Goal: Information Seeking & Learning: Check status

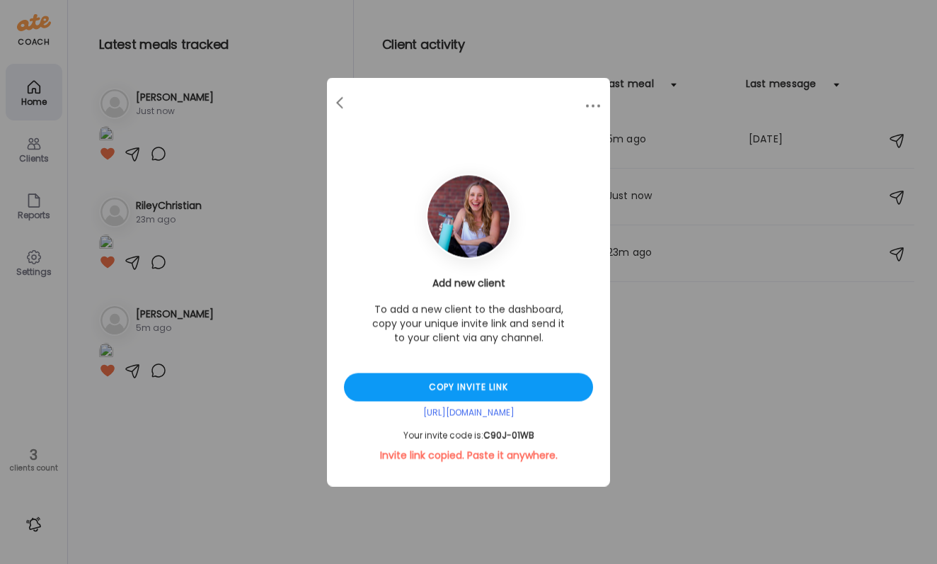
click at [670, 290] on div "Ate Coach Dashboard Wahoo! It’s official Take a moment to set up your Coach Pro…" at bounding box center [468, 282] width 937 height 564
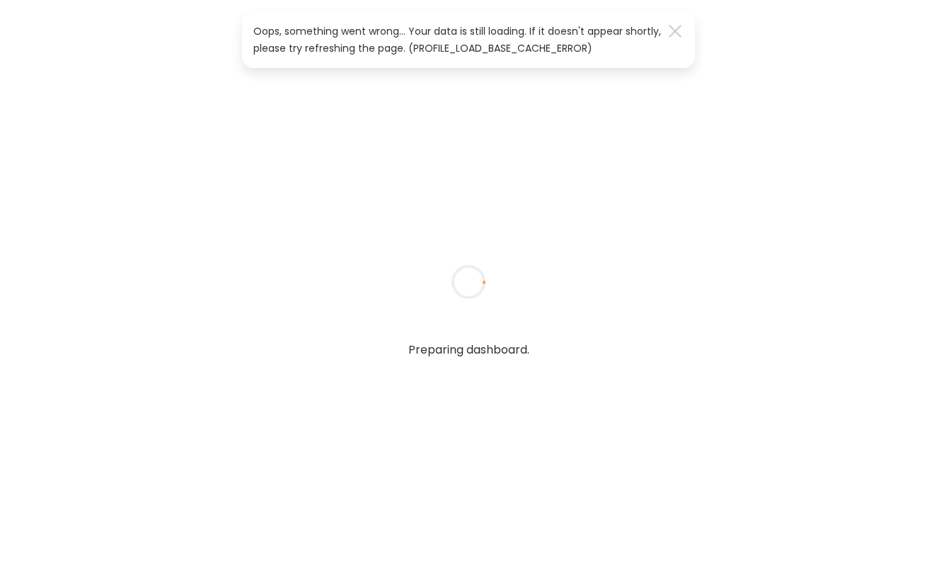
type textarea "**********"
type input "**********"
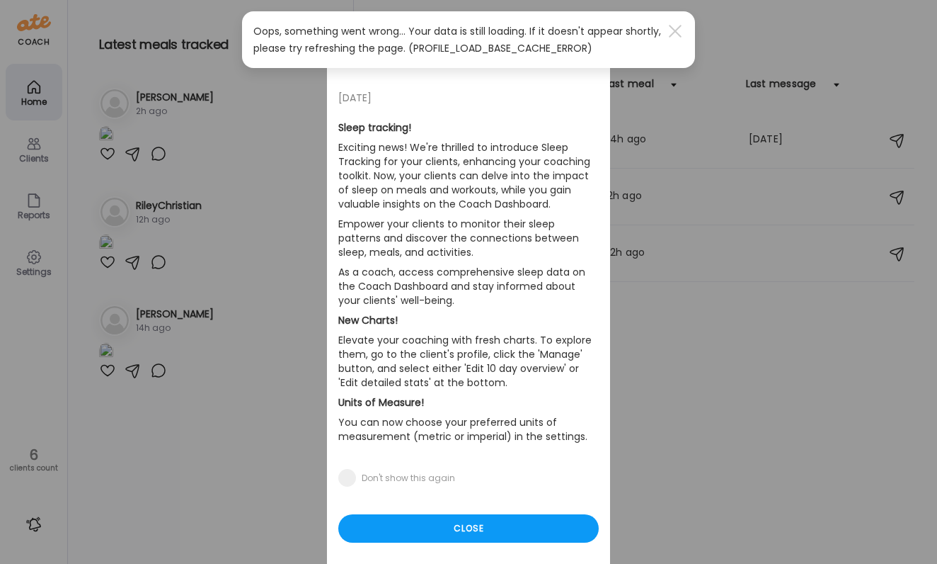
click at [736, 248] on div "Ate Coach Dashboard Wahoo! It’s official Take a moment to set up your Coach Pro…" at bounding box center [468, 282] width 937 height 564
click at [722, 155] on div "Ate Coach Dashboard Wahoo! It’s official Take a moment to set up your Coach Pro…" at bounding box center [468, 282] width 937 height 564
click at [504, 525] on div "Close" at bounding box center [468, 528] width 261 height 28
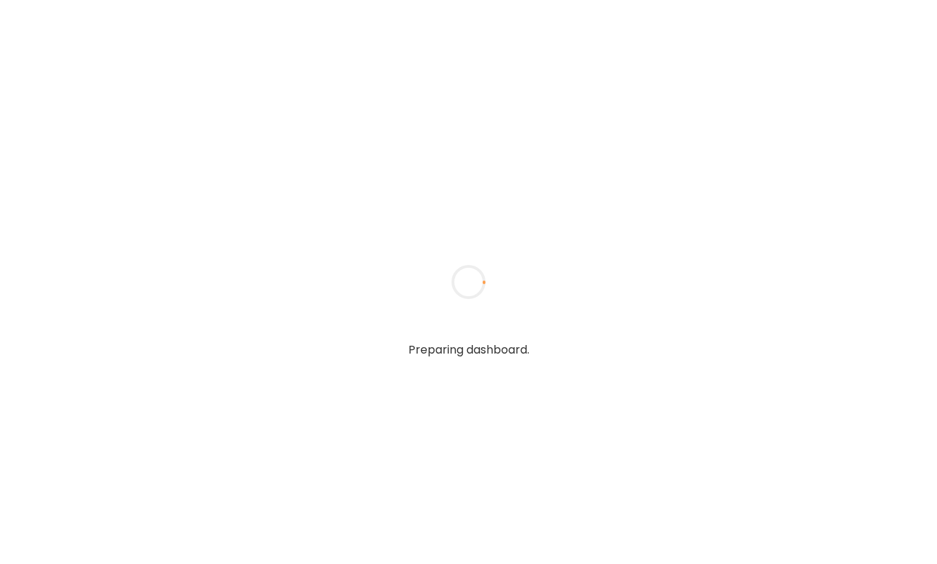
type textarea "**********"
type input "**********"
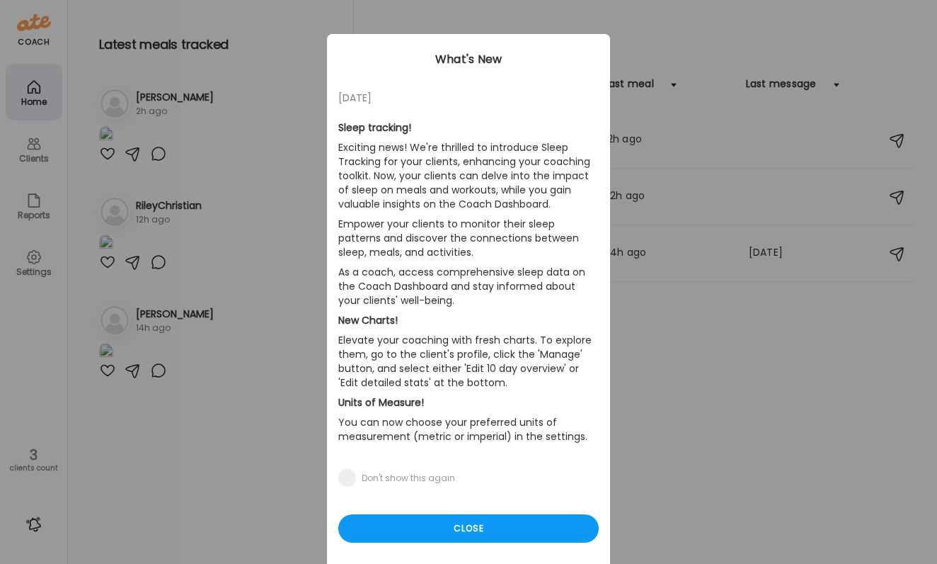
click at [424, 552] on div "[DATE] Sleep tracking! Exciting news! We're thrilled to introduce Sleep Trackin…" at bounding box center [468, 302] width 283 height 537
click at [424, 531] on div "Close" at bounding box center [468, 528] width 261 height 28
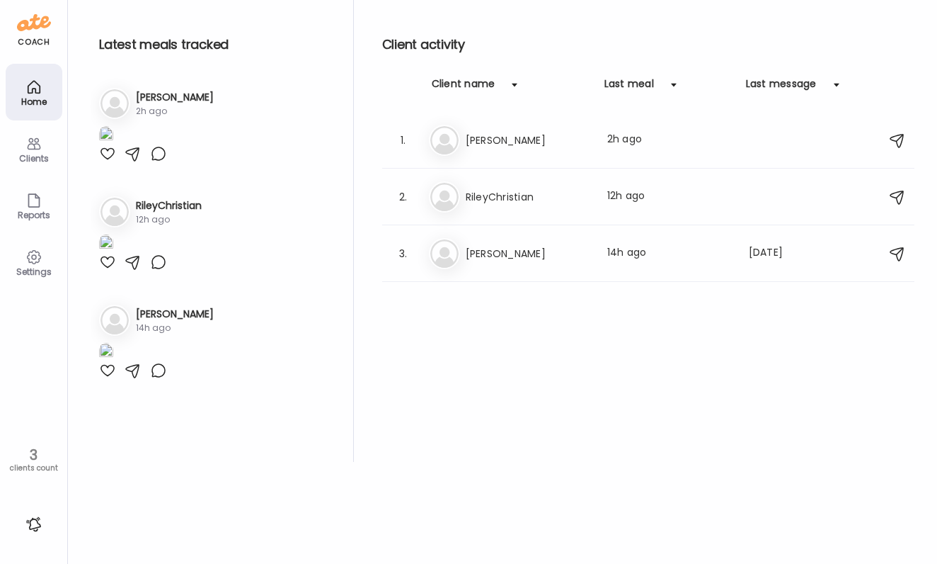
click at [113, 145] on img at bounding box center [106, 135] width 14 height 19
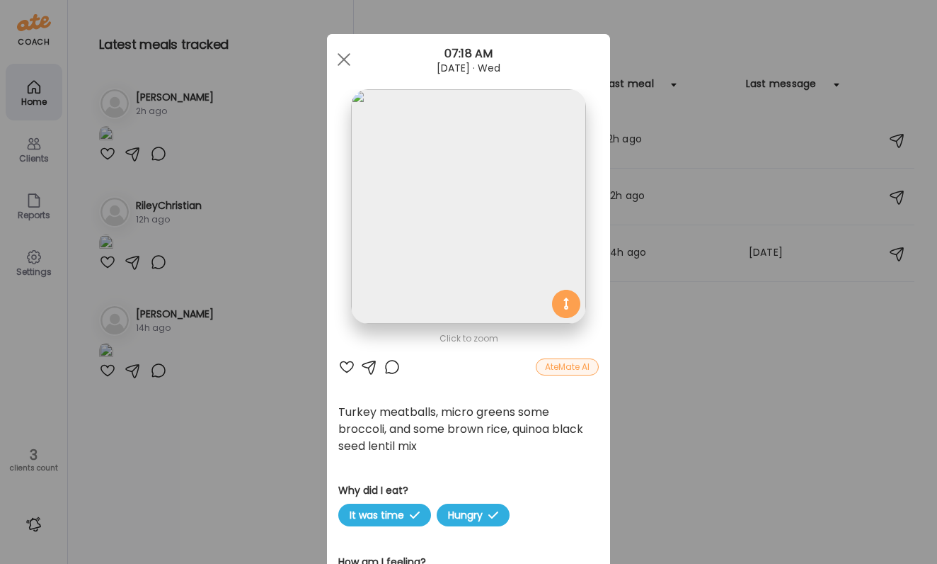
click at [642, 396] on div "Ate Coach Dashboard Wahoo! It’s official Take a moment to set up your Coach Pro…" at bounding box center [468, 282] width 937 height 564
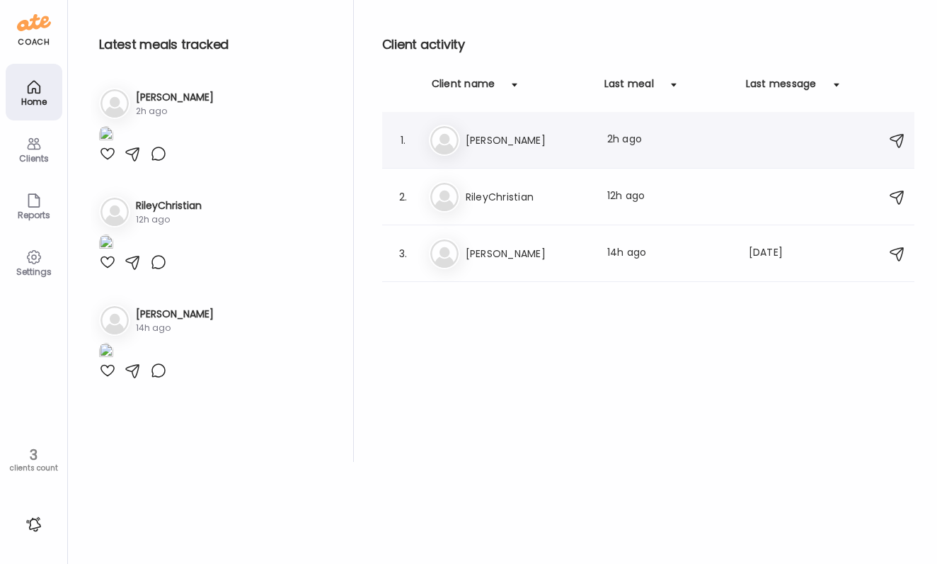
click at [512, 159] on div "1. Me Megan Last meal: 2h ago" at bounding box center [648, 140] width 532 height 57
click at [496, 135] on h3 "[PERSON_NAME]" at bounding box center [528, 140] width 125 height 17
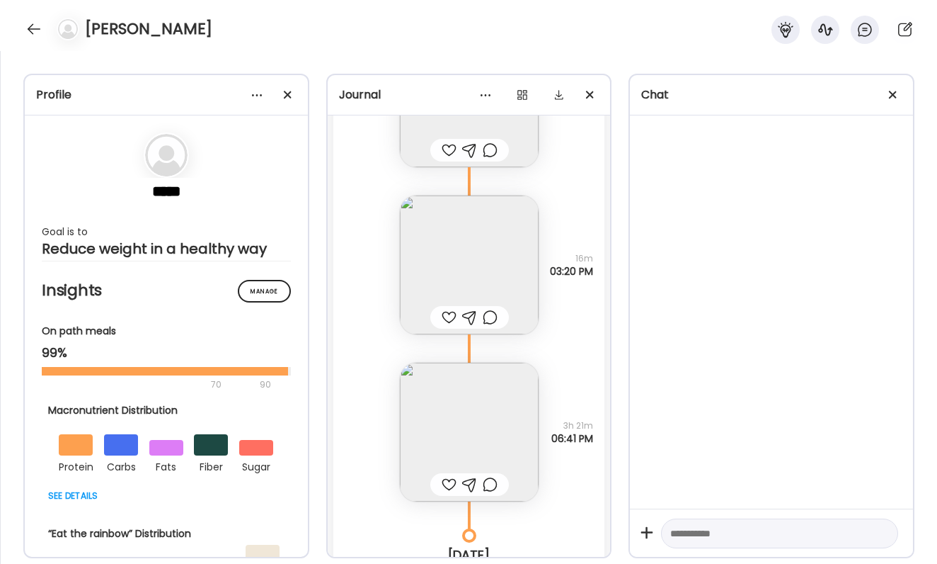
scroll to position [40215, 0]
click at [484, 452] on img at bounding box center [469, 435] width 139 height 139
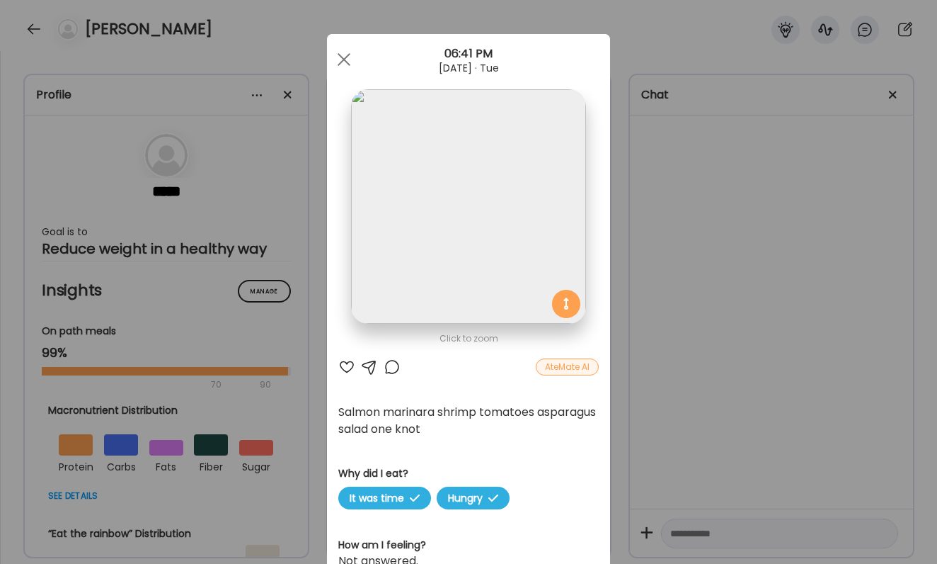
click at [674, 451] on div "Ate Coach Dashboard Wahoo! It’s official Take a moment to set up your Coach Pro…" at bounding box center [468, 282] width 937 height 564
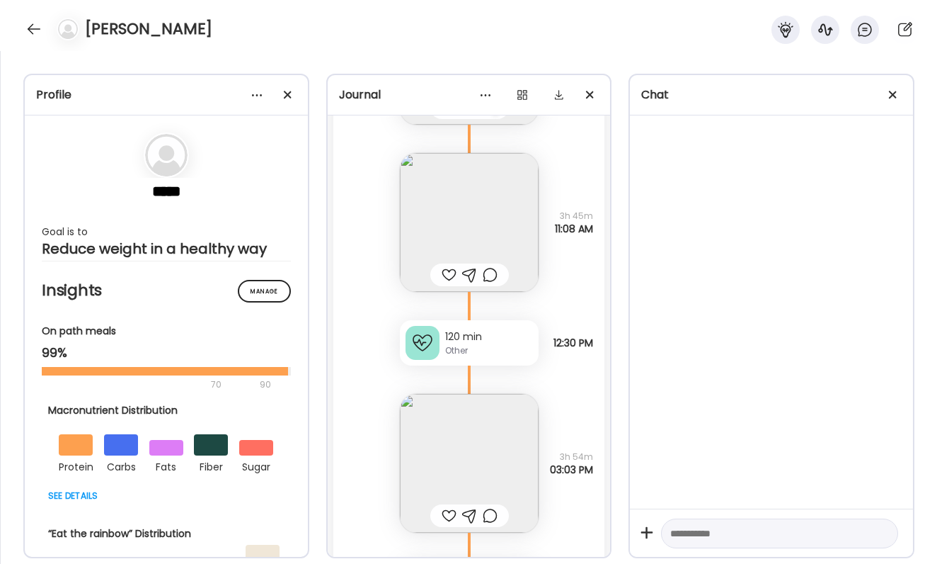
scroll to position [39857, 0]
click at [456, 432] on img at bounding box center [469, 459] width 139 height 139
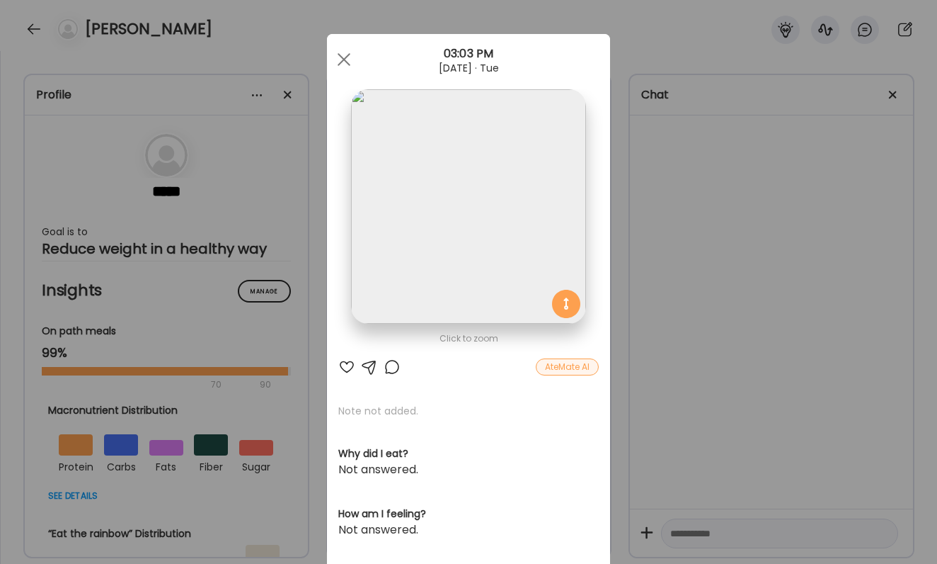
click at [651, 462] on div "Ate Coach Dashboard Wahoo! It’s official Take a moment to set up your Coach Pro…" at bounding box center [468, 282] width 937 height 564
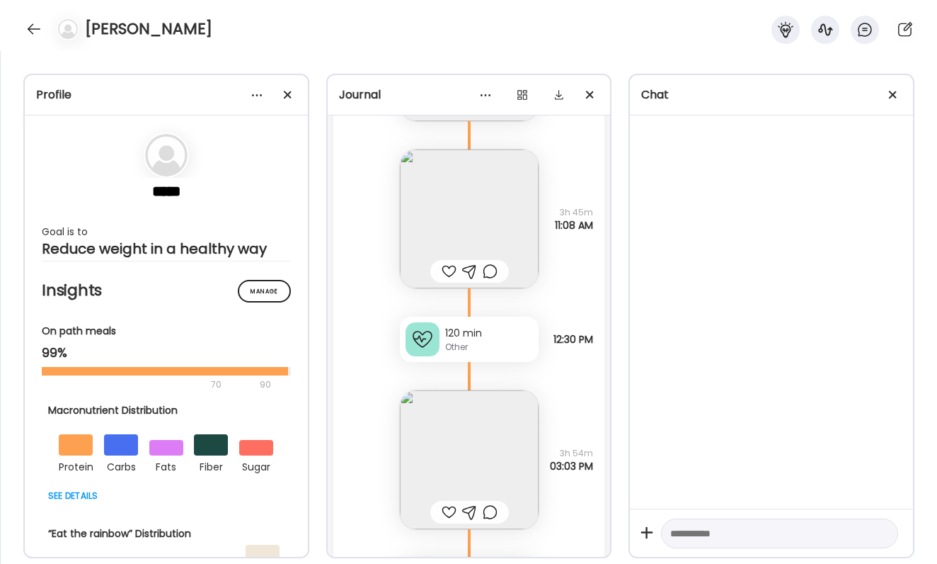
click at [501, 233] on img at bounding box center [469, 218] width 139 height 139
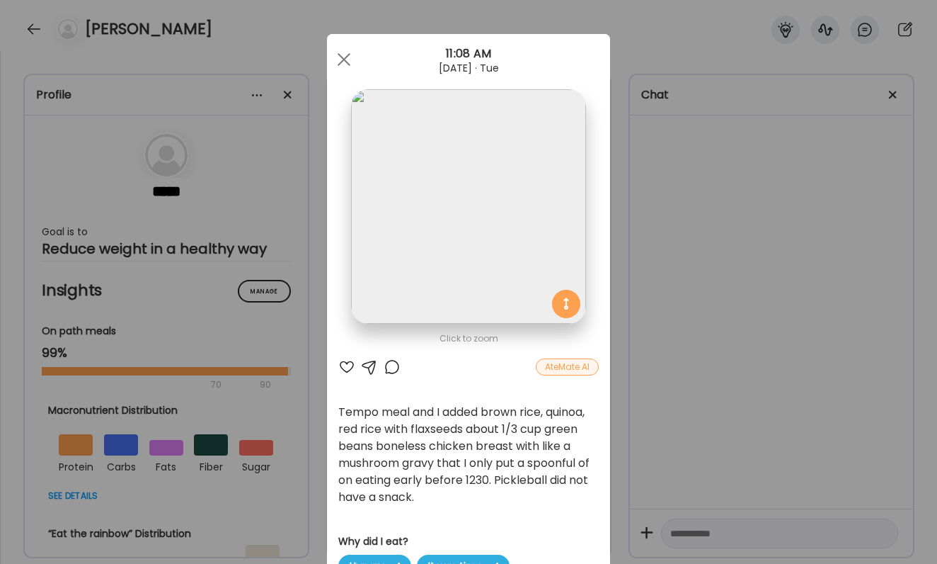
click at [733, 271] on div "Ate Coach Dashboard Wahoo! It’s official Take a moment to set up your Coach Pro…" at bounding box center [468, 282] width 937 height 564
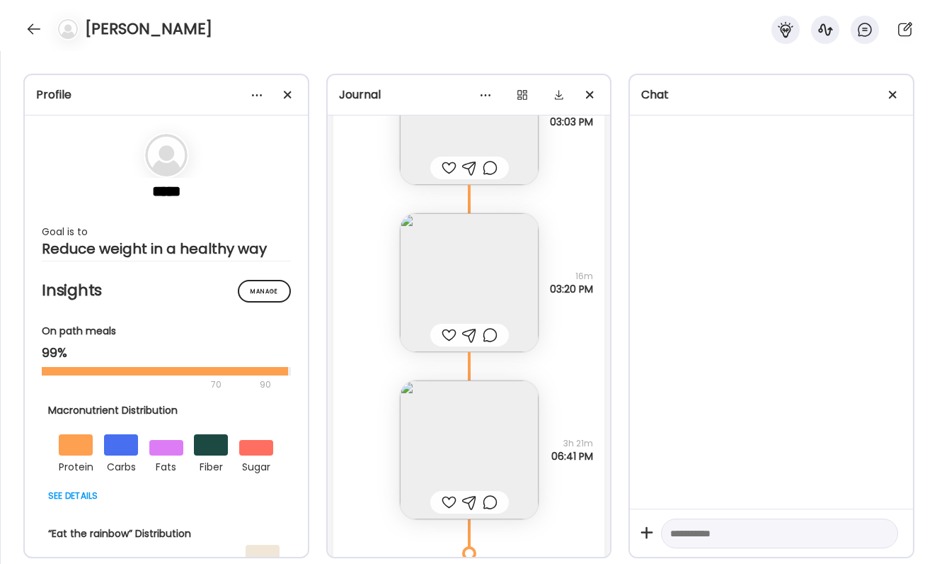
scroll to position [40212, 0]
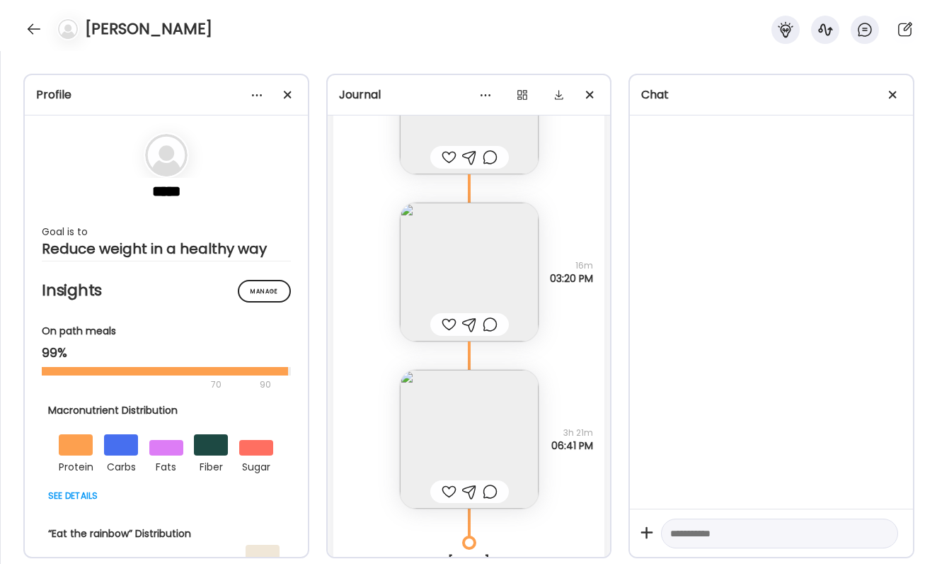
click at [503, 260] on img at bounding box center [469, 271] width 139 height 139
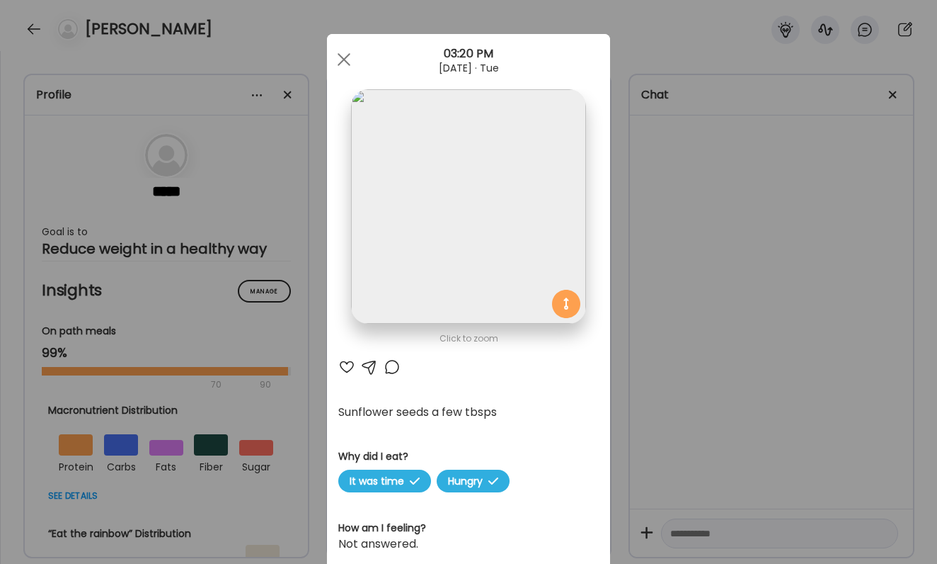
click at [697, 355] on div "Ate Coach Dashboard Wahoo! It’s official Take a moment to set up your Coach Pro…" at bounding box center [468, 282] width 937 height 564
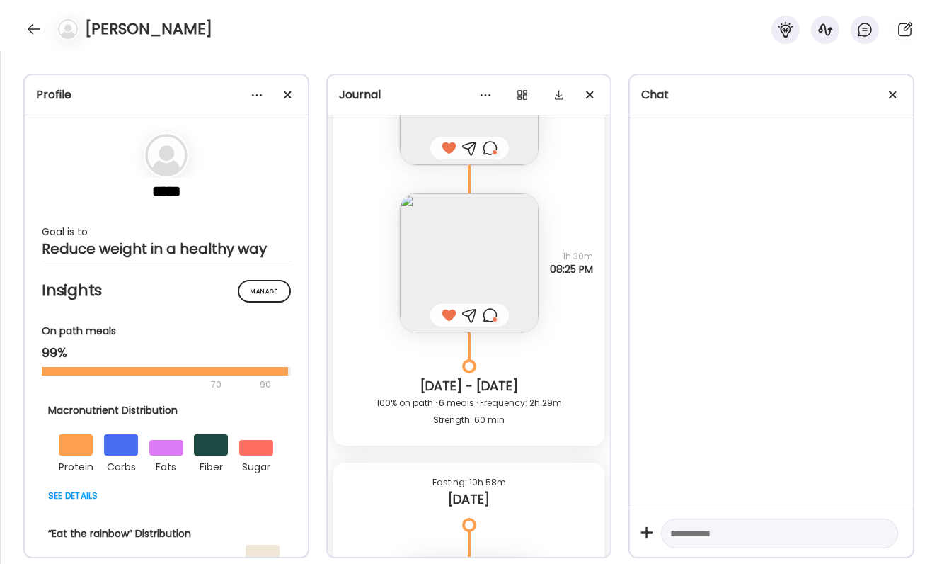
scroll to position [39281, 0]
click at [33, 33] on div at bounding box center [34, 29] width 23 height 23
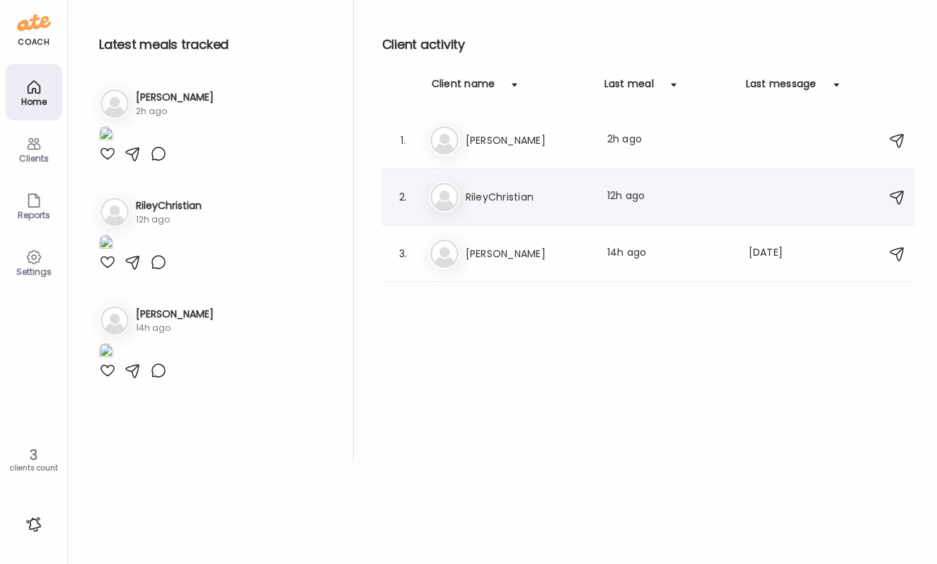
click at [570, 189] on h3 "RileyChristian" at bounding box center [528, 196] width 125 height 17
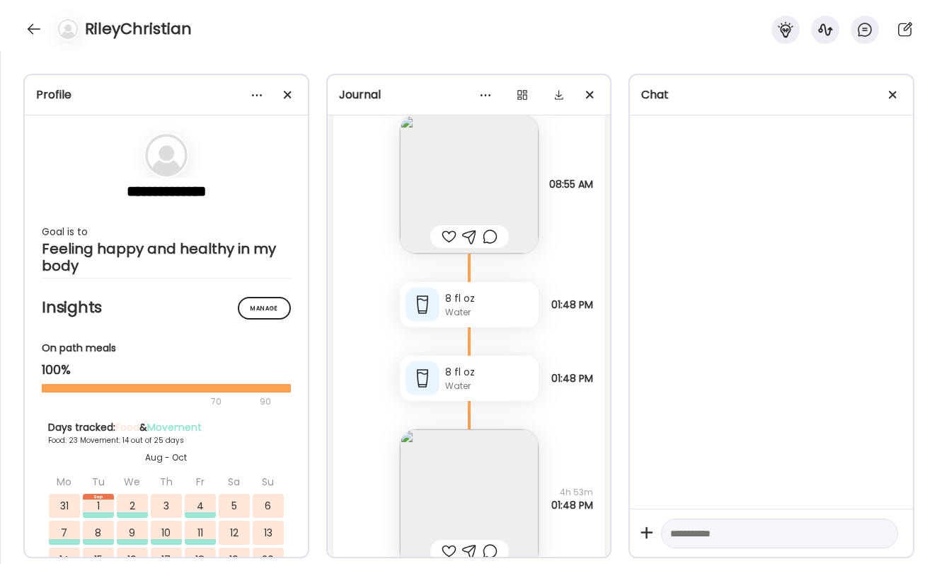
scroll to position [60037, 0]
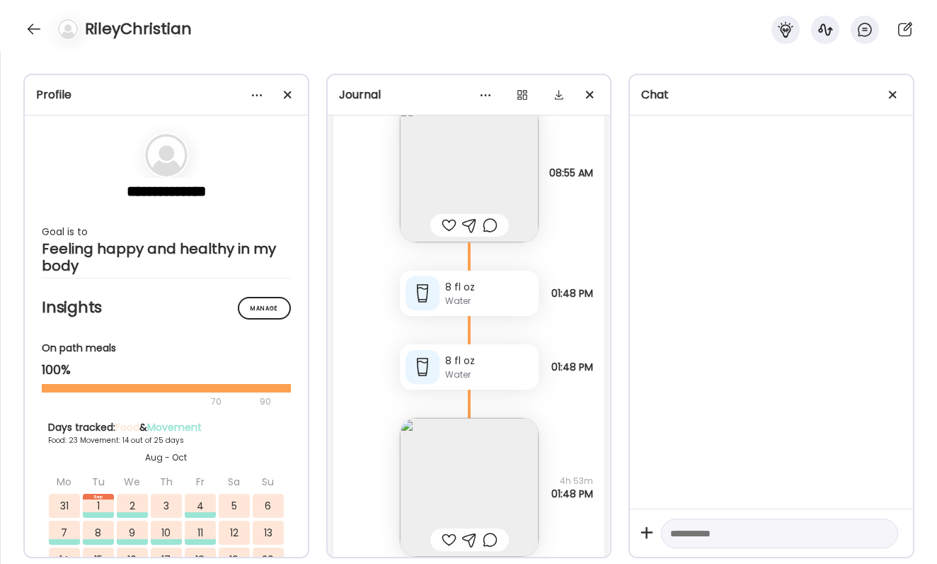
click at [23, 22] on div "RileyChristian" at bounding box center [468, 25] width 937 height 51
click at [44, 26] on div at bounding box center [34, 29] width 23 height 23
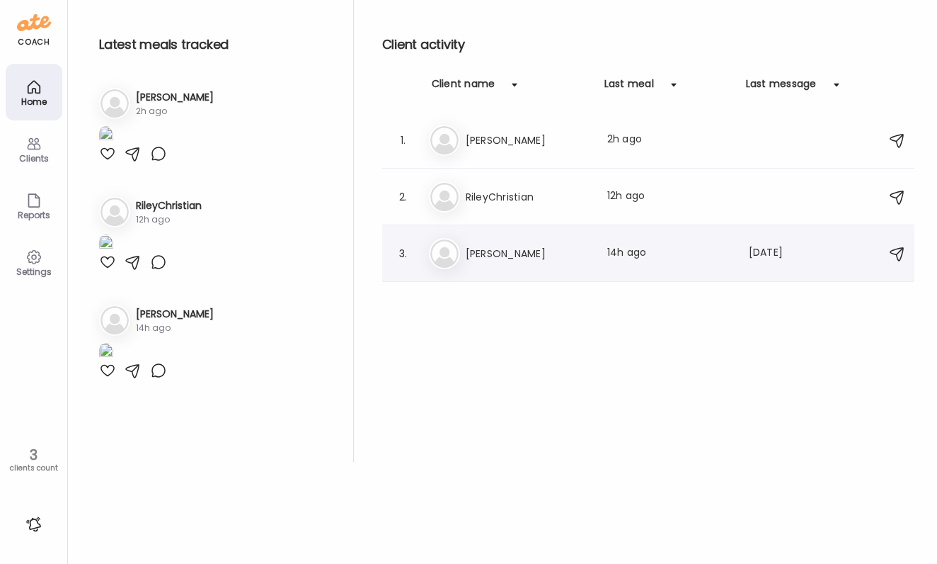
click at [505, 250] on h3 "[PERSON_NAME]" at bounding box center [528, 253] width 125 height 17
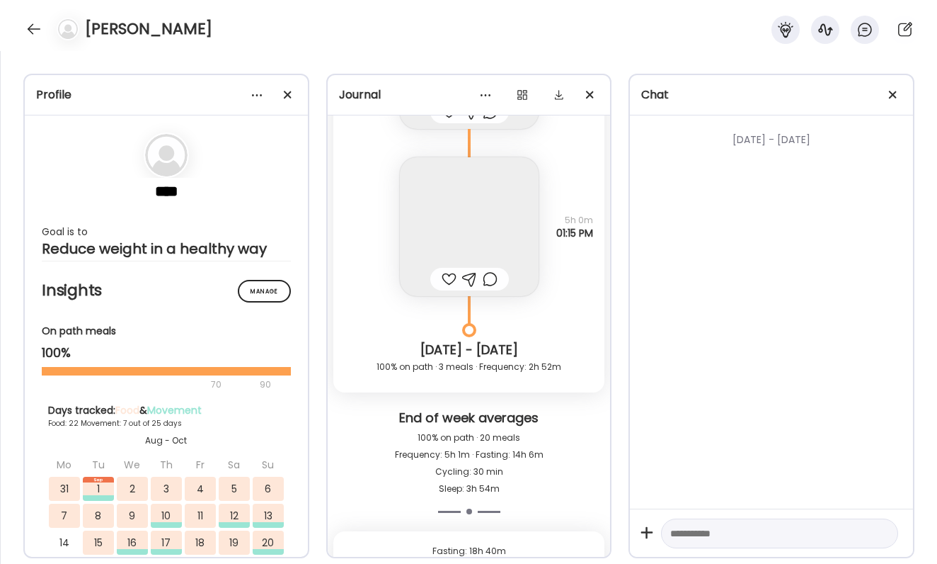
scroll to position [19197, 0]
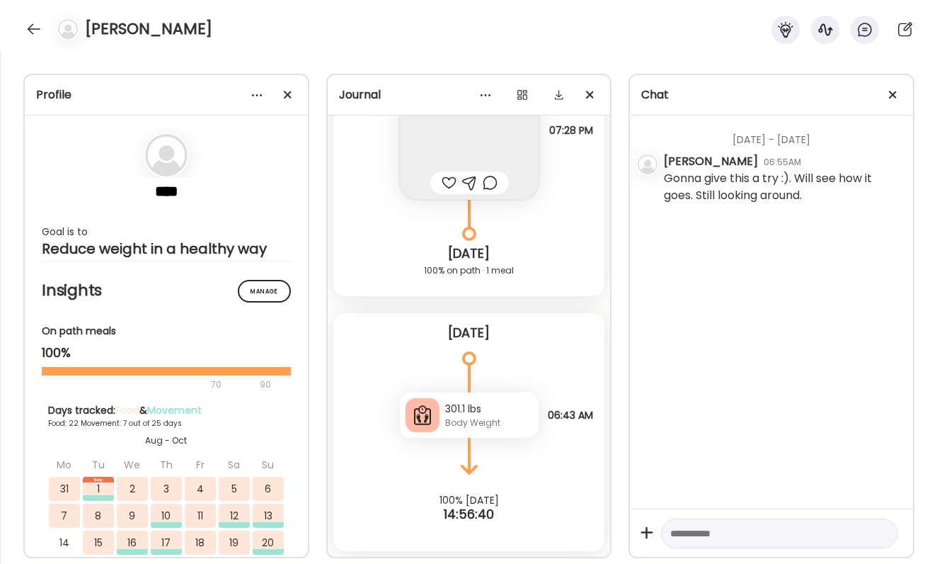
click at [484, 407] on div "301.1 lbs" at bounding box center [489, 408] width 88 height 15
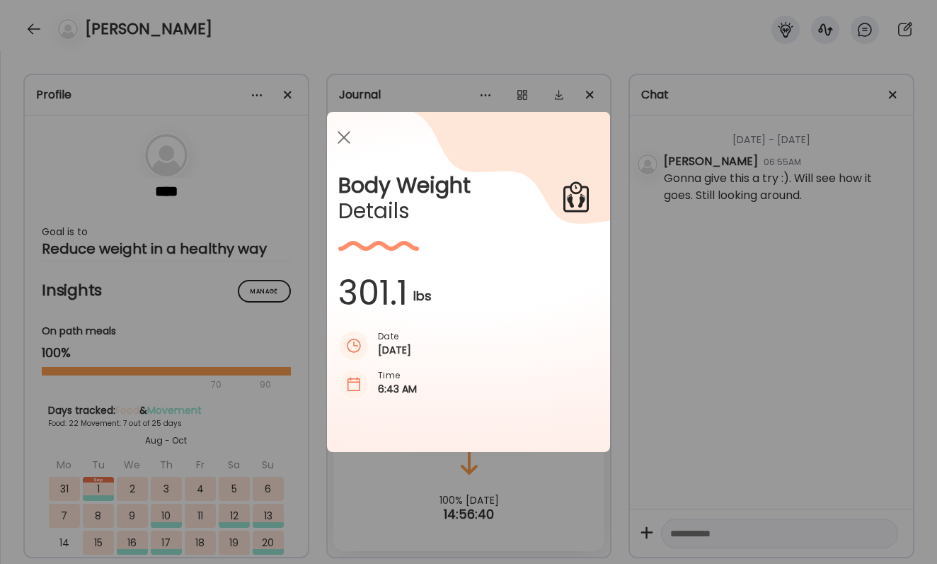
click at [640, 377] on div "Ate Coach Dashboard Wahoo! It’s official Take a moment to set up your Coach Pro…" at bounding box center [468, 282] width 937 height 564
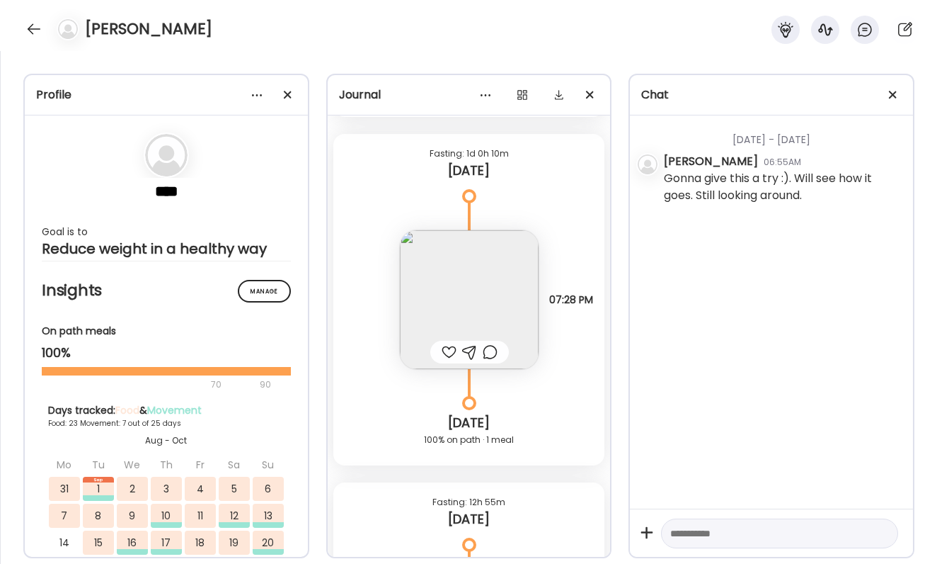
scroll to position [18983, 0]
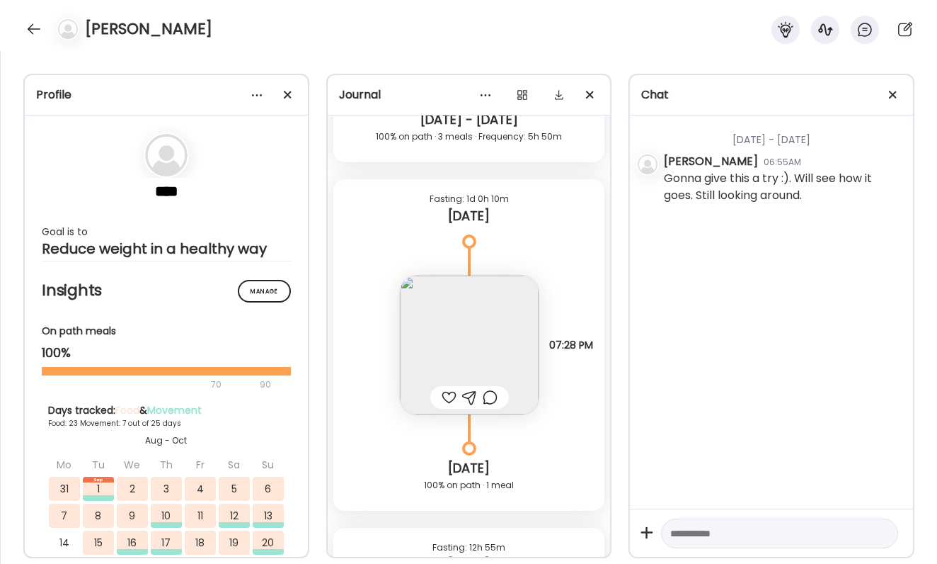
click at [492, 317] on img at bounding box center [469, 344] width 139 height 139
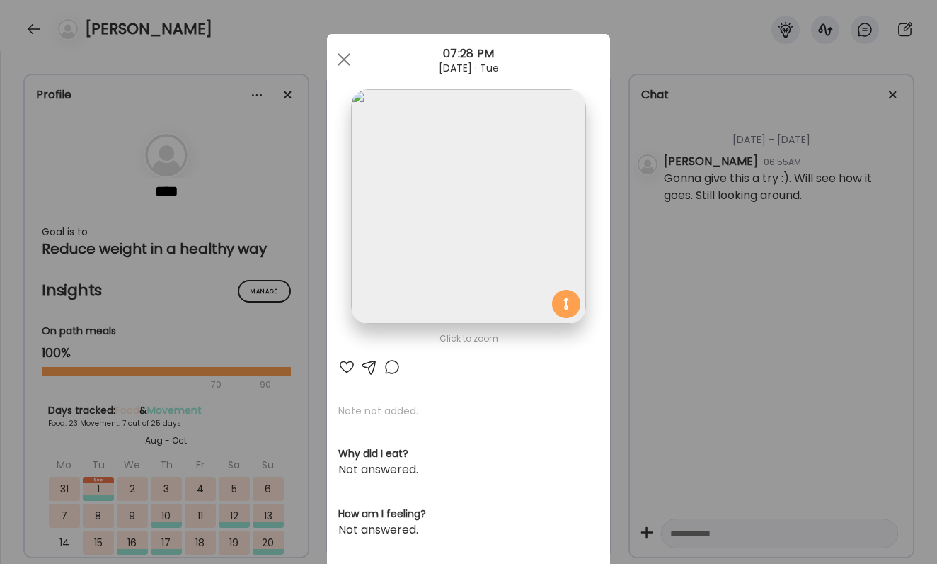
click at [676, 283] on div "Ate Coach Dashboard Wahoo! It’s official Take a moment to set up your Coach Pro…" at bounding box center [468, 282] width 937 height 564
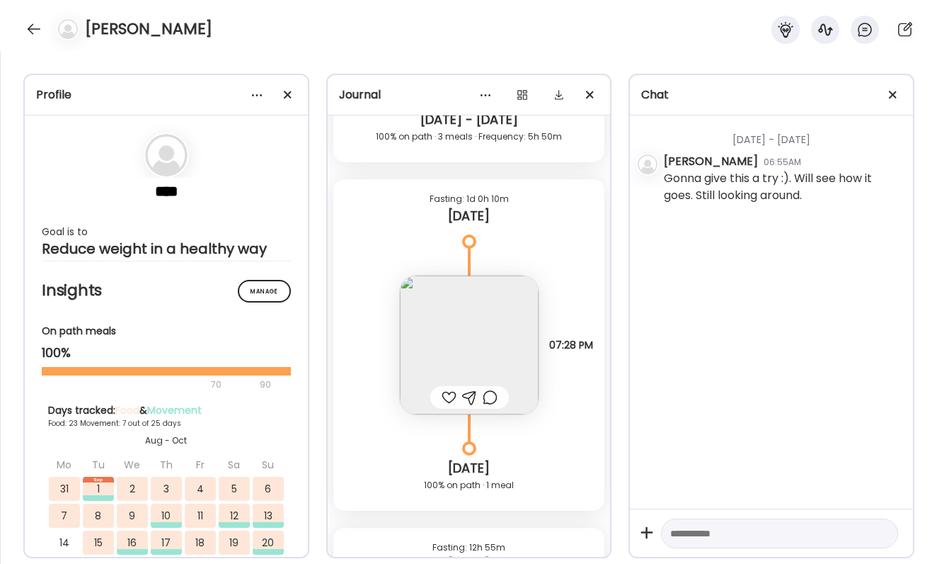
click at [478, 308] on img at bounding box center [469, 344] width 139 height 139
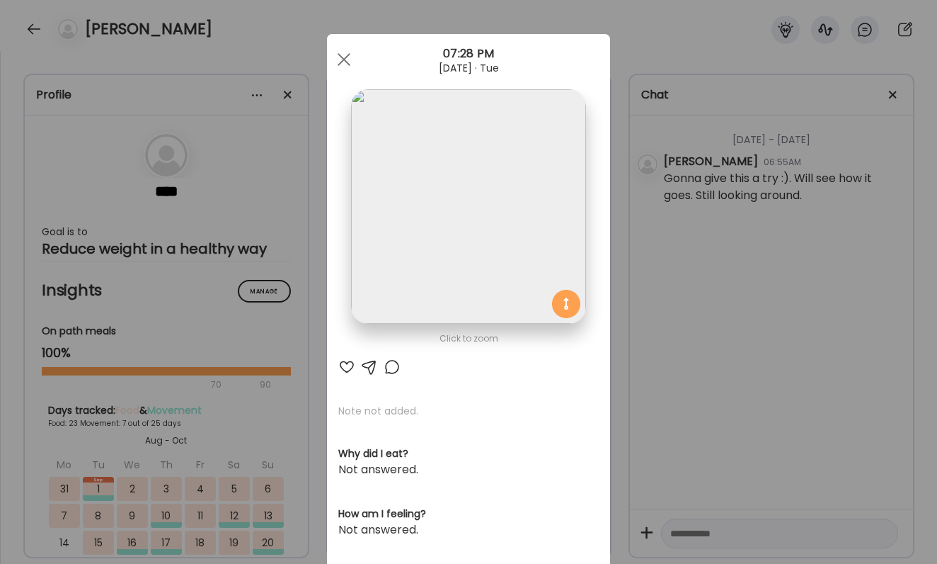
click at [393, 369] on div at bounding box center [392, 366] width 17 height 17
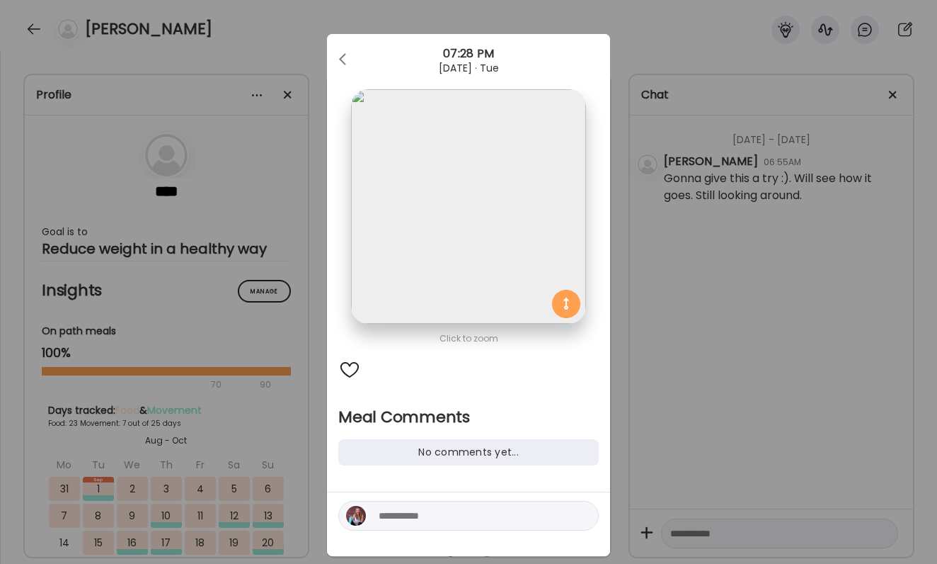
click at [496, 294] on img at bounding box center [468, 206] width 234 height 234
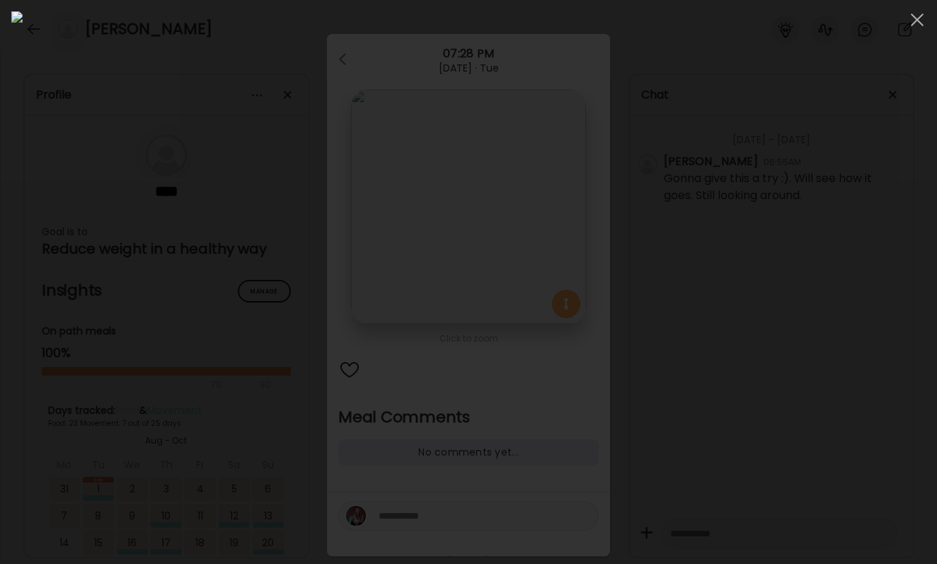
click at [784, 337] on div at bounding box center [468, 281] width 915 height 541
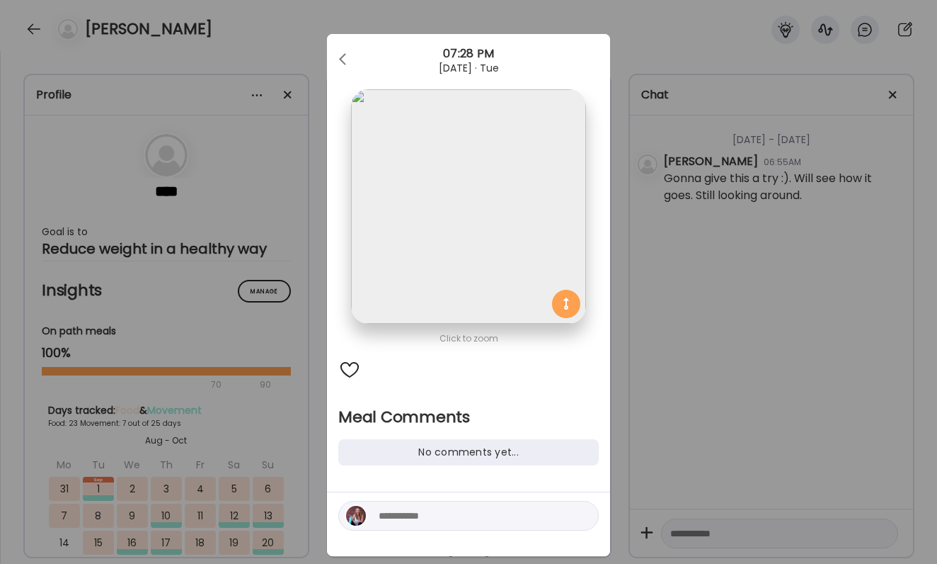
click at [784, 337] on div "Ate Coach Dashboard Wahoo! It’s official Take a moment to set up your Coach Pro…" at bounding box center [468, 282] width 937 height 564
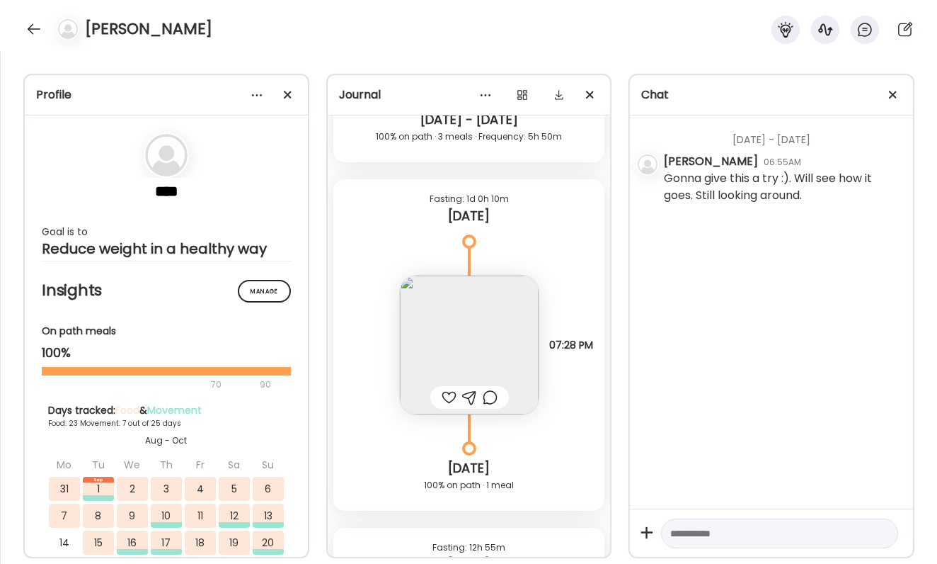
drag, startPoint x: 695, startPoint y: 370, endPoint x: 682, endPoint y: 369, distance: 13.5
click at [685, 369] on div "Wednesday - Jan 22 Jill 06:55AM Gonna give this a try :). Will see how it goes.…" at bounding box center [771, 311] width 283 height 393
click at [447, 395] on div at bounding box center [449, 397] width 15 height 17
click at [491, 395] on div at bounding box center [490, 397] width 15 height 17
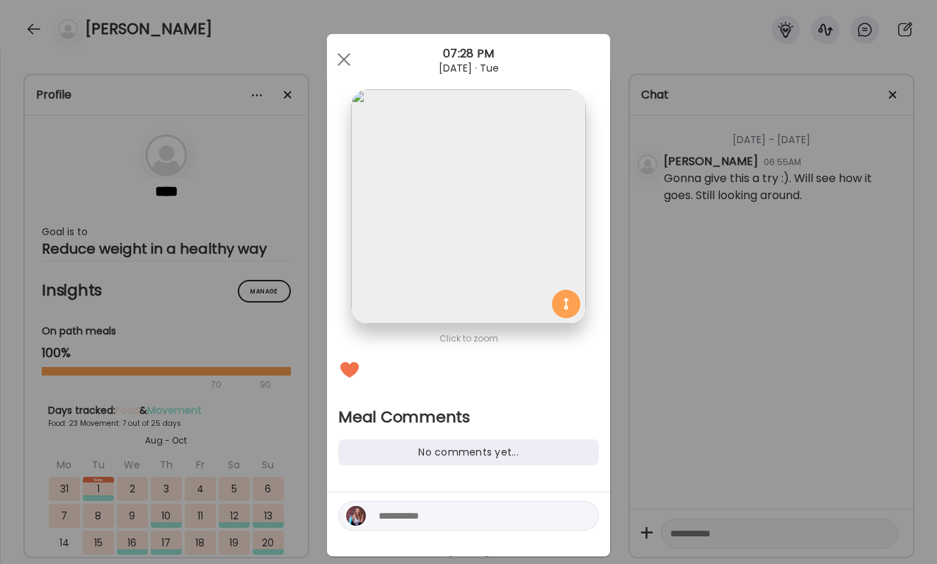
click at [461, 520] on textarea at bounding box center [474, 515] width 191 height 17
type textarea "**********"
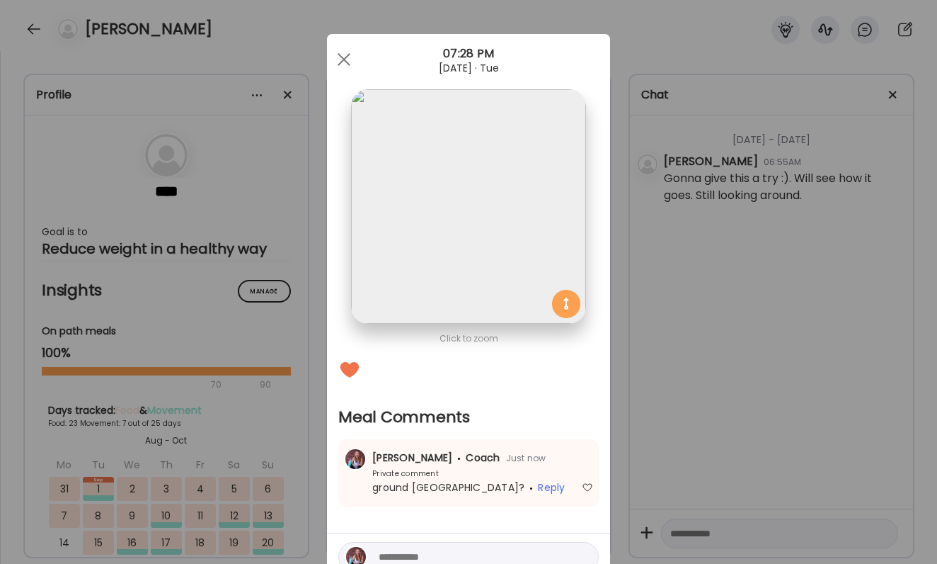
click at [834, 466] on div "Ate Coach Dashboard Wahoo! It’s official Take a moment to set up your Coach Pro…" at bounding box center [468, 282] width 937 height 564
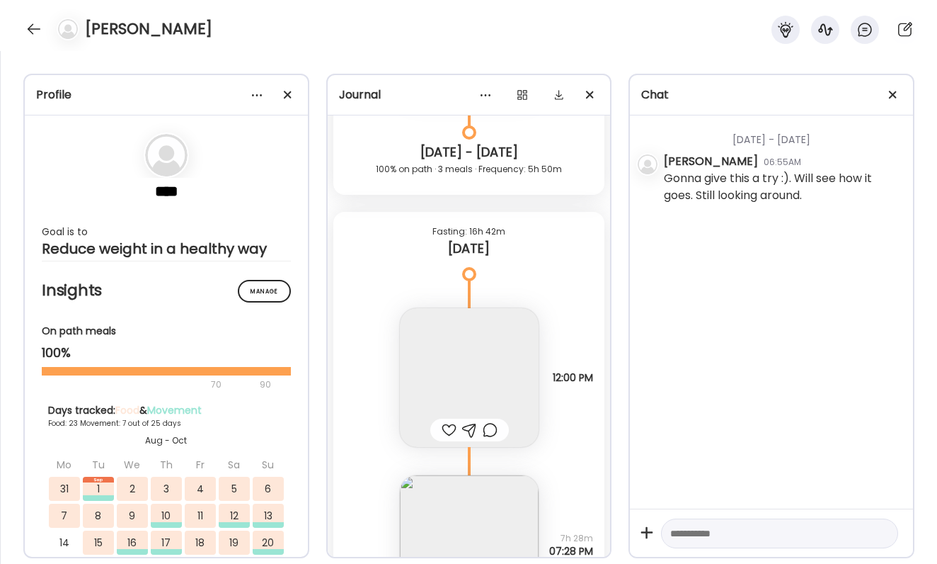
scroll to position [18937, 0]
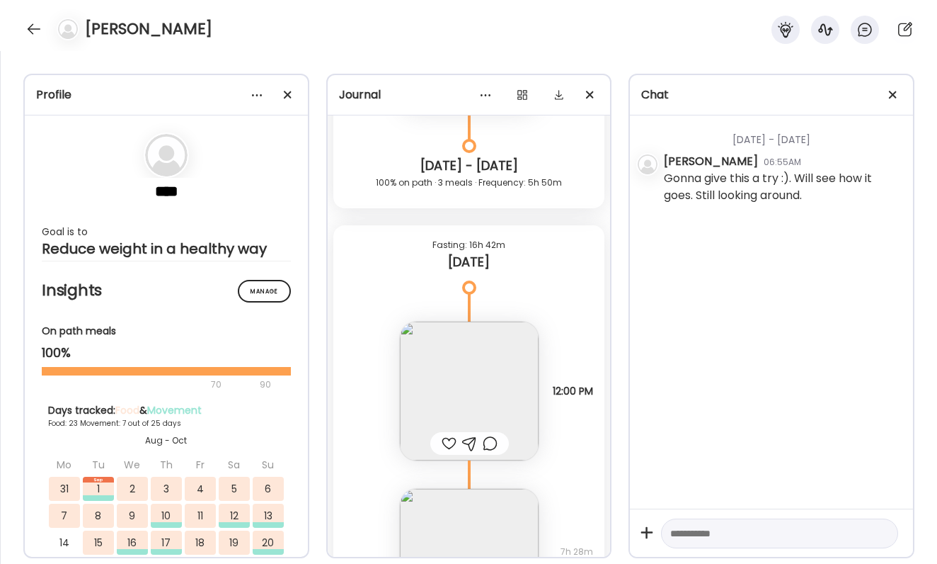
click at [510, 397] on img at bounding box center [469, 390] width 139 height 139
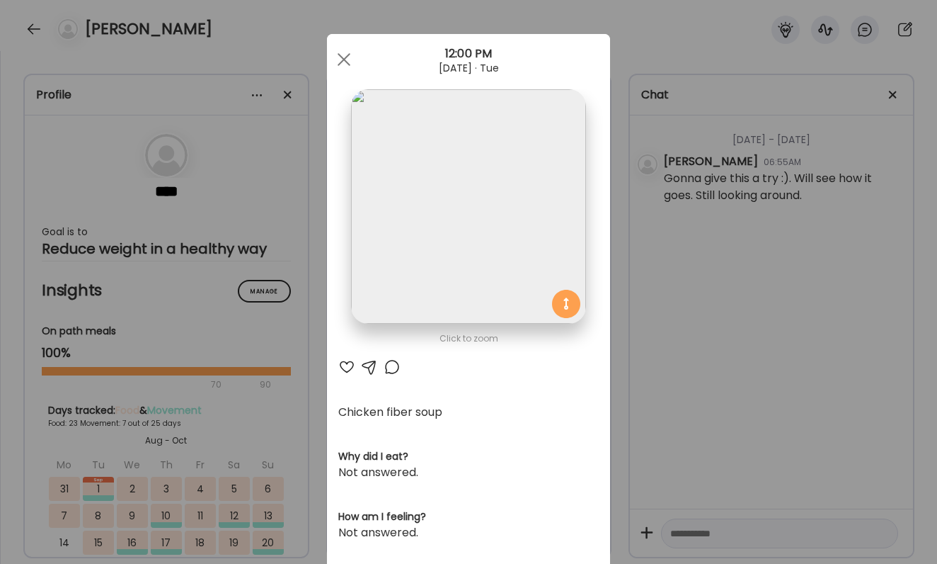
click at [689, 441] on div "Ate Coach Dashboard Wahoo! It’s official Take a moment to set up your Coach Pro…" at bounding box center [468, 282] width 937 height 564
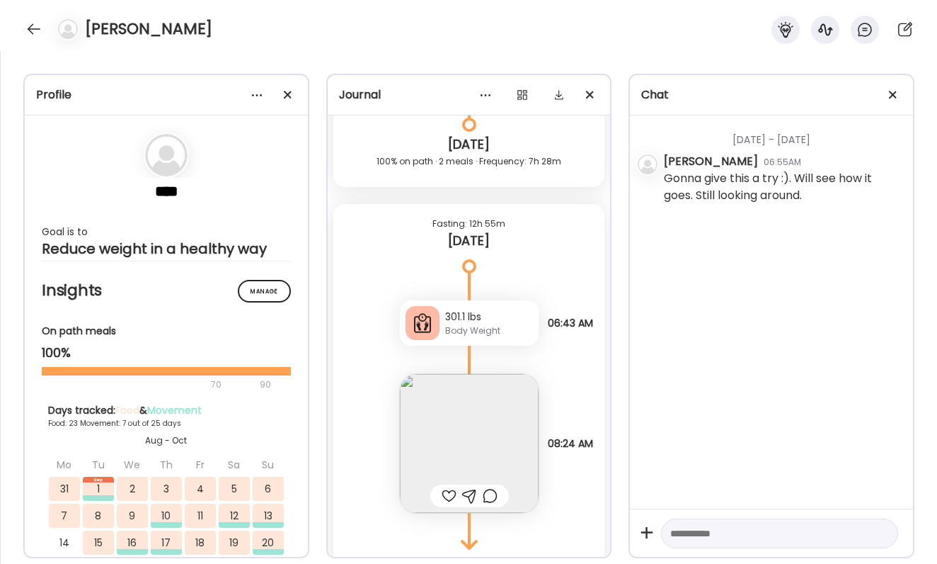
scroll to position [19477, 0]
click at [451, 495] on div at bounding box center [449, 492] width 15 height 17
click at [752, 445] on div "Wednesday - Jan 22 Jill 06:55AM Gonna give this a try :). Will see how it goes.…" at bounding box center [771, 311] width 283 height 393
click at [582, 411] on div "Steak and eggs 1/2 sourdough with bill Questions not answered 08:24 AM" at bounding box center [469, 425] width 272 height 167
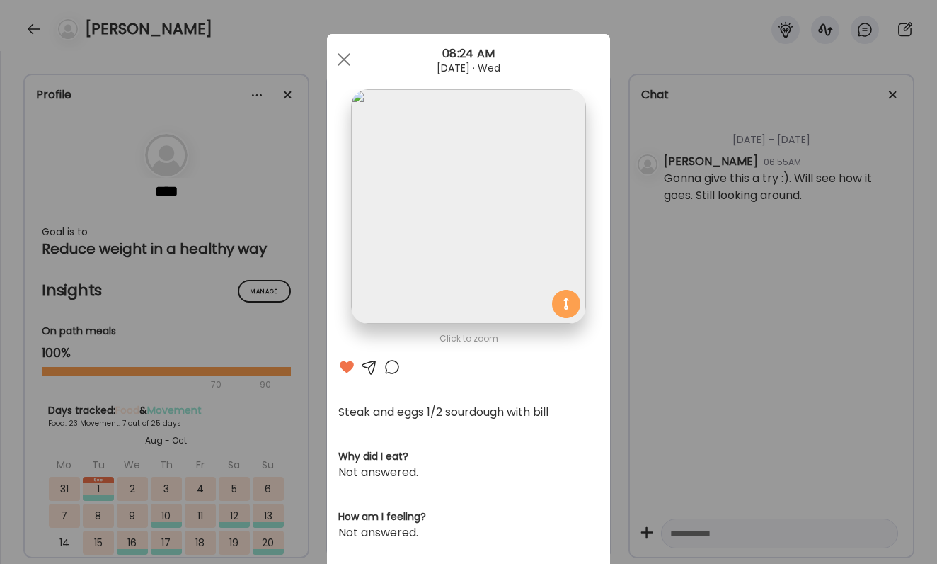
click at [696, 404] on div "Ate Coach Dashboard Wahoo! It’s official Take a moment to set up your Coach Pro…" at bounding box center [468, 282] width 937 height 564
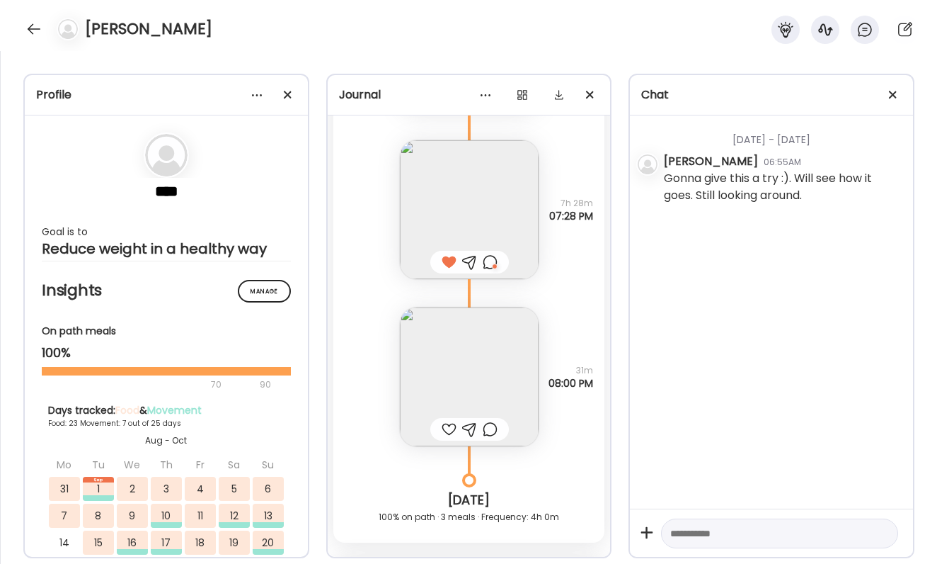
scroll to position [19204, 0]
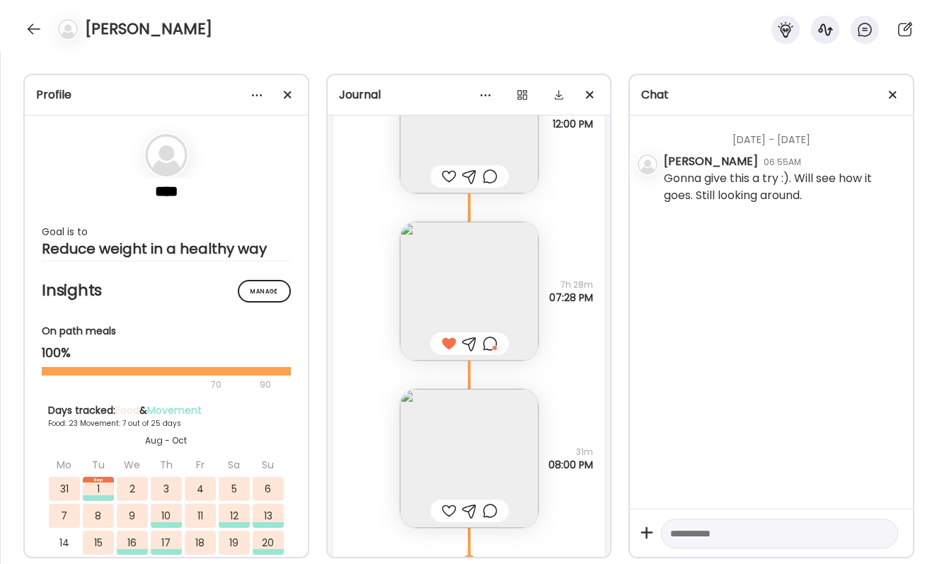
click at [488, 451] on img at bounding box center [469, 458] width 139 height 139
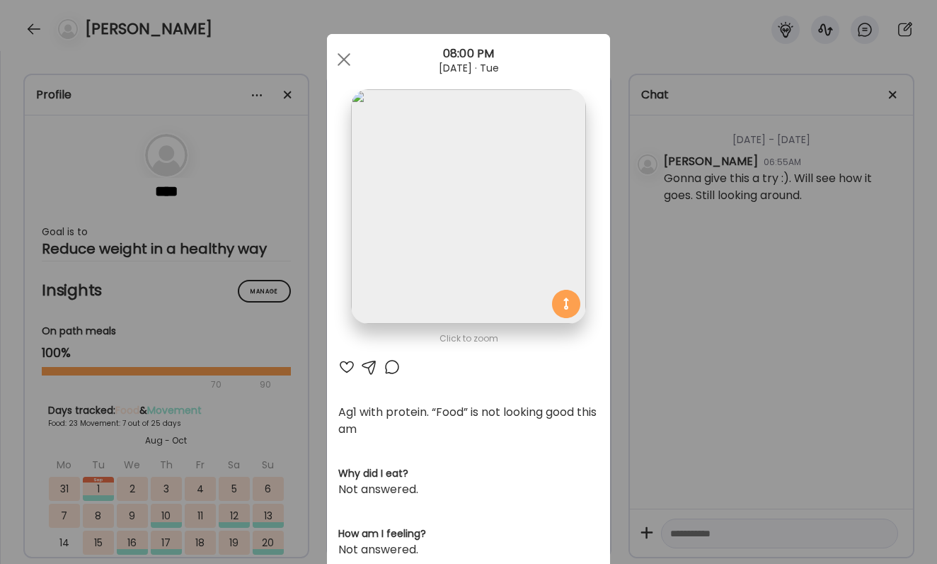
click at [718, 423] on div "Ate Coach Dashboard Wahoo! It’s official Take a moment to set up your Coach Pro…" at bounding box center [468, 282] width 937 height 564
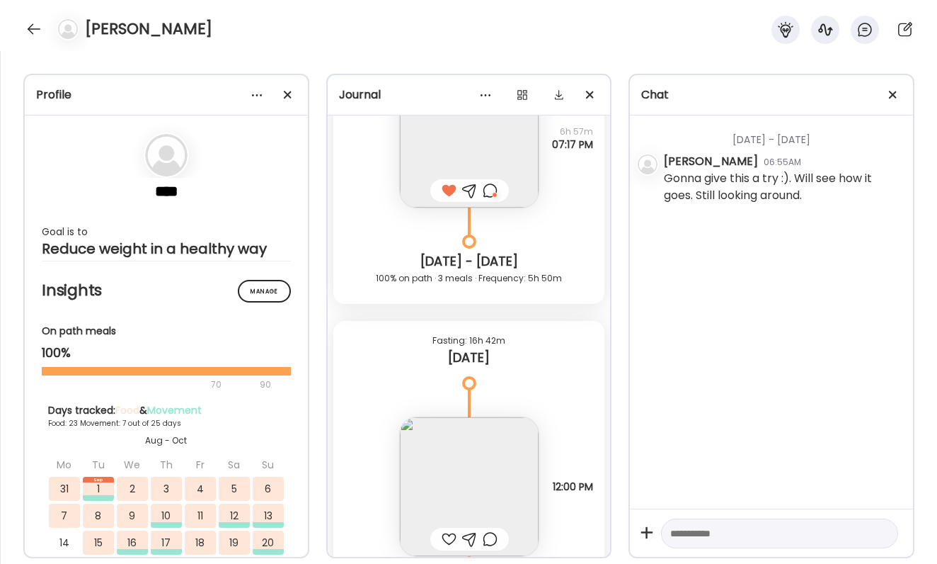
scroll to position [18842, 0]
drag, startPoint x: 435, startPoint y: 338, endPoint x: 527, endPoint y: 355, distance: 92.8
click at [527, 355] on div "Fasting: 16h 42m Yesterday" at bounding box center [469, 350] width 272 height 62
click at [527, 355] on div "[DATE]" at bounding box center [469, 356] width 249 height 17
drag, startPoint x: 515, startPoint y: 358, endPoint x: 428, endPoint y: 331, distance: 90.5
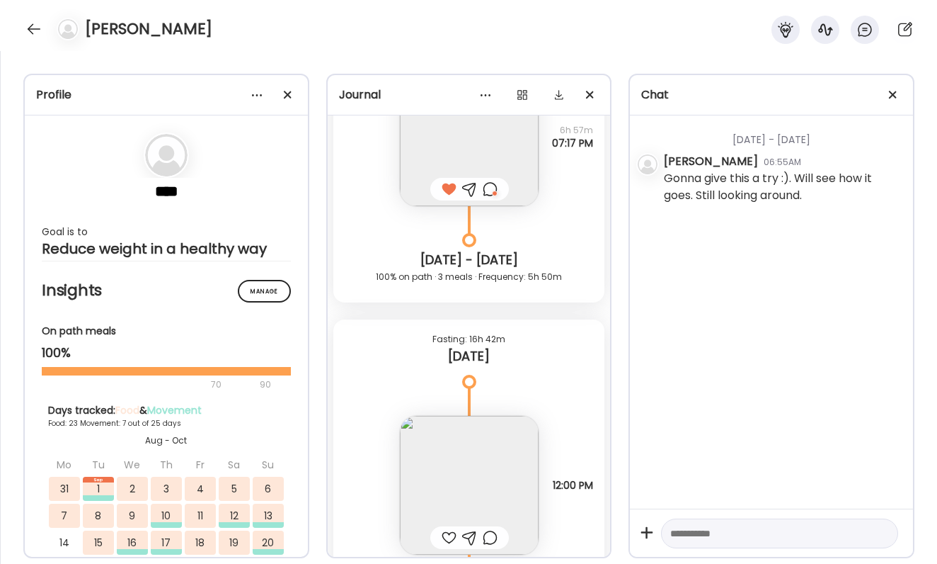
click at [428, 331] on div "Fasting: 16h 42m Yesterday" at bounding box center [469, 350] width 272 height 62
click at [428, 331] on div "Fasting: 16h 42m" at bounding box center [469, 339] width 249 height 17
drag, startPoint x: 428, startPoint y: 331, endPoint x: 489, endPoint y: 348, distance: 63.2
click at [489, 348] on div "Fasting: 16h 42m Yesterday" at bounding box center [469, 350] width 272 height 62
click at [489, 348] on div "[DATE]" at bounding box center [469, 356] width 249 height 17
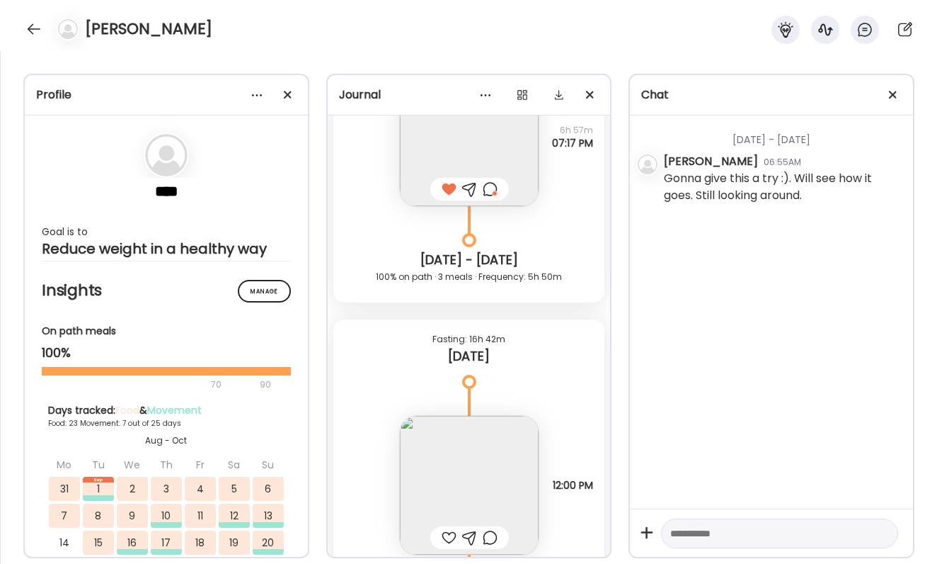
drag, startPoint x: 521, startPoint y: 357, endPoint x: 422, endPoint y: 336, distance: 101.2
click at [422, 336] on div "Fasting: 16h 42m Yesterday" at bounding box center [469, 350] width 272 height 62
click at [422, 336] on div "Fasting: 16h 42m" at bounding box center [469, 339] width 249 height 17
drag, startPoint x: 422, startPoint y: 336, endPoint x: 493, endPoint y: 362, distance: 76.1
click at [494, 362] on div "Fasting: 16h 42m Yesterday" at bounding box center [469, 350] width 272 height 62
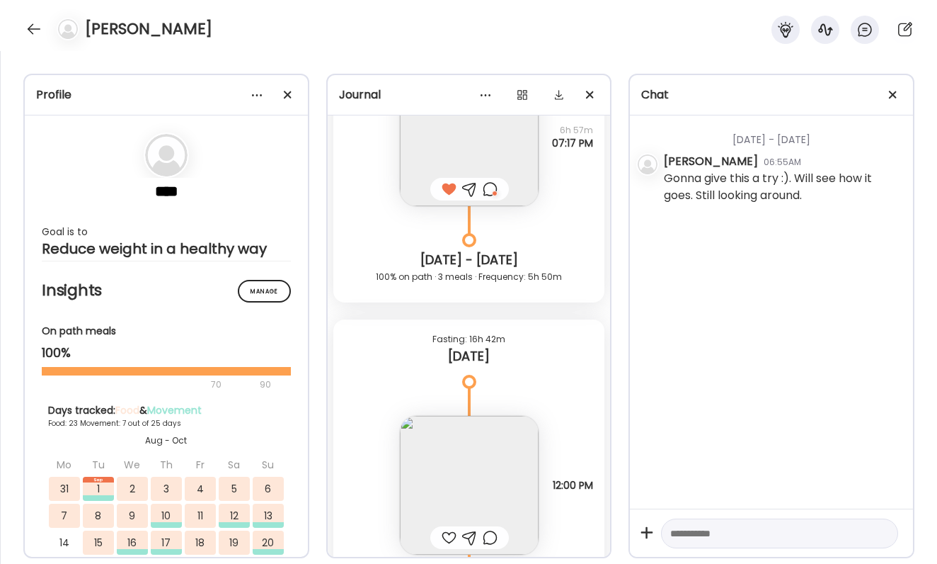
click at [493, 362] on div "[DATE]" at bounding box center [469, 356] width 249 height 17
drag, startPoint x: 510, startPoint y: 362, endPoint x: 429, endPoint y: 342, distance: 83.3
click at [429, 342] on div "Fasting: 16h 42m Yesterday" at bounding box center [469, 350] width 272 height 62
click at [429, 342] on div "Fasting: 16h 42m" at bounding box center [469, 339] width 249 height 17
drag, startPoint x: 429, startPoint y: 342, endPoint x: 514, endPoint y: 361, distance: 87.1
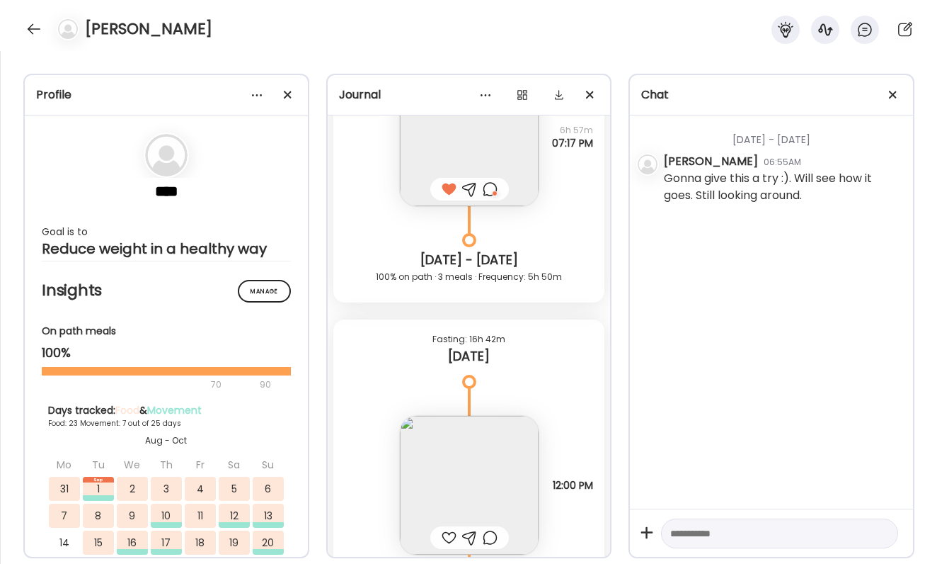
click at [514, 361] on div "Fasting: 16h 42m Yesterday" at bounding box center [469, 350] width 272 height 62
click at [514, 361] on div "[DATE]" at bounding box center [469, 356] width 249 height 17
drag, startPoint x: 514, startPoint y: 361, endPoint x: 432, endPoint y: 334, distance: 86.4
click at [432, 334] on div "Fasting: 16h 42m Yesterday" at bounding box center [469, 350] width 272 height 62
click at [432, 334] on div "Fasting: 16h 42m" at bounding box center [469, 339] width 249 height 17
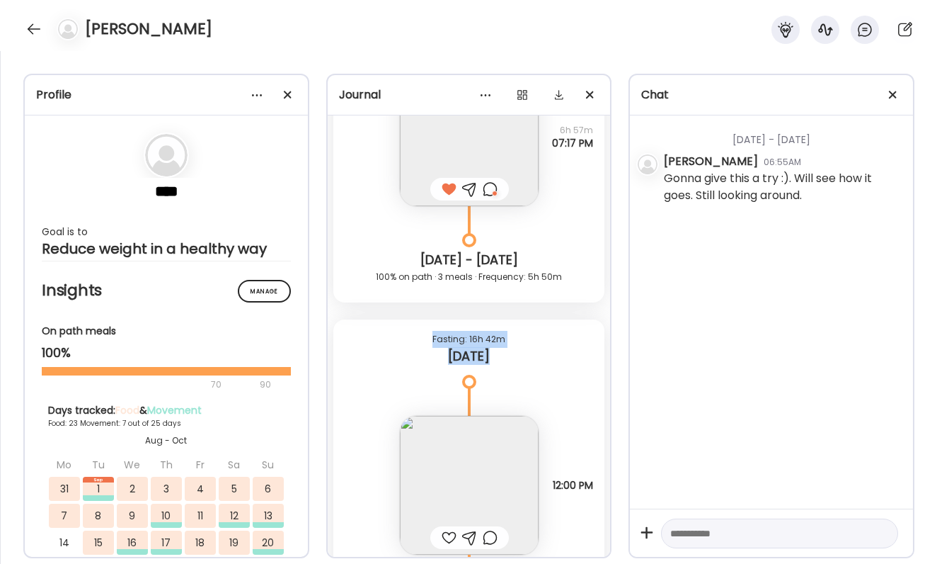
drag, startPoint x: 432, startPoint y: 334, endPoint x: 506, endPoint y: 355, distance: 77.3
click at [506, 355] on div "Fasting: 16h 42m Yesterday" at bounding box center [469, 350] width 272 height 62
click at [506, 355] on div "[DATE]" at bounding box center [469, 356] width 249 height 17
drag, startPoint x: 506, startPoint y: 355, endPoint x: 417, endPoint y: 320, distance: 96.0
click at [417, 320] on div "Fasting: 16h 42m Yesterday" at bounding box center [469, 350] width 272 height 62
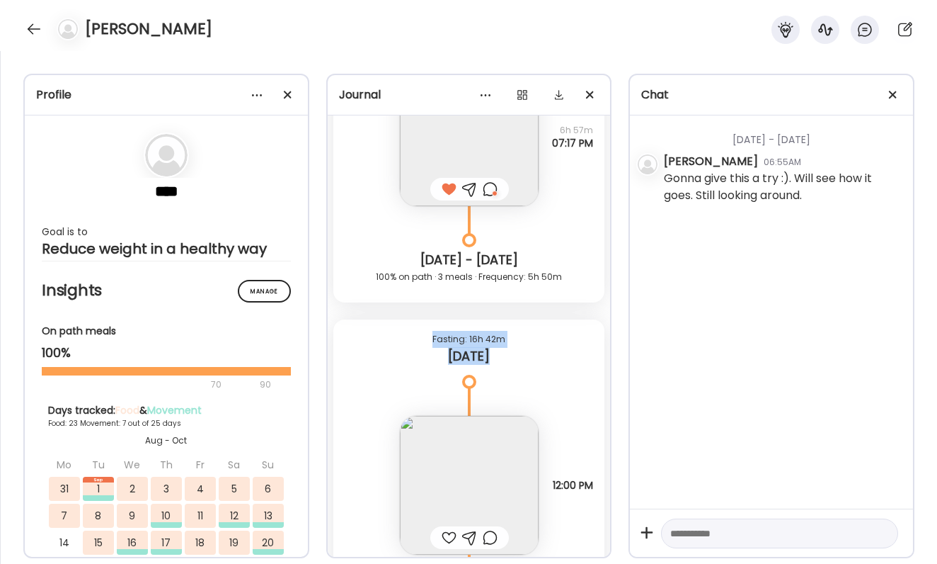
click at [417, 320] on div "Fasting: 16h 42m Yesterday" at bounding box center [469, 350] width 272 height 62
drag, startPoint x: 434, startPoint y: 337, endPoint x: 554, endPoint y: 351, distance: 120.5
click at [554, 351] on div "Fasting: 16h 42m Yesterday" at bounding box center [469, 350] width 272 height 62
click at [554, 351] on div "[DATE]" at bounding box center [469, 356] width 249 height 17
drag, startPoint x: 510, startPoint y: 354, endPoint x: 446, endPoint y: 336, distance: 66.8
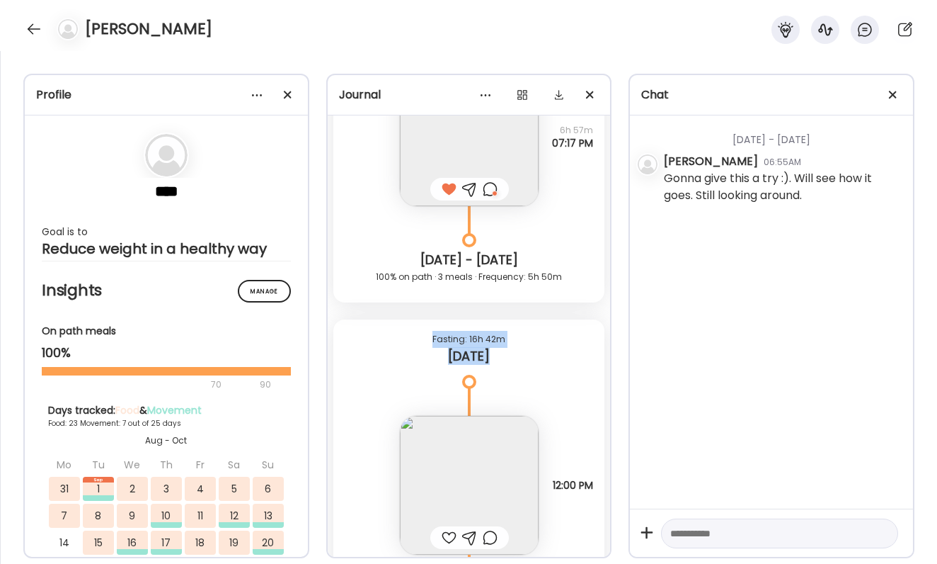
click at [446, 336] on div "Fasting: 16h 42m Yesterday" at bounding box center [469, 350] width 272 height 62
click at [437, 335] on div "Fasting: 16h 42m" at bounding box center [469, 339] width 249 height 17
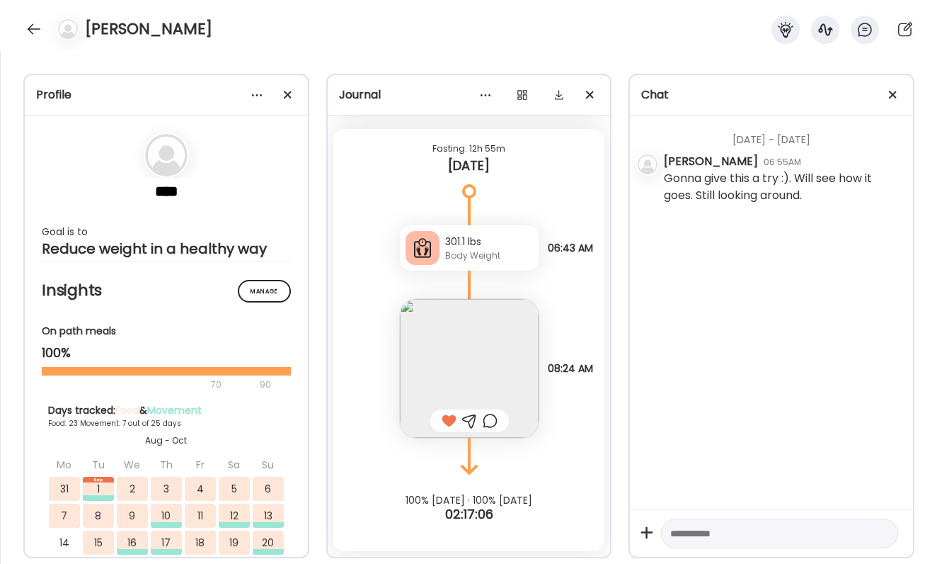
scroll to position [19715, 0]
drag, startPoint x: 442, startPoint y: 237, endPoint x: 519, endPoint y: 264, distance: 81.7
click at [519, 264] on div "301.1 lbs Body Weight" at bounding box center [469, 247] width 139 height 45
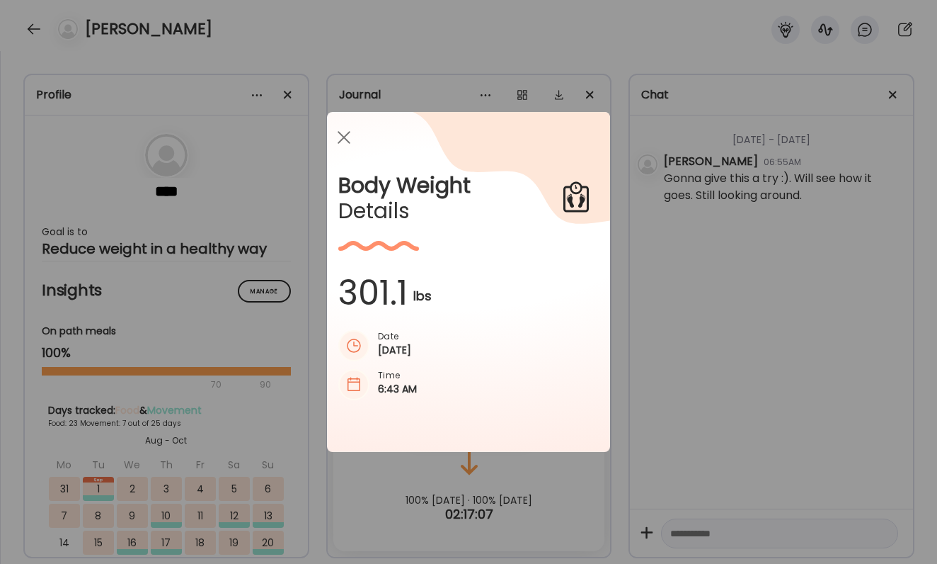
click at [519, 264] on icon at bounding box center [477, 252] width 265 height 281
click at [663, 321] on div "Ate Coach Dashboard Wahoo! It’s official Take a moment to set up your Coach Pro…" at bounding box center [468, 282] width 937 height 564
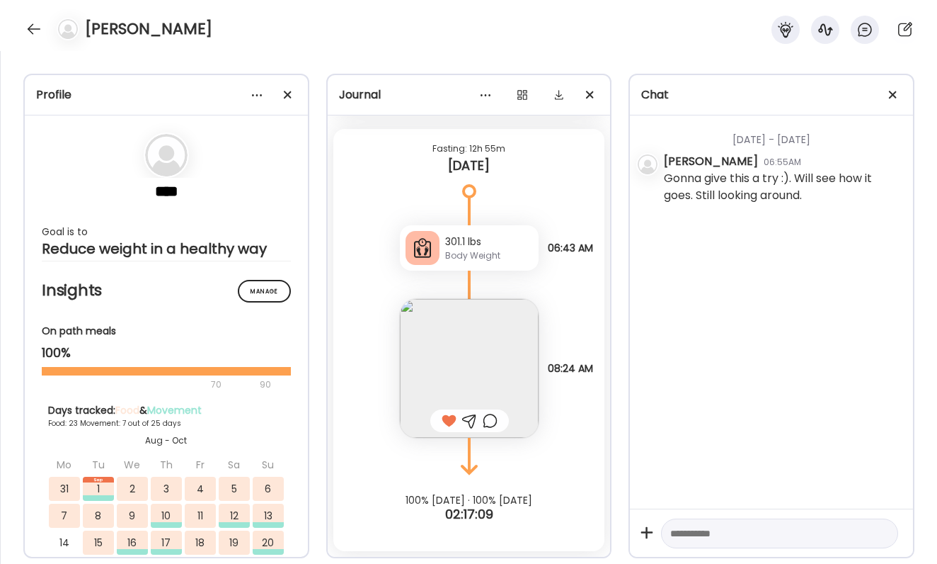
drag, startPoint x: 545, startPoint y: 245, endPoint x: 619, endPoint y: 263, distance: 75.7
click at [619, 263] on div "Profile **** Goal is to Reduce weight in a healthy way Manage Insights On path …" at bounding box center [468, 307] width 937 height 513
click at [893, 89] on div at bounding box center [893, 95] width 28 height 28
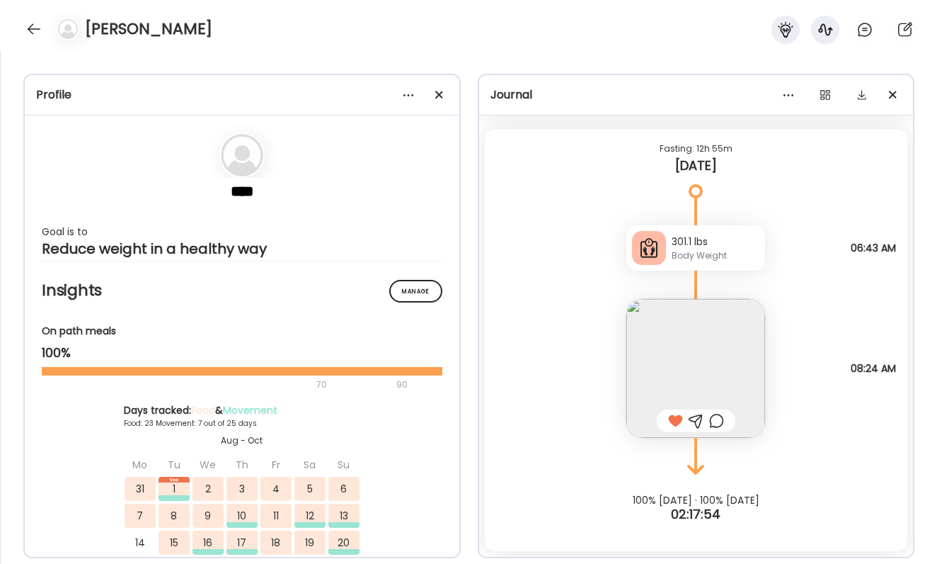
scroll to position [19715, 0]
drag, startPoint x: 644, startPoint y: 251, endPoint x: 798, endPoint y: 282, distance: 156.9
click at [799, 282] on div "Fasting: 12h 55m Today 301.1 lbs Body Weight Note not added 06:43 AM Steak and …" at bounding box center [696, 340] width 423 height 422
click at [798, 282] on div "Steak and eggs 1/2 sourdough with bill Questions not answered 08:24 AM" at bounding box center [696, 353] width 423 height 167
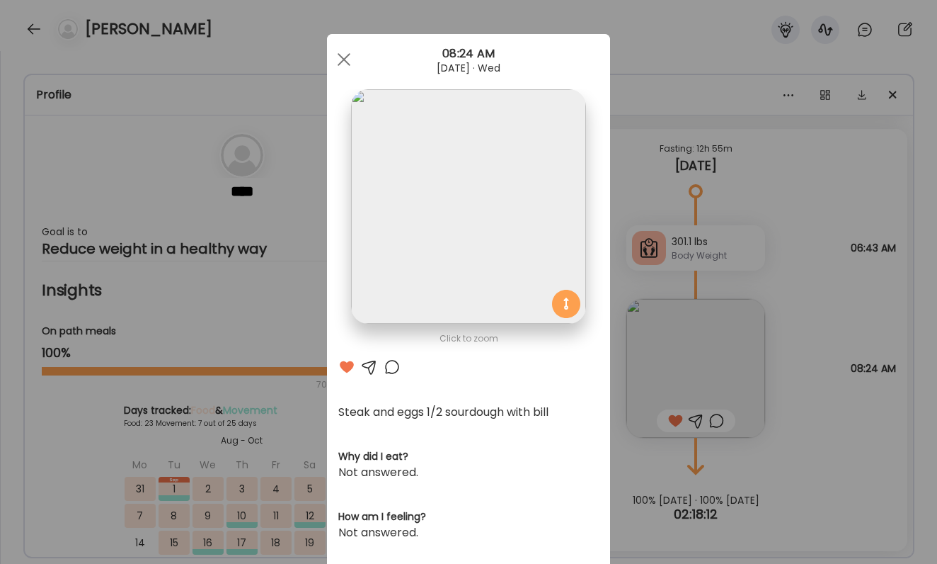
click at [833, 254] on div "Ate Coach Dashboard Wahoo! It’s official Take a moment to set up your Coach Pro…" at bounding box center [468, 282] width 937 height 564
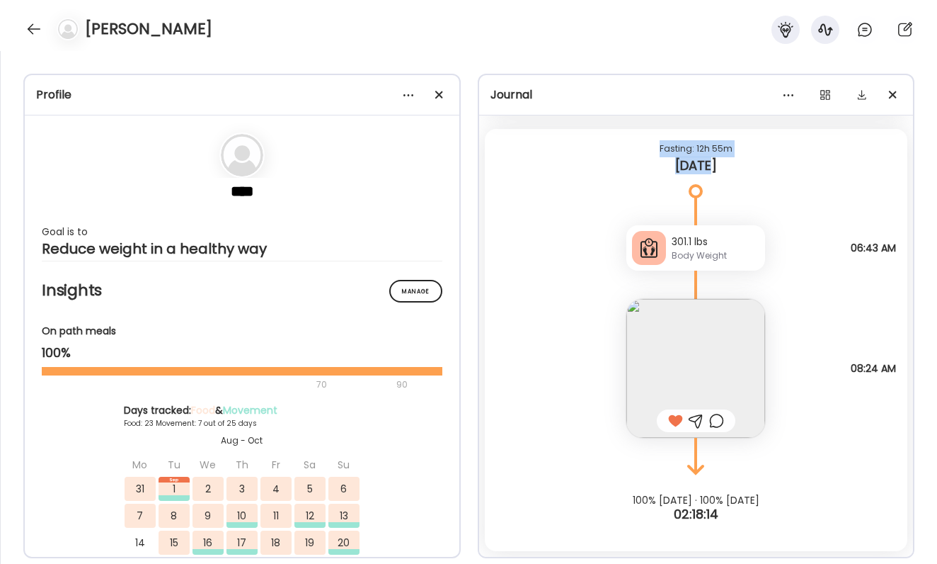
drag, startPoint x: 651, startPoint y: 139, endPoint x: 753, endPoint y: 166, distance: 105.4
click at [753, 166] on div "Fasting: 12h 55m Today" at bounding box center [696, 160] width 423 height 62
click at [753, 166] on div "[DATE]" at bounding box center [696, 165] width 401 height 17
drag, startPoint x: 753, startPoint y: 166, endPoint x: 649, endPoint y: 129, distance: 109.7
click at [649, 129] on div "Fasting: 12h 55m Today" at bounding box center [696, 160] width 423 height 62
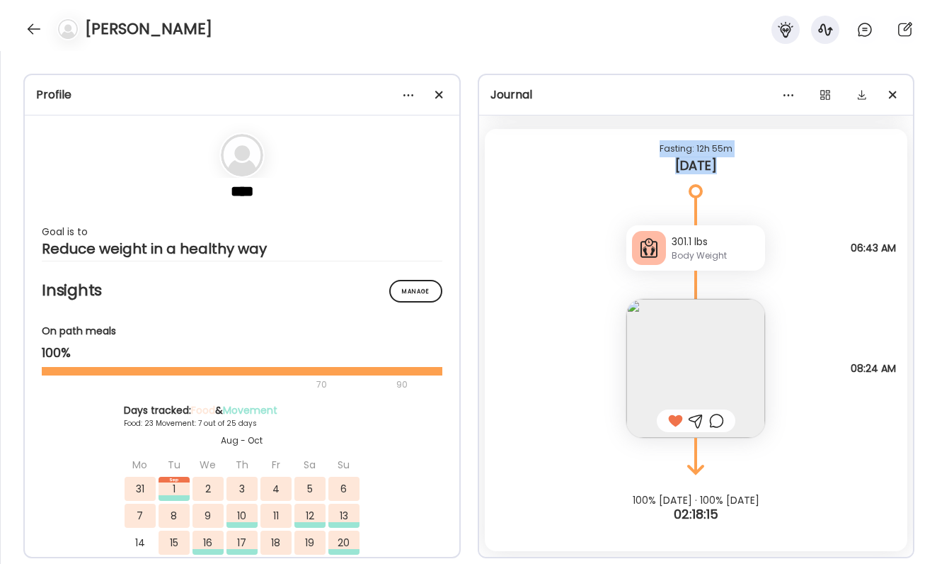
click at [649, 129] on div "Fasting: 12h 55m Today" at bounding box center [696, 160] width 423 height 62
drag, startPoint x: 654, startPoint y: 148, endPoint x: 740, endPoint y: 185, distance: 93.2
click at [740, 185] on div "Fasting: 12h 55m Today" at bounding box center [696, 160] width 423 height 62
drag, startPoint x: 732, startPoint y: 175, endPoint x: 642, endPoint y: 141, distance: 96.1
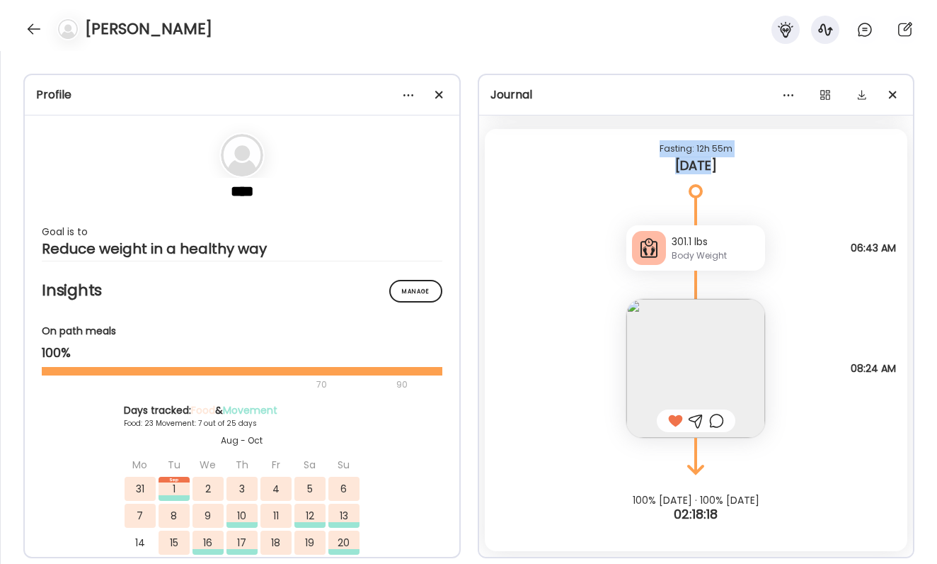
click at [642, 141] on div "Fasting: 12h 55m Today" at bounding box center [696, 160] width 423 height 62
click at [642, 141] on div "Fasting: 12h 55m" at bounding box center [696, 148] width 401 height 17
drag, startPoint x: 642, startPoint y: 141, endPoint x: 728, endPoint y: 166, distance: 89.4
click at [728, 166] on div "Fasting: 12h 55m Today" at bounding box center [696, 160] width 423 height 62
click at [728, 166] on div "[DATE]" at bounding box center [696, 165] width 401 height 17
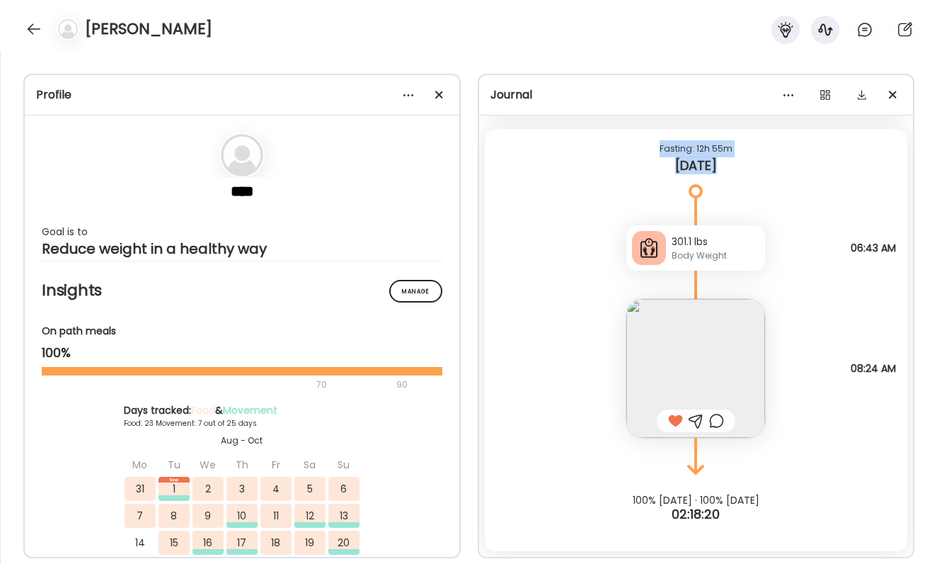
drag, startPoint x: 728, startPoint y: 166, endPoint x: 648, endPoint y: 135, distance: 85.8
click at [648, 135] on div "Fasting: 12h 55m Today" at bounding box center [696, 160] width 423 height 62
drag, startPoint x: 648, startPoint y: 137, endPoint x: 740, endPoint y: 164, distance: 95.2
click at [740, 164] on div "Fasting: 12h 55m Today" at bounding box center [696, 160] width 423 height 62
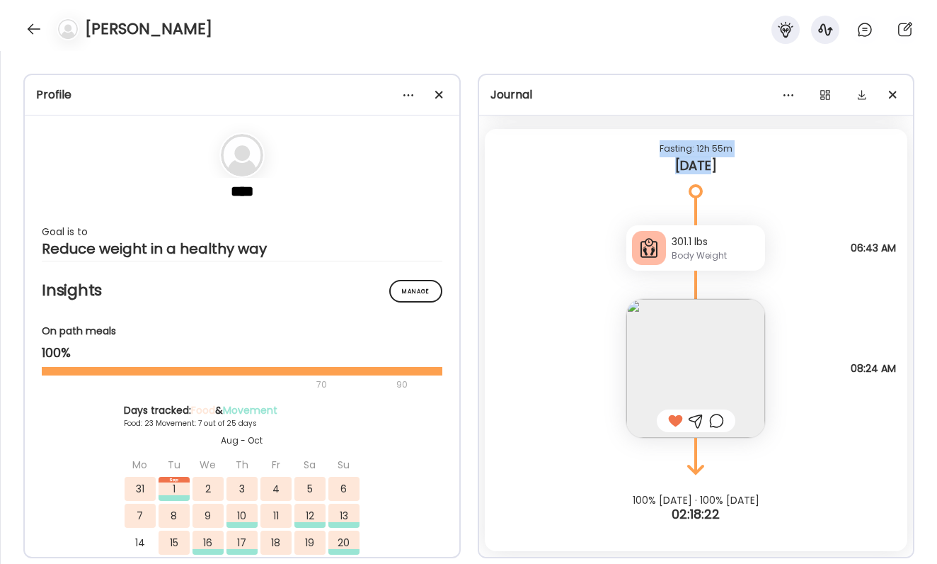
click at [740, 164] on div "[DATE]" at bounding box center [696, 165] width 401 height 17
drag, startPoint x: 721, startPoint y: 166, endPoint x: 661, endPoint y: 140, distance: 65.6
click at [661, 140] on div "Fasting: 12h 55m Today" at bounding box center [696, 160] width 423 height 62
click at [661, 140] on div "Fasting: 12h 55m" at bounding box center [696, 148] width 401 height 17
drag, startPoint x: 661, startPoint y: 142, endPoint x: 755, endPoint y: 159, distance: 95.7
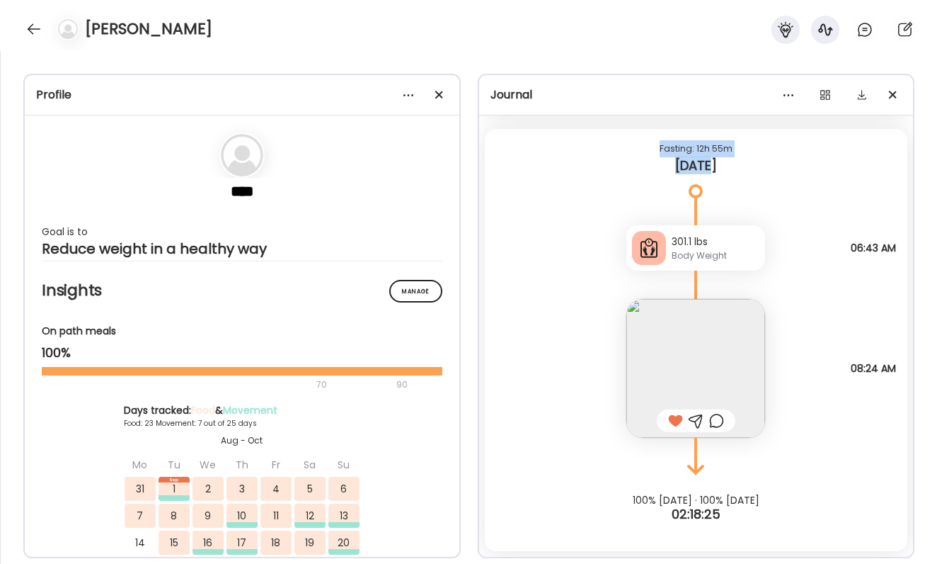
click at [755, 159] on div "Fasting: 12h 55m Today" at bounding box center [696, 160] width 423 height 62
click at [755, 159] on div "[DATE]" at bounding box center [696, 165] width 401 height 17
drag, startPoint x: 729, startPoint y: 162, endPoint x: 652, endPoint y: 145, distance: 79.0
click at [652, 145] on div "Fasting: 12h 55m Today" at bounding box center [696, 160] width 423 height 62
click at [652, 145] on div "Fasting: 12h 55m" at bounding box center [696, 148] width 401 height 17
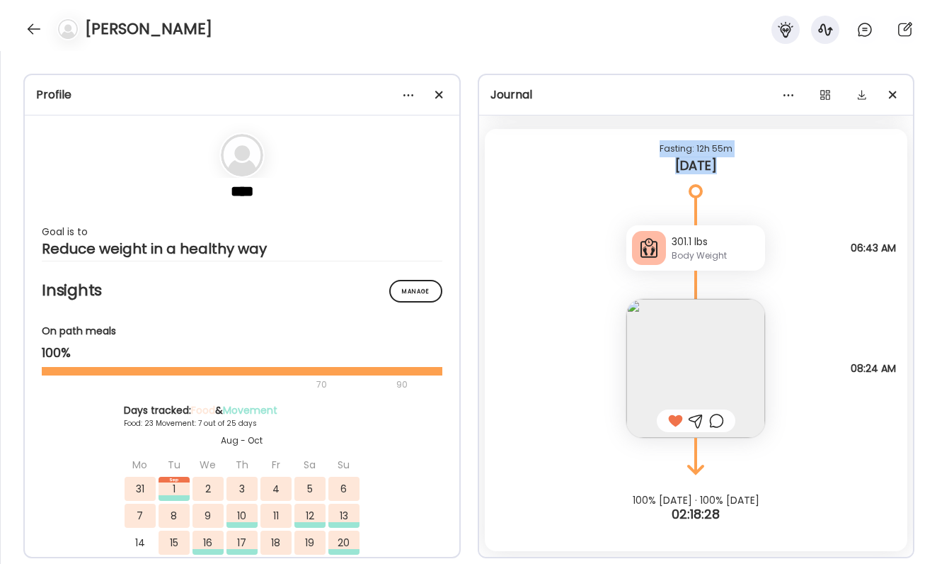
drag, startPoint x: 652, startPoint y: 145, endPoint x: 728, endPoint y: 173, distance: 81.3
click at [728, 173] on div "Fasting: 12h 55m Today" at bounding box center [696, 160] width 423 height 62
click at [728, 173] on div "[DATE]" at bounding box center [696, 165] width 401 height 17
drag, startPoint x: 727, startPoint y: 171, endPoint x: 637, endPoint y: 149, distance: 92.4
click at [637, 149] on div "Fasting: 12h 55m Today" at bounding box center [696, 160] width 423 height 62
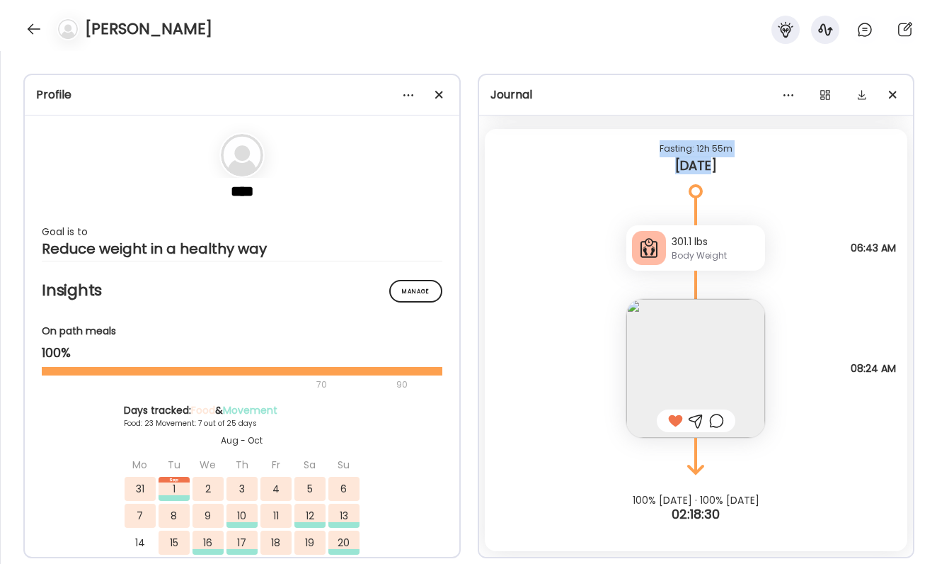
click at [637, 149] on div "Fasting: 12h 55m" at bounding box center [696, 148] width 401 height 17
drag, startPoint x: 672, startPoint y: 244, endPoint x: 718, endPoint y: 252, distance: 46.7
click at [719, 252] on div "301.1 lbs Body Weight" at bounding box center [716, 248] width 88 height 28
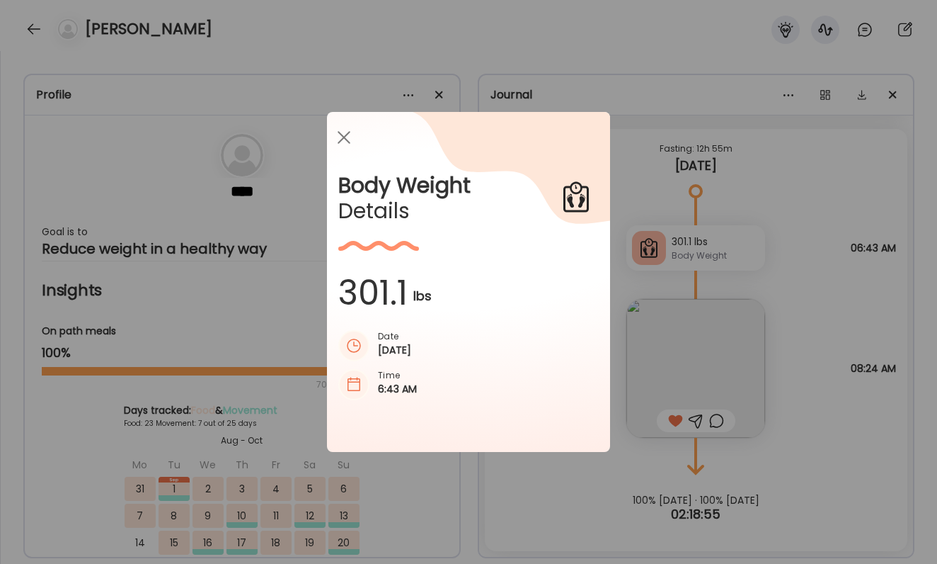
click at [799, 281] on div "Ate Coach Dashboard Wahoo! It’s official Take a moment to set up your Coach Pro…" at bounding box center [468, 282] width 937 height 564
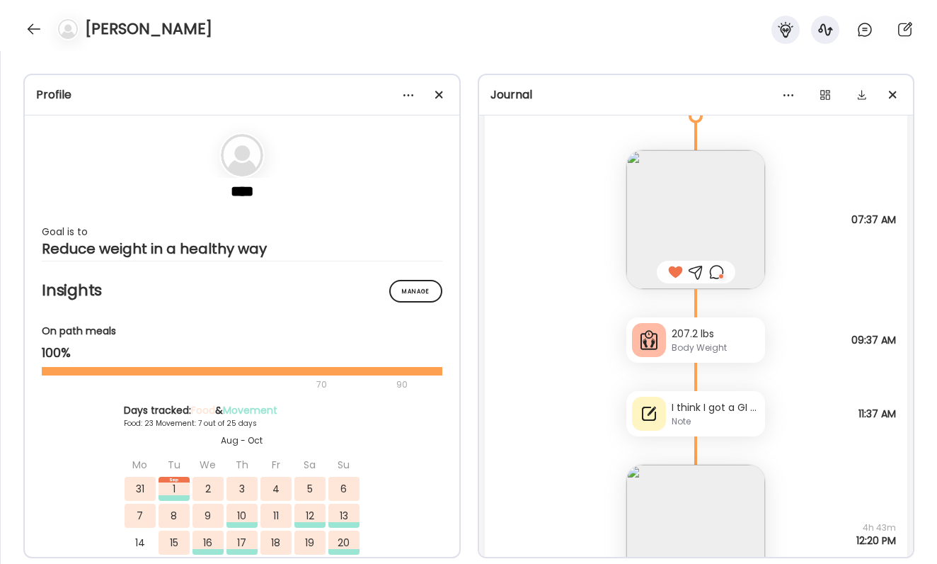
scroll to position [18247, 0]
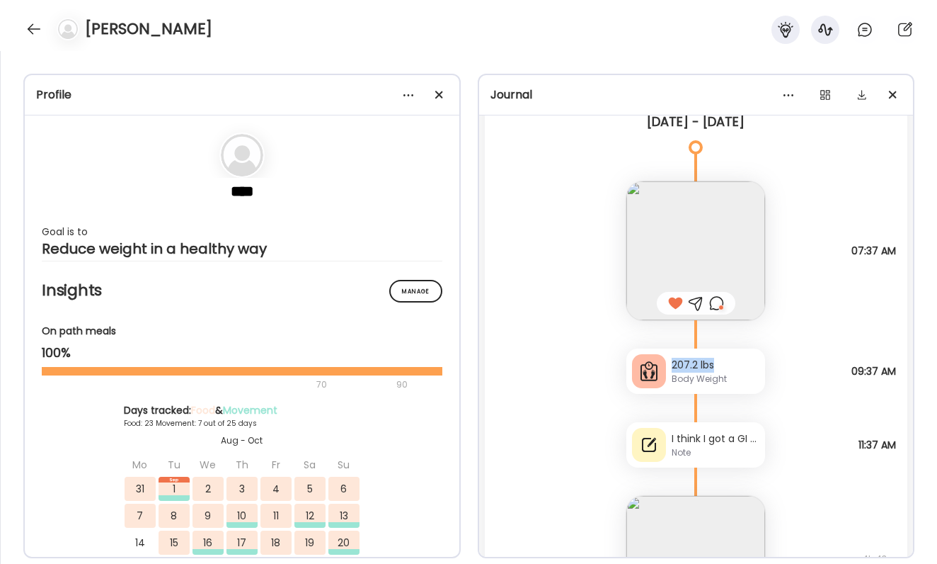
drag, startPoint x: 670, startPoint y: 364, endPoint x: 736, endPoint y: 372, distance: 67.0
click at [736, 372] on div "207.2 lbs Body Weight" at bounding box center [696, 370] width 139 height 45
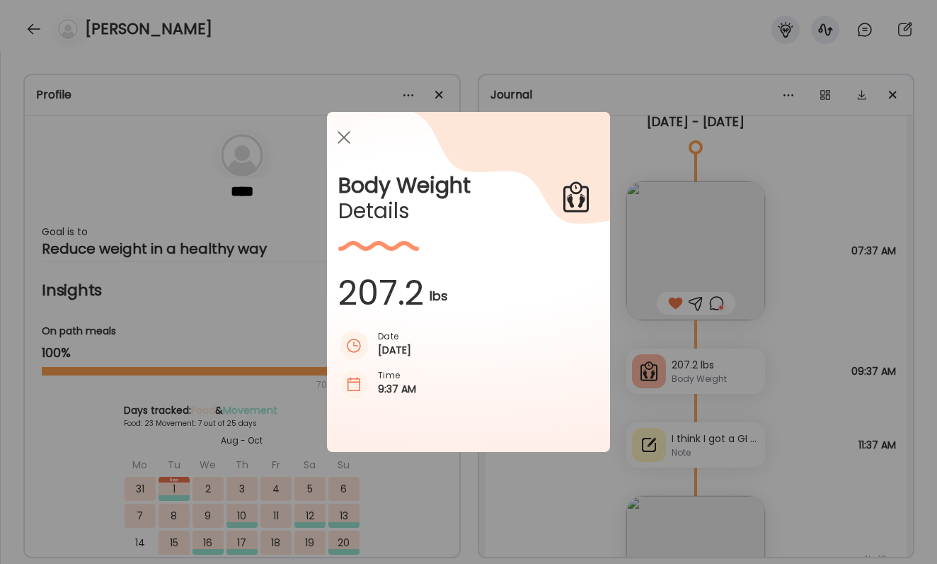
click at [781, 384] on div "Ate Coach Dashboard Wahoo! It’s official Take a moment to set up your Coach Pro…" at bounding box center [468, 282] width 937 height 564
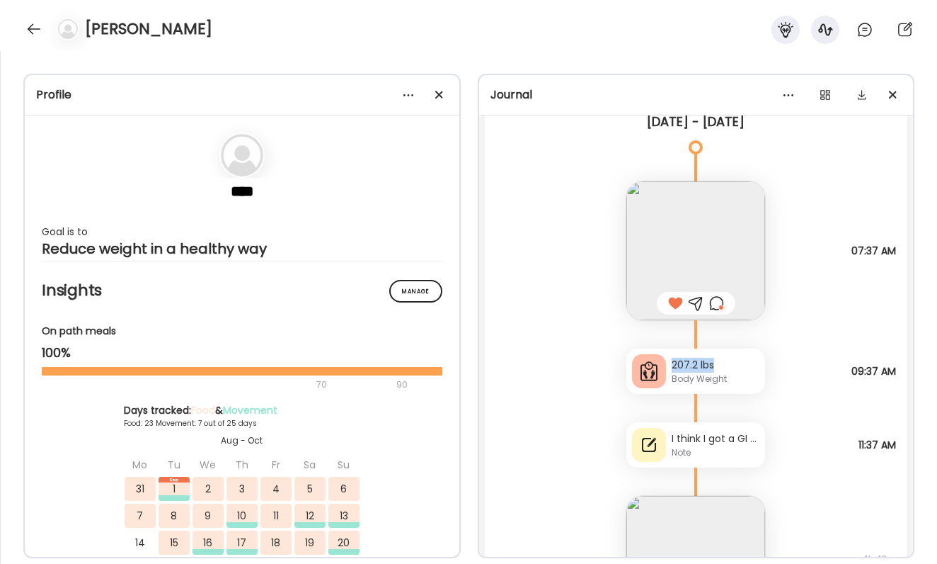
drag, startPoint x: 672, startPoint y: 363, endPoint x: 733, endPoint y: 365, distance: 61.6
click at [734, 365] on div "207.2 lbs" at bounding box center [716, 365] width 88 height 15
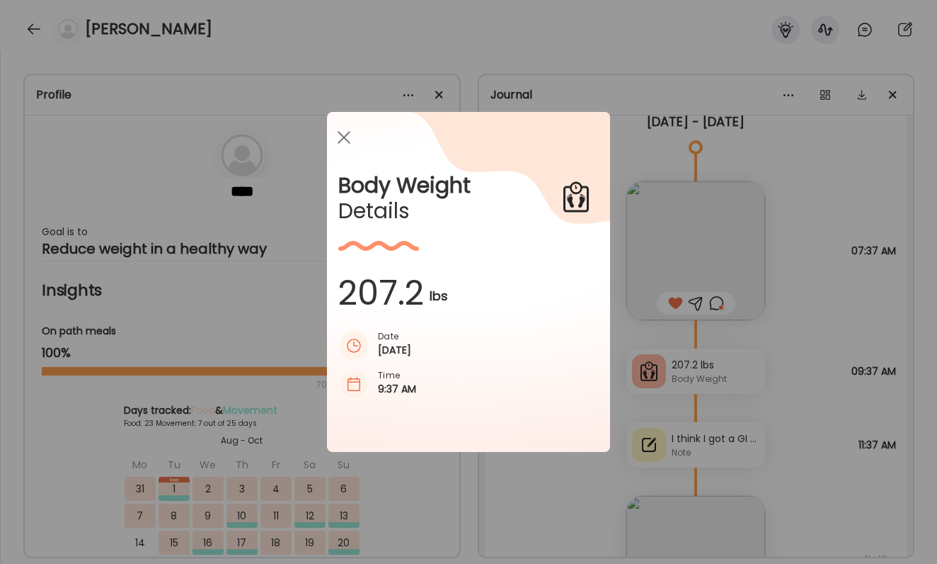
click at [733, 365] on div "Ate Coach Dashboard Wahoo! It’s official Take a moment to set up your Coach Pro…" at bounding box center [468, 282] width 937 height 564
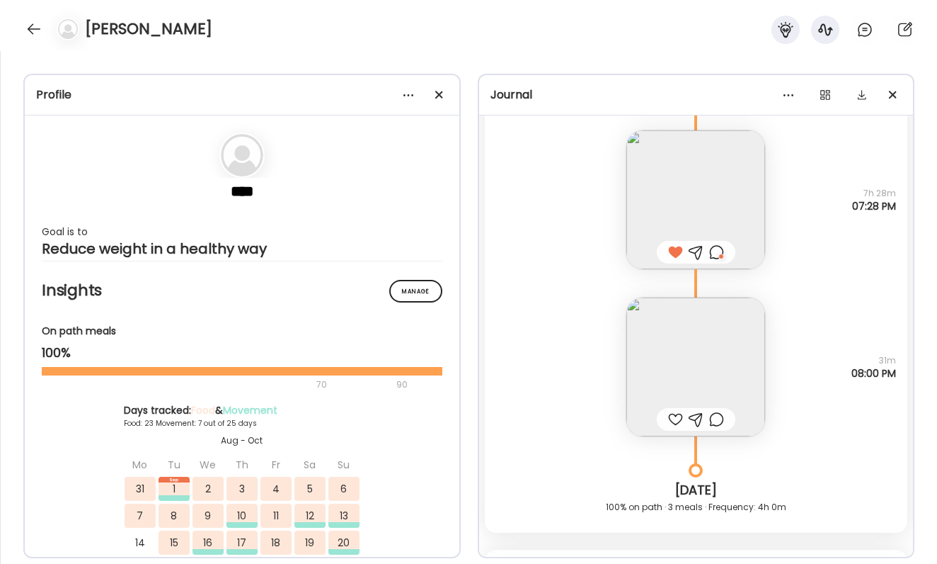
scroll to position [19300, 0]
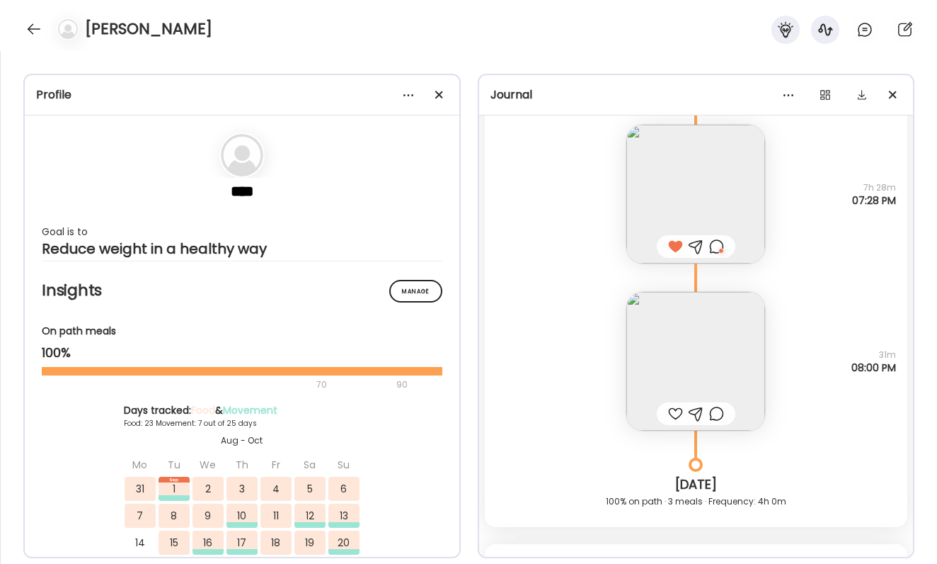
click at [674, 413] on div at bounding box center [675, 413] width 15 height 17
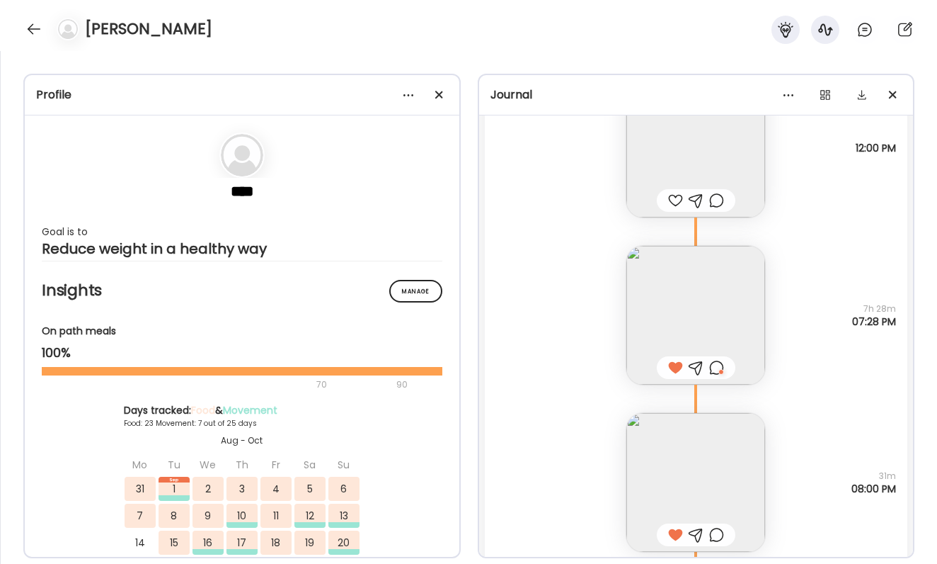
scroll to position [19067, 0]
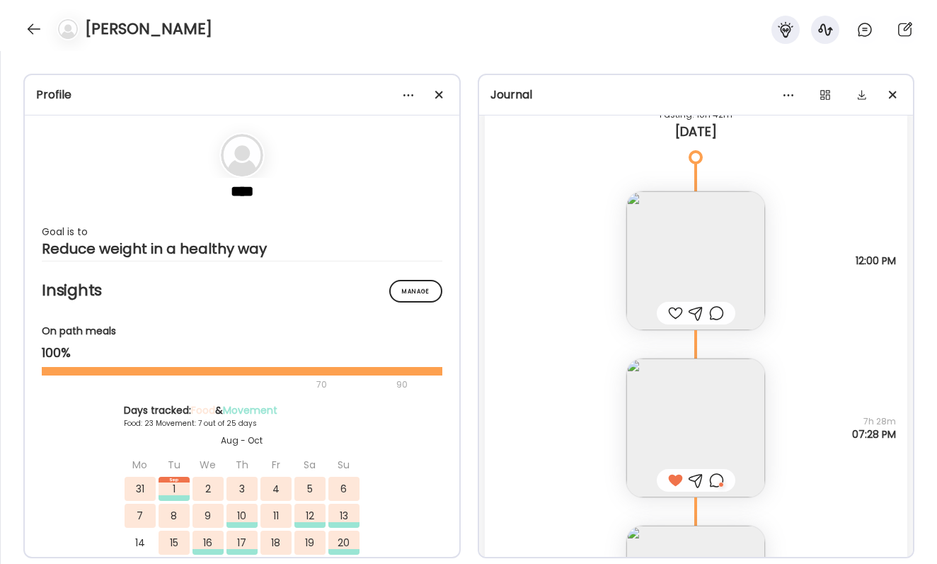
click at [671, 309] on div at bounding box center [675, 312] width 15 height 17
click at [677, 280] on img at bounding box center [696, 260] width 139 height 139
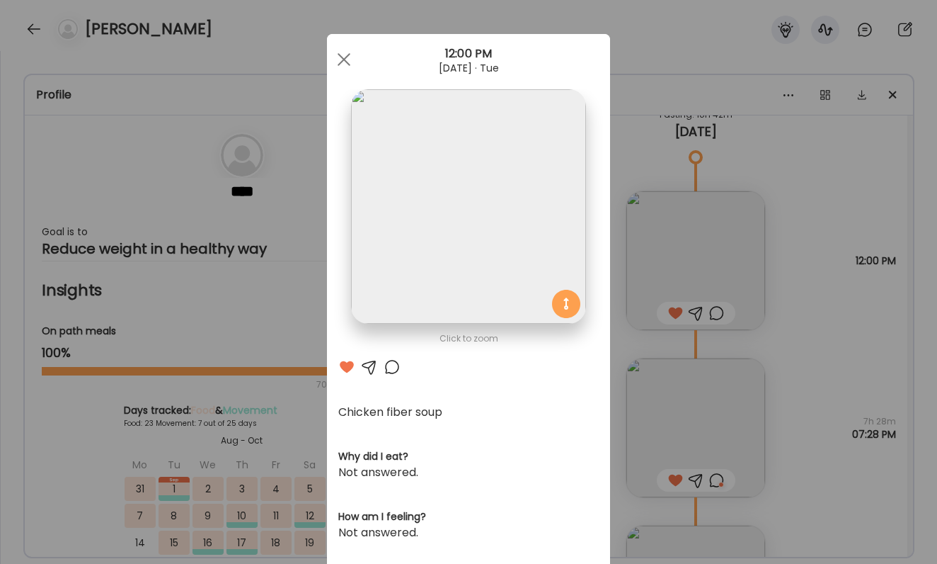
click at [779, 362] on div "Ate Coach Dashboard Wahoo! It’s official Take a moment to set up your Coach Pro…" at bounding box center [468, 282] width 937 height 564
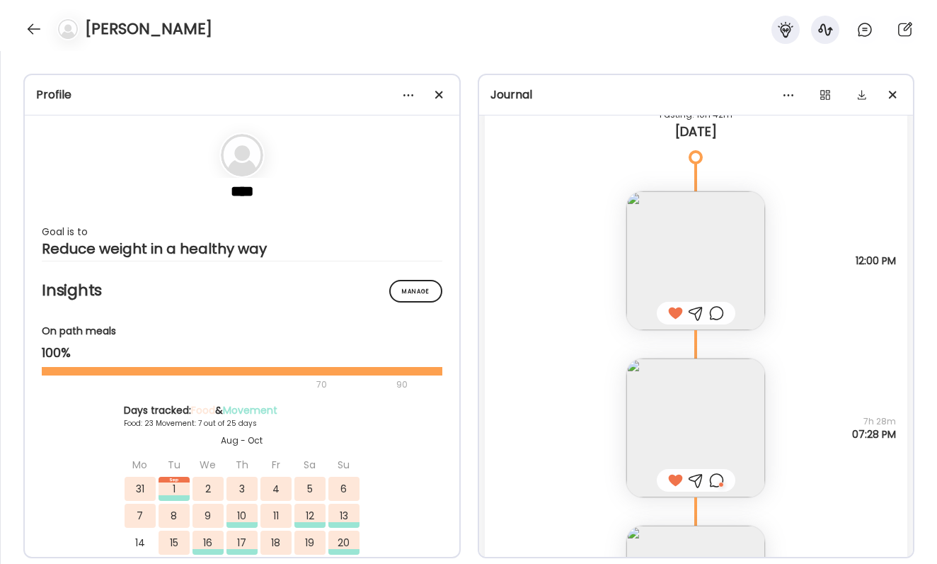
drag, startPoint x: 792, startPoint y: 281, endPoint x: 813, endPoint y: 311, distance: 37.1
click at [814, 311] on div "Chicken fiber soup Questions not answered 12:00 PM" at bounding box center [696, 246] width 423 height 167
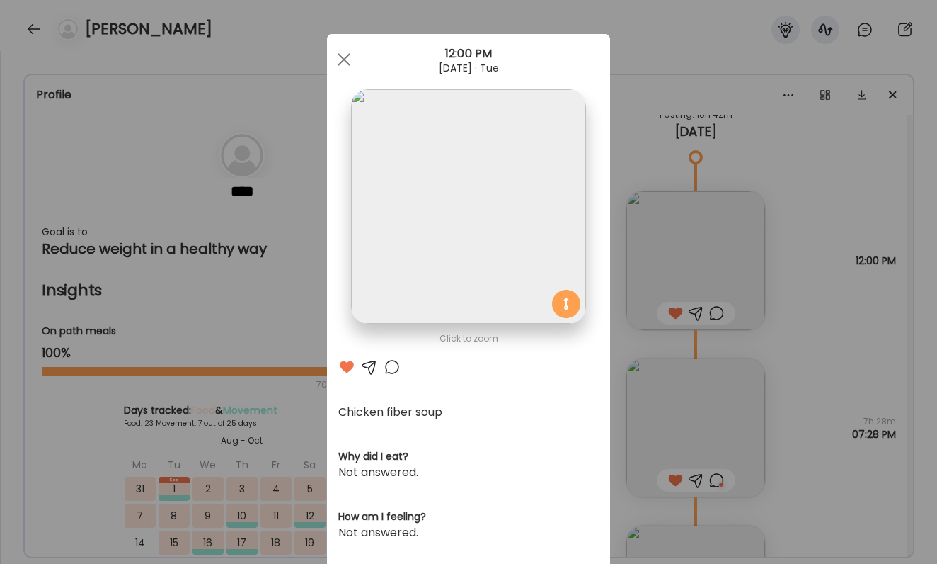
click at [825, 311] on div "Ate Coach Dashboard Wahoo! It’s official Take a moment to set up your Coach Pro…" at bounding box center [468, 282] width 937 height 564
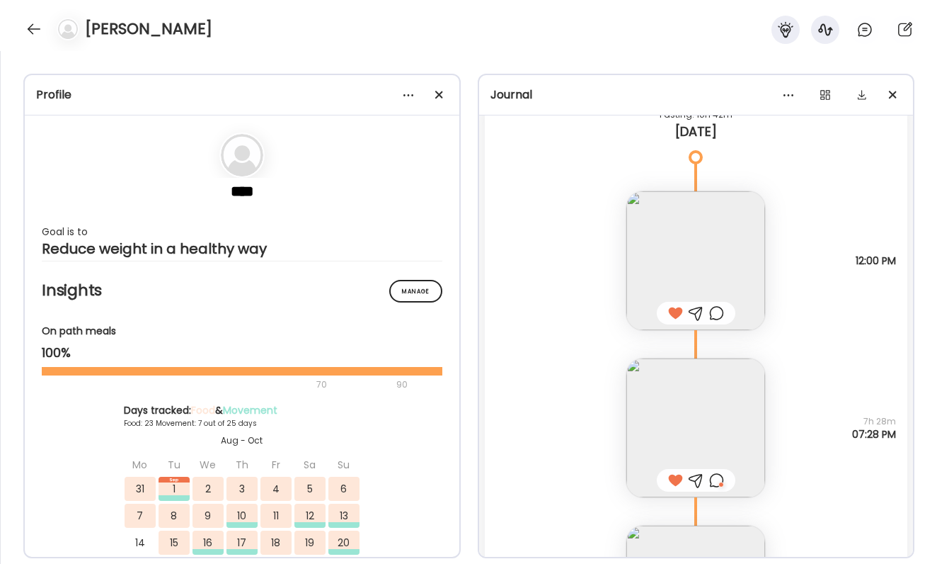
click at [688, 280] on img at bounding box center [696, 260] width 139 height 139
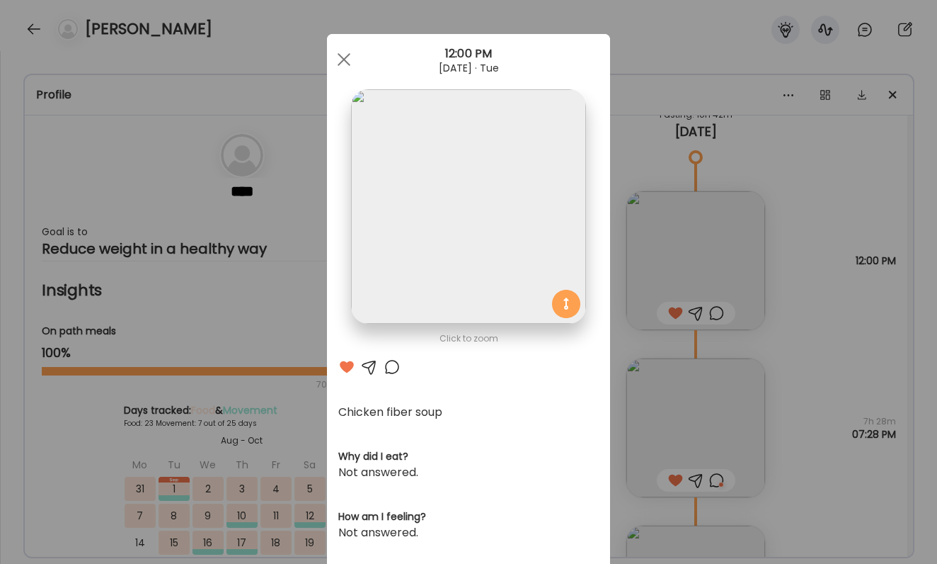
click at [825, 313] on div "Ate Coach Dashboard Wahoo! It’s official Take a moment to set up your Coach Pro…" at bounding box center [468, 282] width 937 height 564
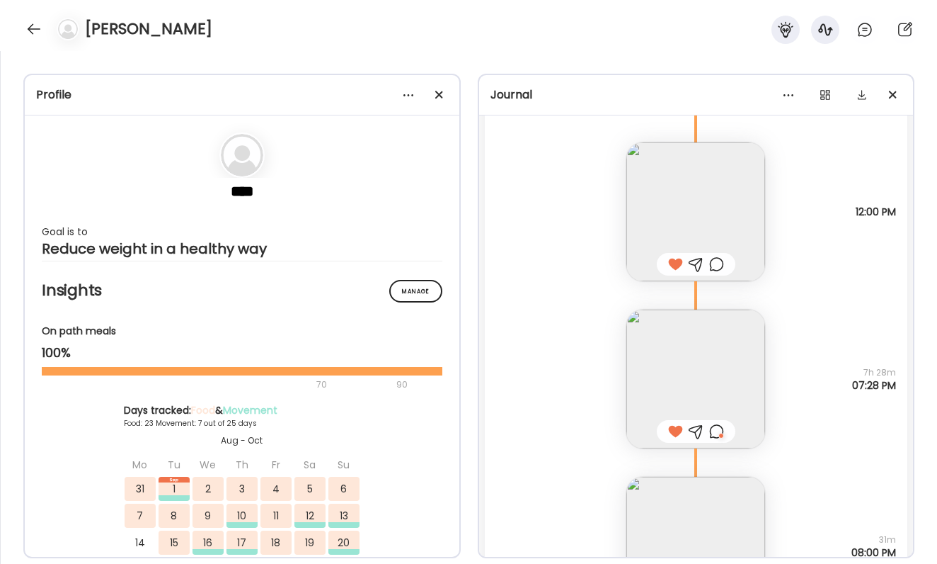
scroll to position [19116, 0]
click at [712, 338] on img at bounding box center [696, 378] width 139 height 139
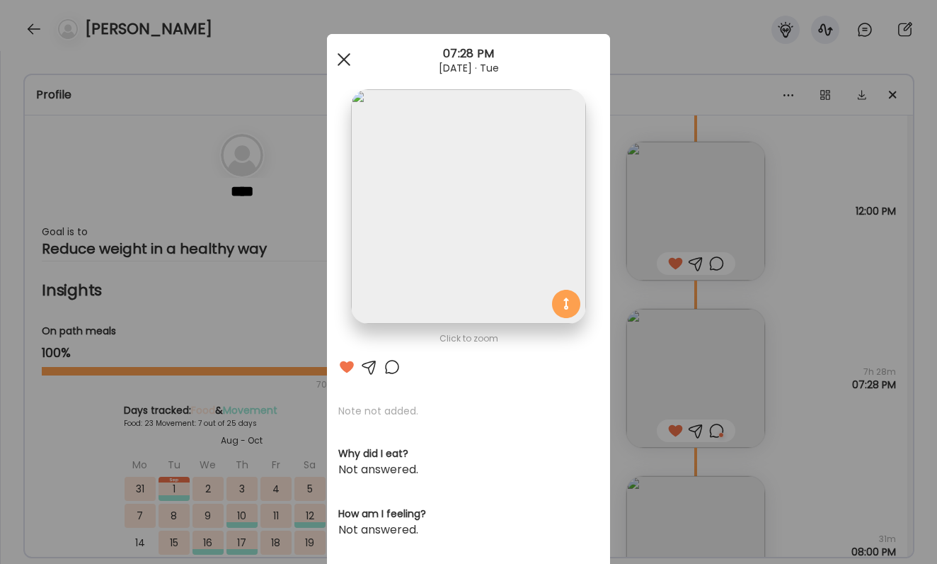
click at [344, 67] on div at bounding box center [344, 59] width 28 height 28
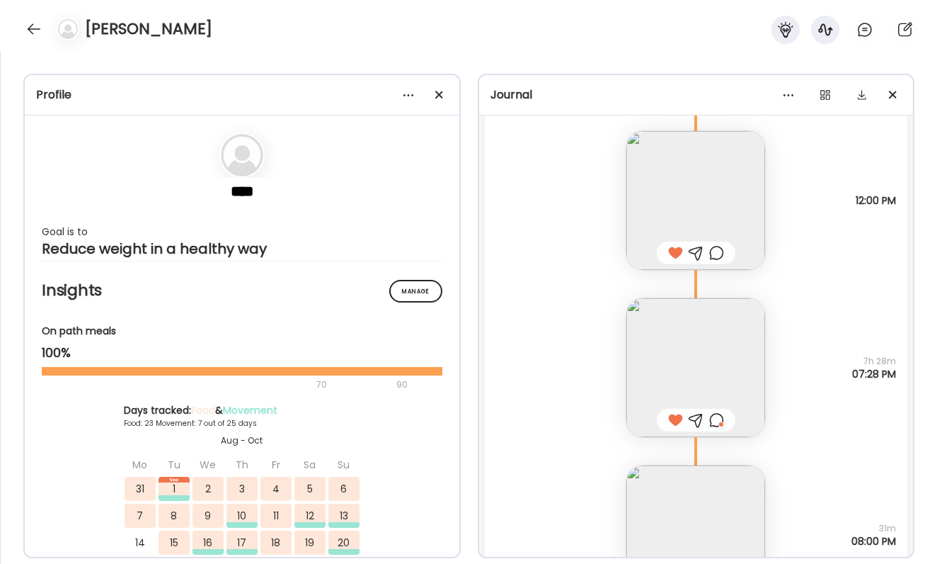
scroll to position [19128, 0]
click at [677, 358] on img at bounding box center [696, 366] width 139 height 139
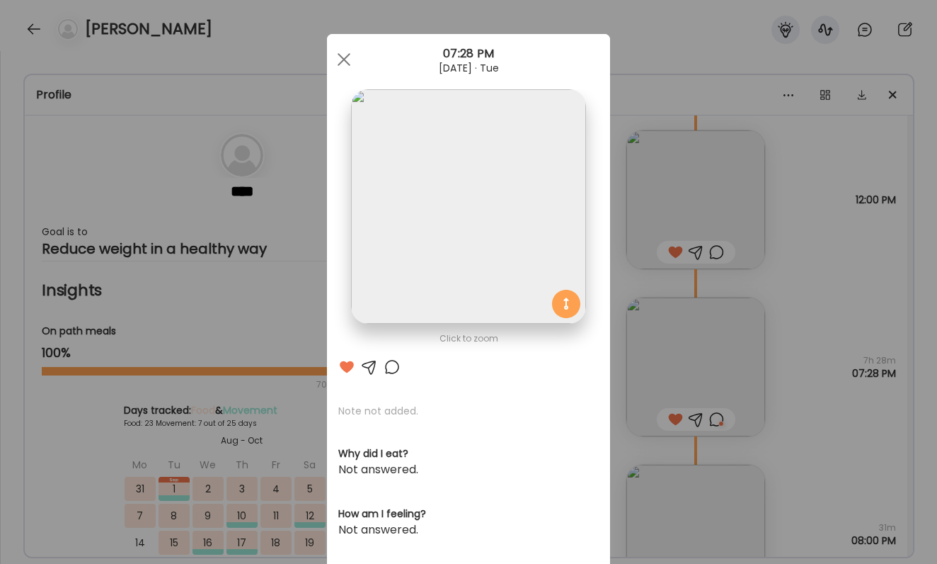
click at [350, 43] on div "Ate Coach Dashboard 07:28 PM Sep 23, 2025 · Tue" at bounding box center [468, 59] width 283 height 51
click at [345, 51] on div at bounding box center [344, 59] width 28 height 28
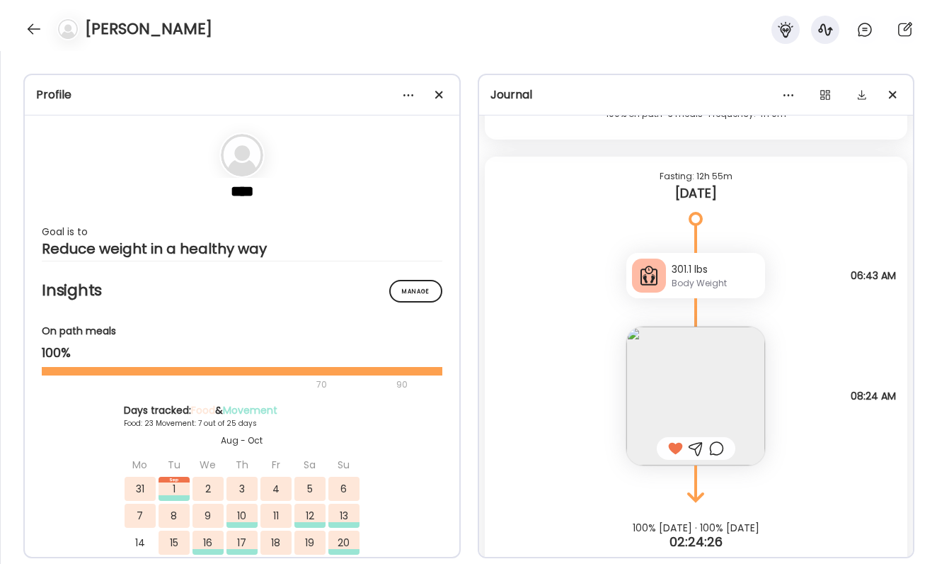
scroll to position [19691, 0]
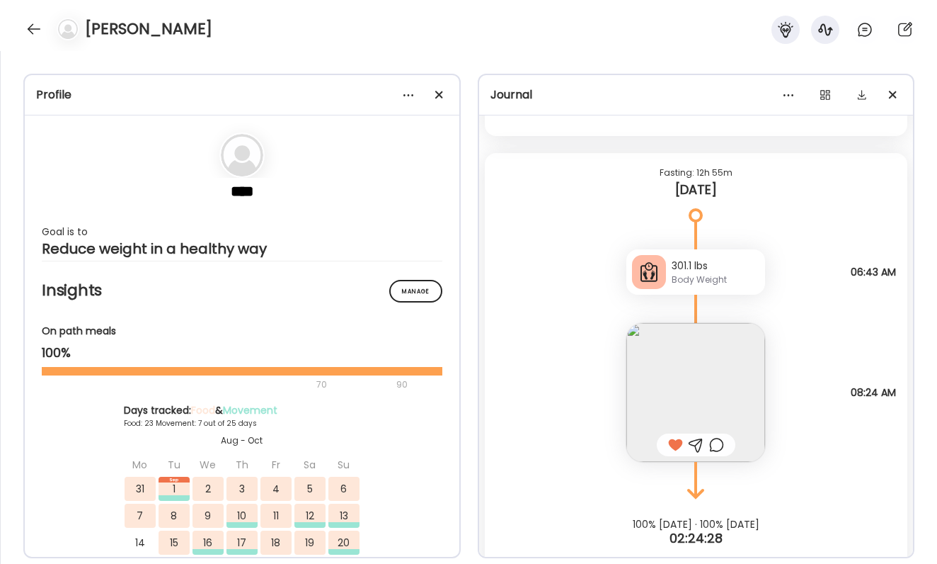
drag, startPoint x: 847, startPoint y: 270, endPoint x: 901, endPoint y: 273, distance: 54.6
click at [901, 273] on div "301.1 lbs Body Weight Note not added 06:43 AM" at bounding box center [696, 258] width 423 height 74
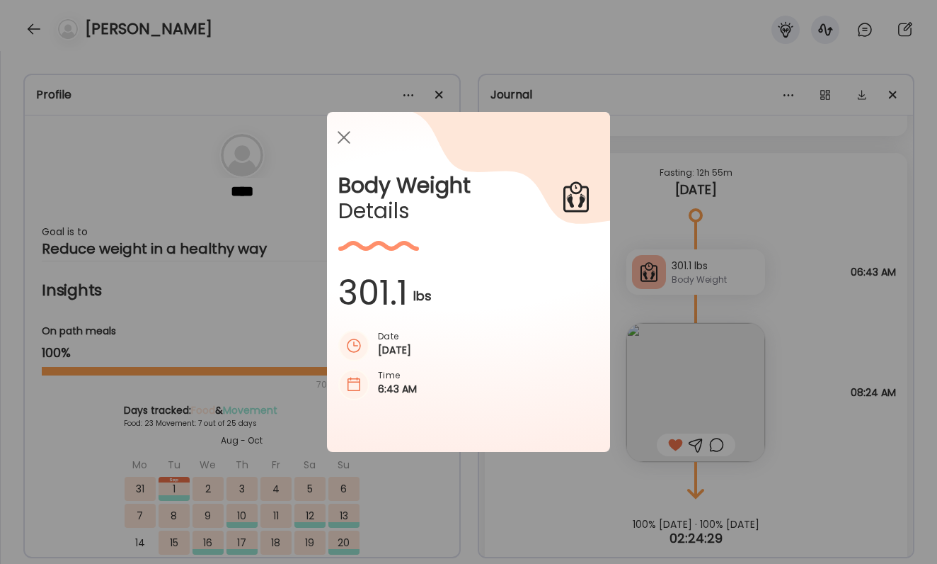
click at [860, 275] on div "Ate Coach Dashboard Wahoo! It’s official Take a moment to set up your Coach Pro…" at bounding box center [468, 282] width 937 height 564
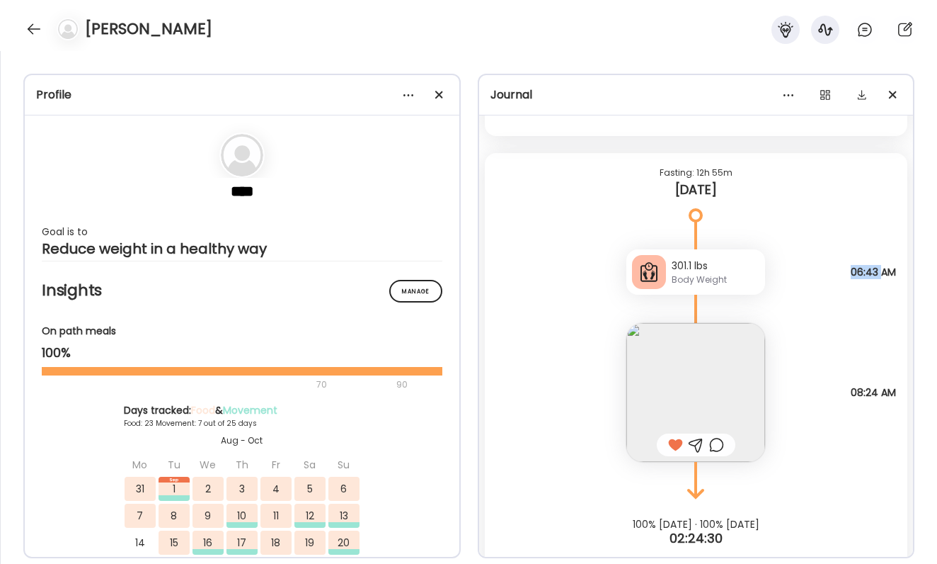
drag, startPoint x: 849, startPoint y: 272, endPoint x: 879, endPoint y: 273, distance: 30.5
click at [879, 273] on span "06:43 AM" at bounding box center [873, 271] width 45 height 13
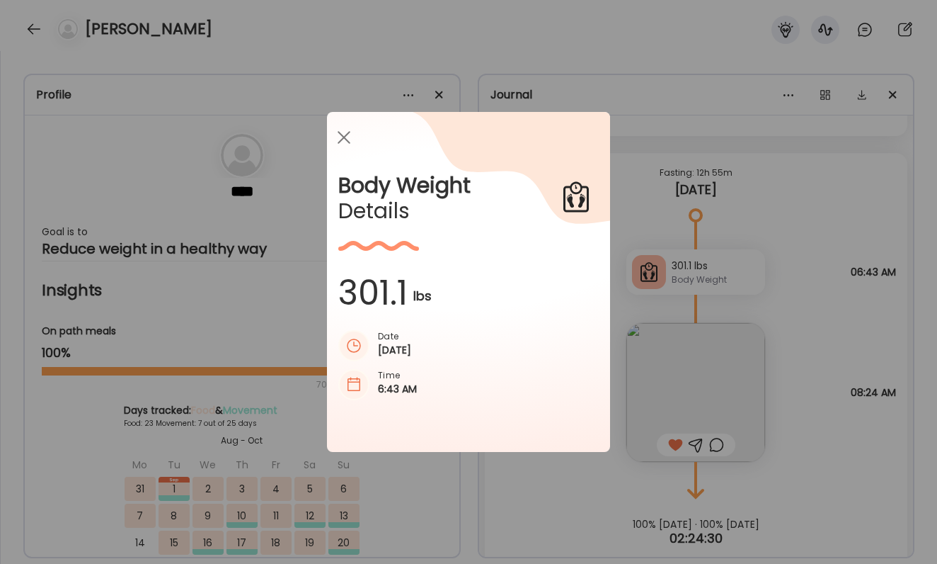
click at [879, 273] on div "Ate Coach Dashboard Wahoo! It’s official Take a moment to set up your Coach Pro…" at bounding box center [468, 282] width 937 height 564
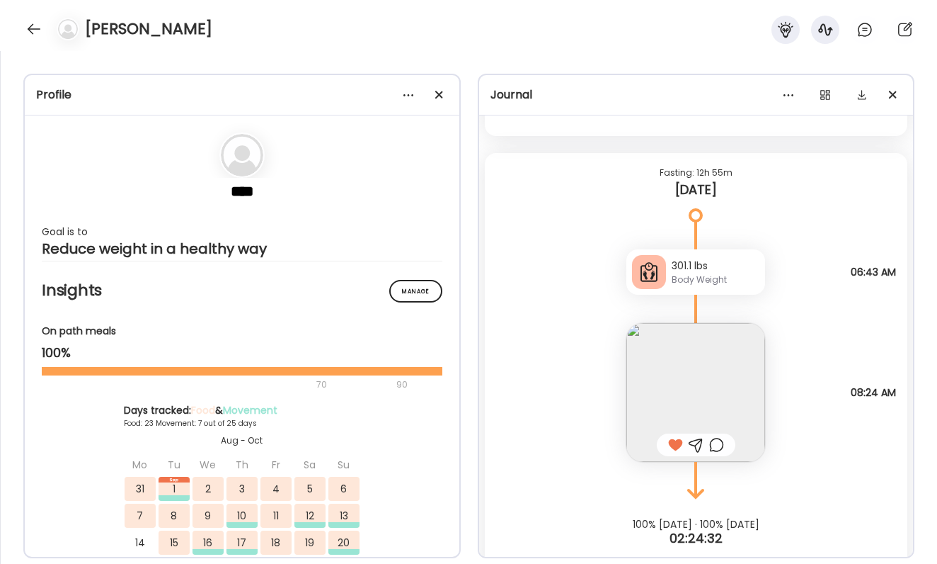
drag, startPoint x: 845, startPoint y: 400, endPoint x: 901, endPoint y: 401, distance: 55.9
click at [901, 401] on div "Steak and eggs 1/2 sourdough with bill Questions not answered 08:24 AM" at bounding box center [696, 378] width 423 height 167
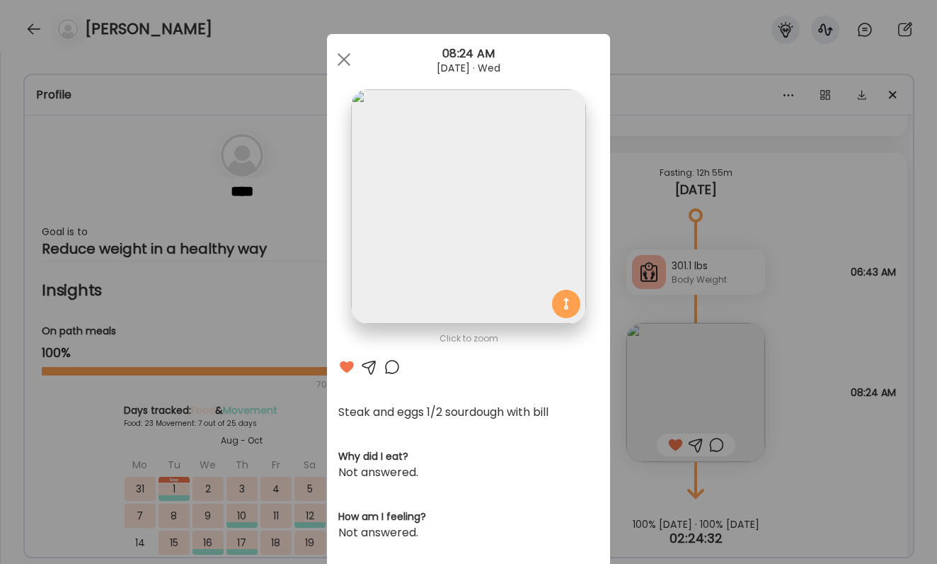
click at [879, 415] on div "Ate Coach Dashboard Wahoo! It’s official Take a moment to set up your Coach Pro…" at bounding box center [468, 282] width 937 height 564
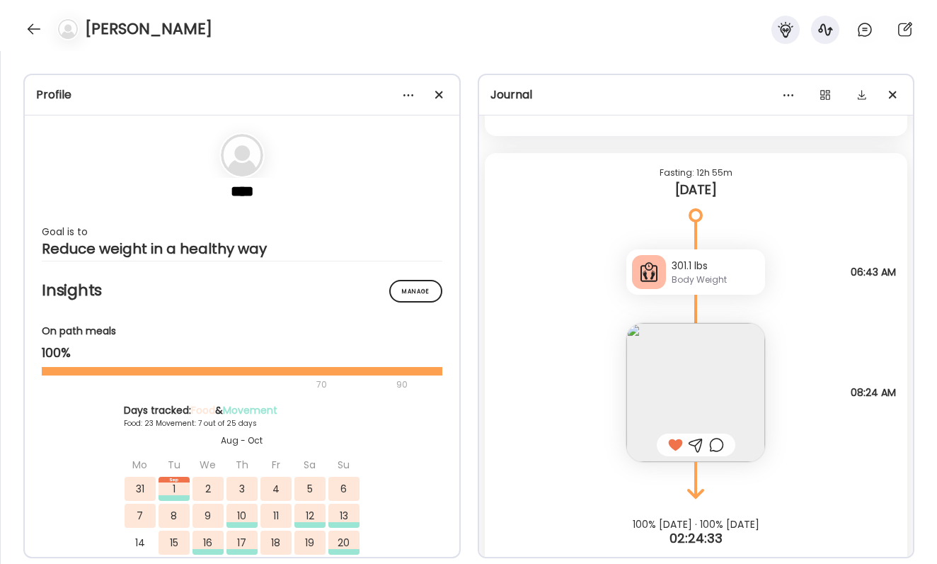
click at [673, 335] on img at bounding box center [696, 392] width 139 height 139
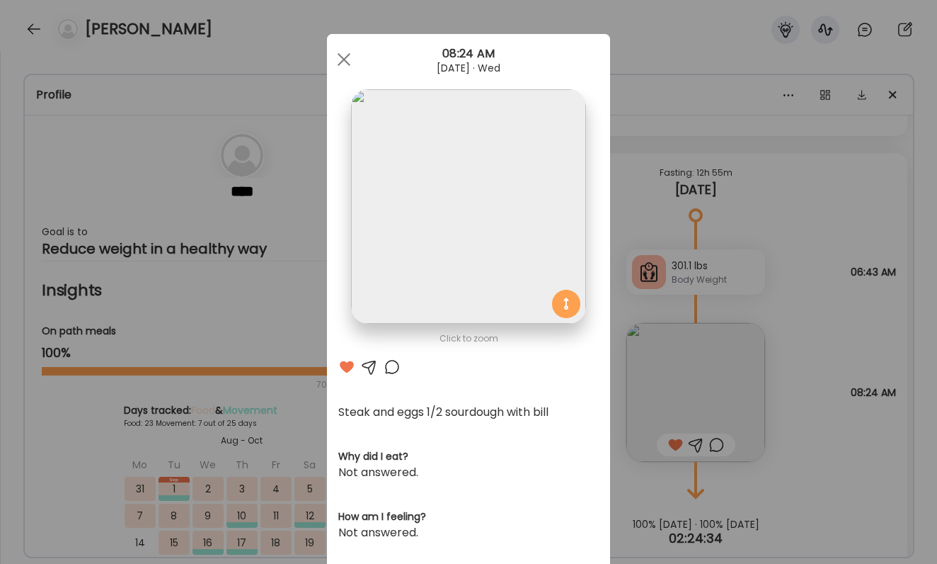
click at [912, 403] on div "Ate Coach Dashboard Wahoo! It’s official Take a moment to set up your Coach Pro…" at bounding box center [468, 282] width 937 height 564
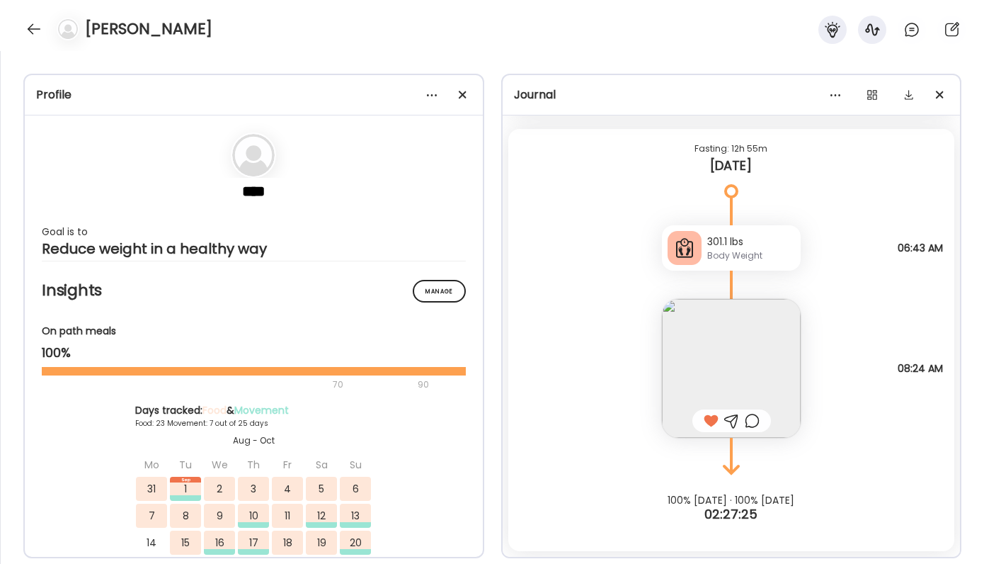
scroll to position [19715, 0]
drag, startPoint x: 892, startPoint y: 247, endPoint x: 940, endPoint y: 252, distance: 48.4
click at [937, 252] on div "301.1 lbs Body Weight Note not added 06:43 AM" at bounding box center [731, 234] width 447 height 74
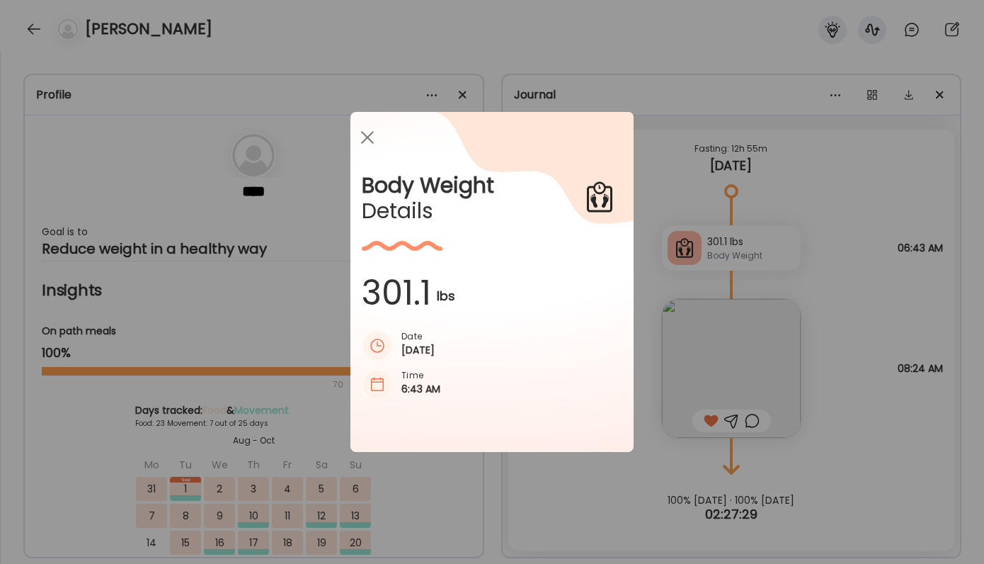
click at [937, 252] on div "Ate Coach Dashboard Wahoo! It’s official Take a moment to set up your Coach Pro…" at bounding box center [492, 282] width 984 height 564
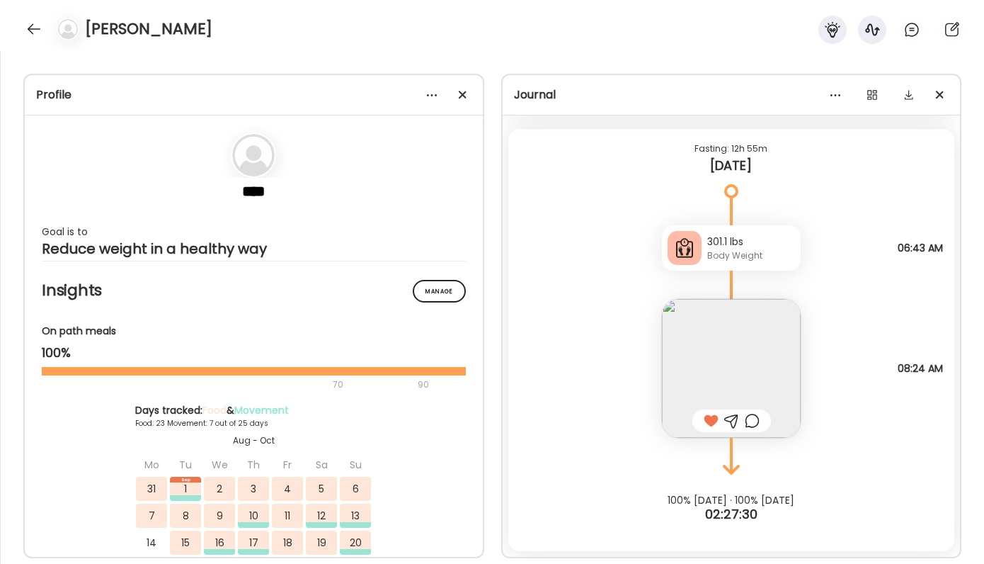
click at [924, 389] on div "Steak and eggs 1/2 sourdough with bill Questions not answered 08:24 AM" at bounding box center [731, 353] width 447 height 167
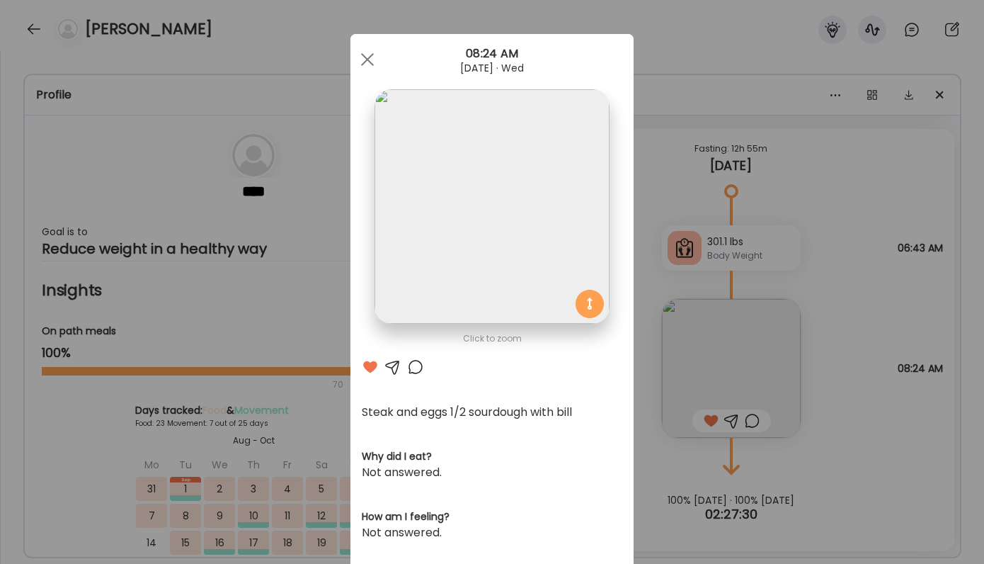
click at [890, 372] on div "Ate Coach Dashboard Wahoo! It’s official Take a moment to set up your Coach Pro…" at bounding box center [492, 282] width 984 height 564
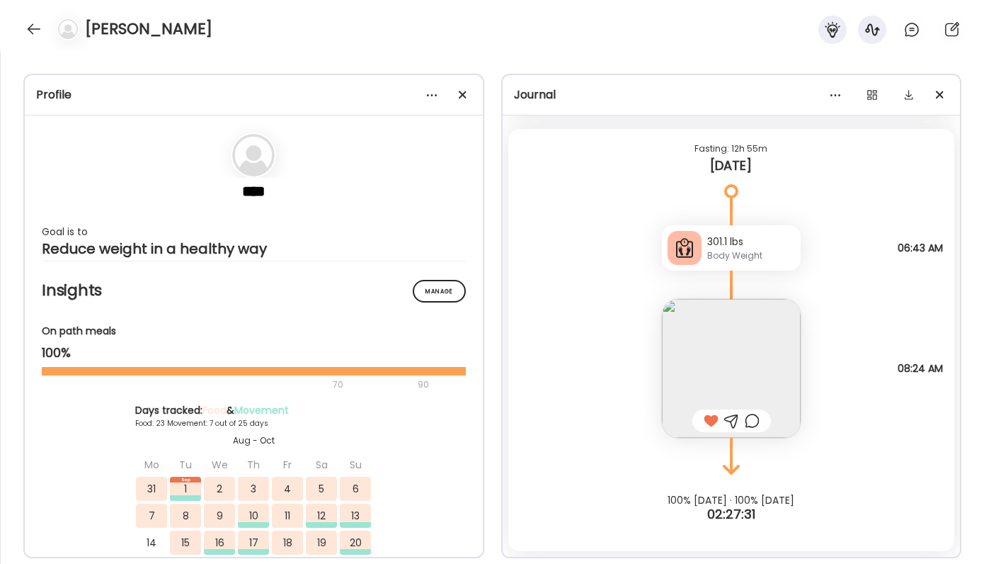
drag, startPoint x: 890, startPoint y: 372, endPoint x: 956, endPoint y: 377, distance: 66.0
click at [937, 372] on div "Steak and eggs 1/2 sourdough with bill Questions not answered 08:24 AM" at bounding box center [731, 353] width 447 height 167
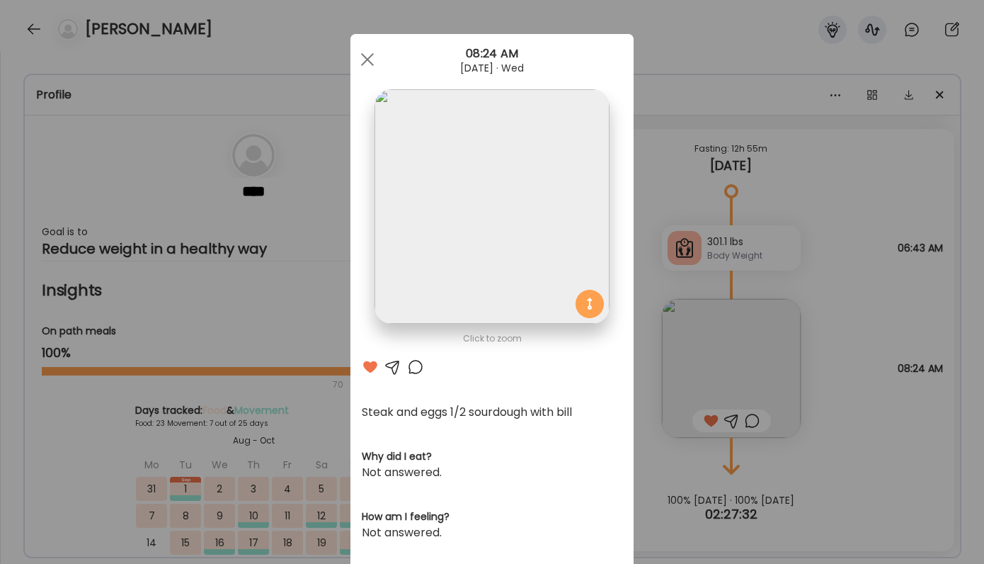
click at [898, 365] on div "Ate Coach Dashboard Wahoo! It’s official Take a moment to set up your Coach Pro…" at bounding box center [492, 282] width 984 height 564
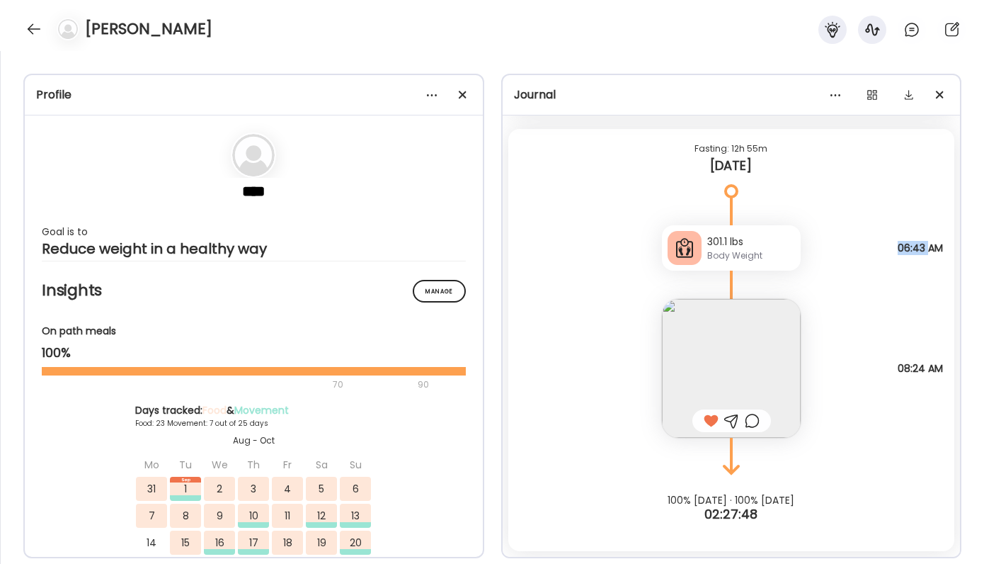
drag, startPoint x: 894, startPoint y: 247, endPoint x: 931, endPoint y: 247, distance: 36.8
click at [930, 247] on span "06:43 AM" at bounding box center [920, 247] width 45 height 13
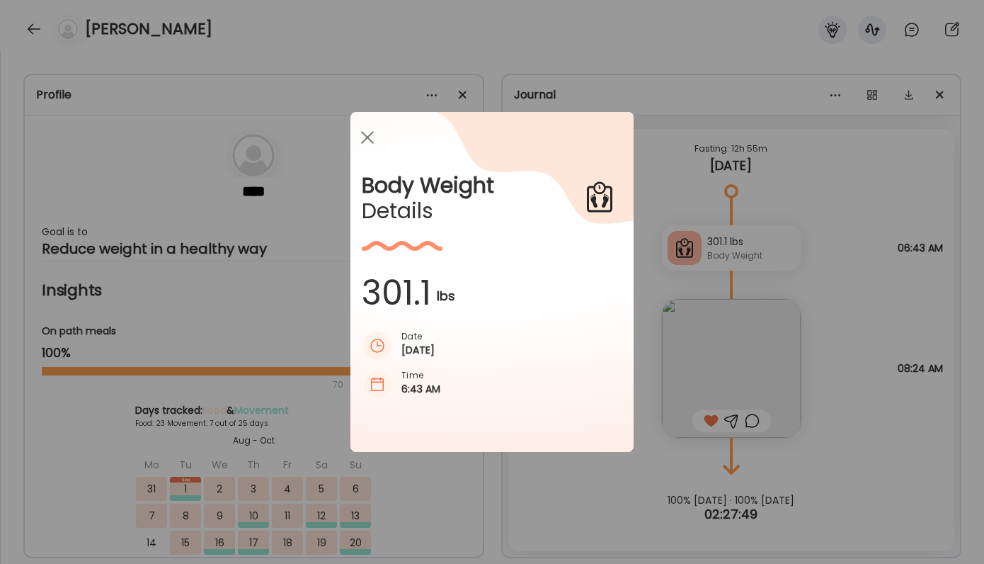
click at [930, 245] on div "Ate Coach Dashboard Wahoo! It’s official Take a moment to set up your Coach Pro…" at bounding box center [492, 282] width 984 height 564
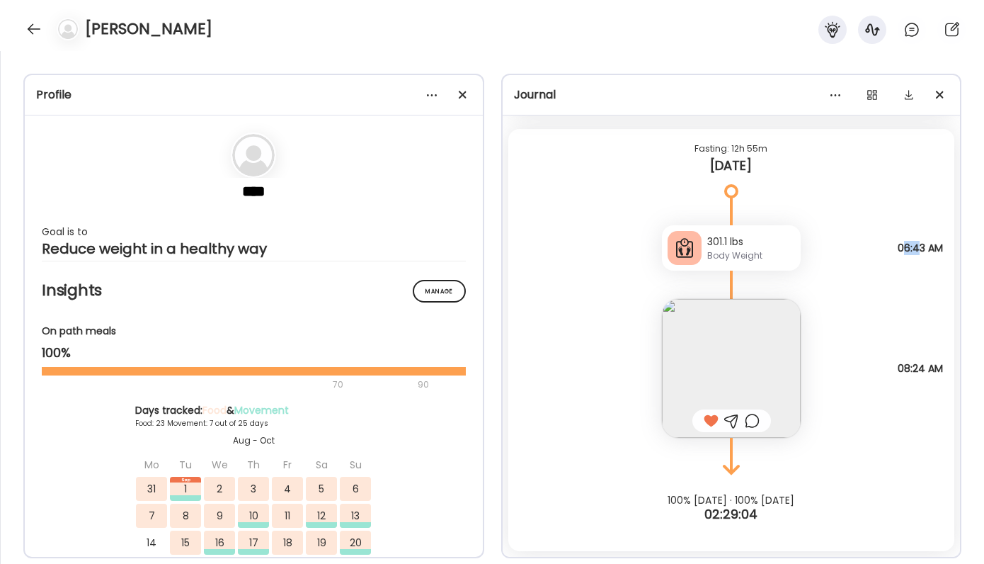
drag, startPoint x: 898, startPoint y: 246, endPoint x: 941, endPoint y: 256, distance: 43.6
click at [927, 251] on span "06:43 AM" at bounding box center [920, 247] width 45 height 13
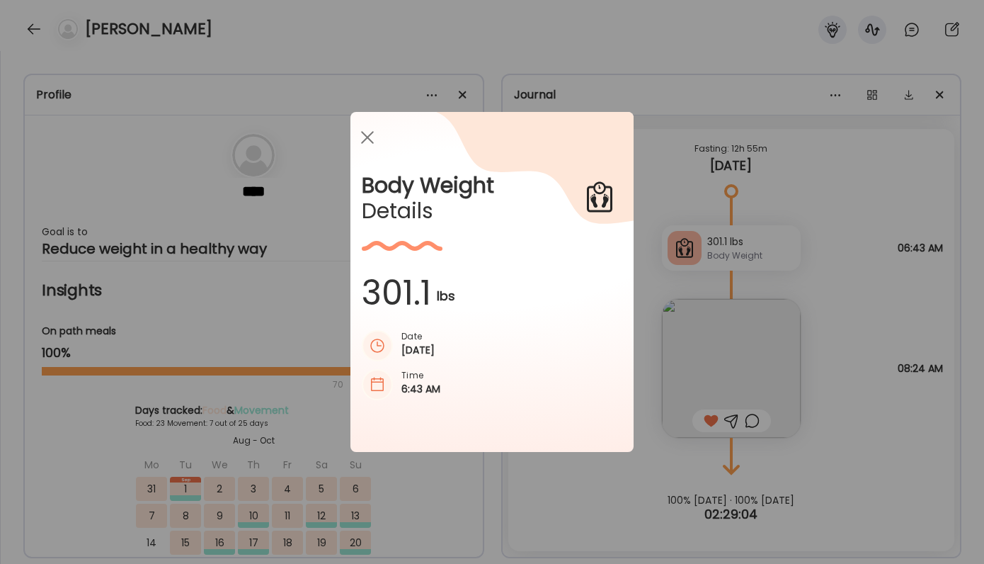
click at [907, 252] on div "Ate Coach Dashboard Wahoo! It’s official Take a moment to set up your Coach Pro…" at bounding box center [492, 282] width 984 height 564
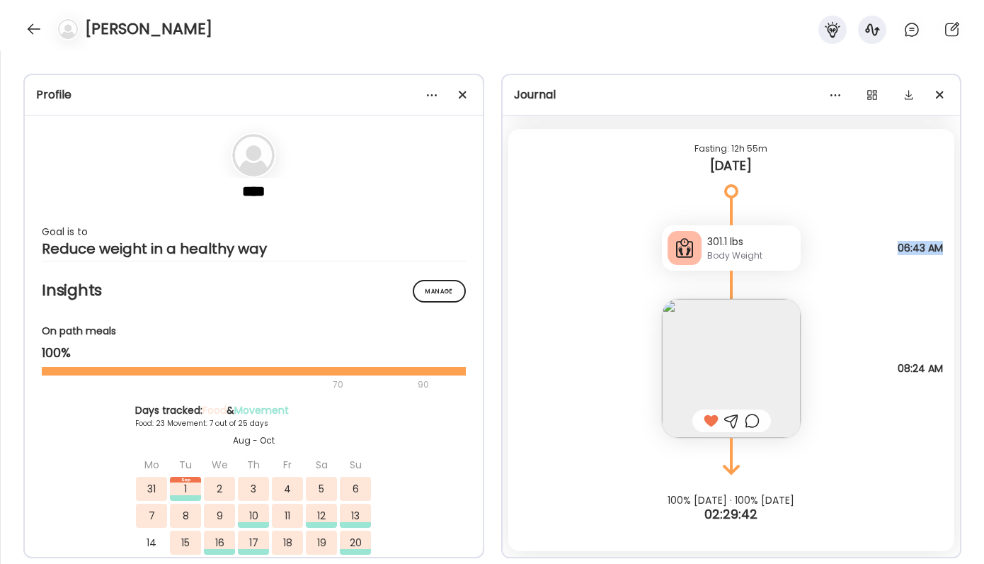
drag, startPoint x: 891, startPoint y: 249, endPoint x: 942, endPoint y: 249, distance: 51.7
click at [937, 249] on div "301.1 lbs Body Weight Note not added 06:43 AM" at bounding box center [731, 234] width 447 height 74
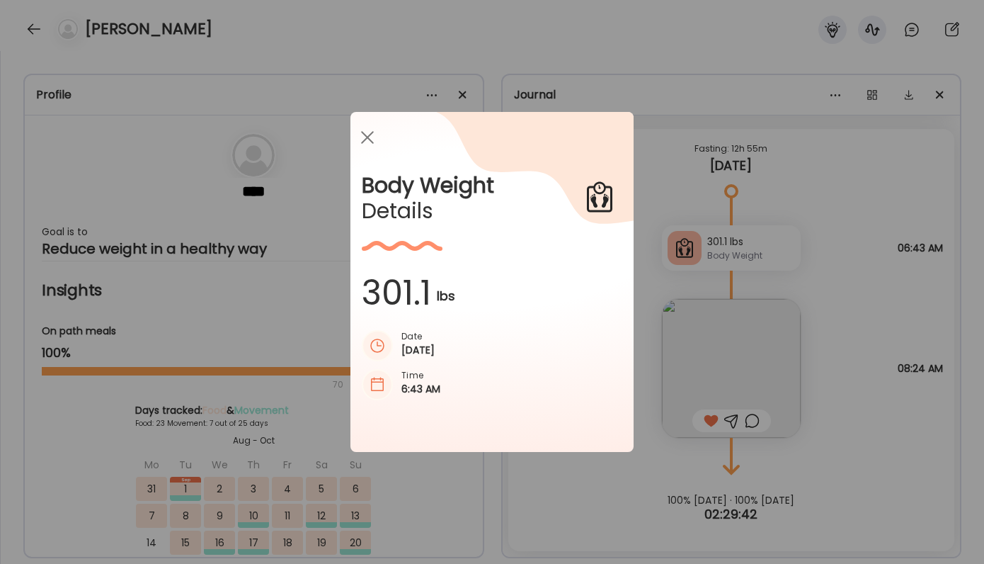
click at [937, 249] on div "Ate Coach Dashboard Wahoo! It’s official Take a moment to set up your Coach Pro…" at bounding box center [492, 282] width 984 height 564
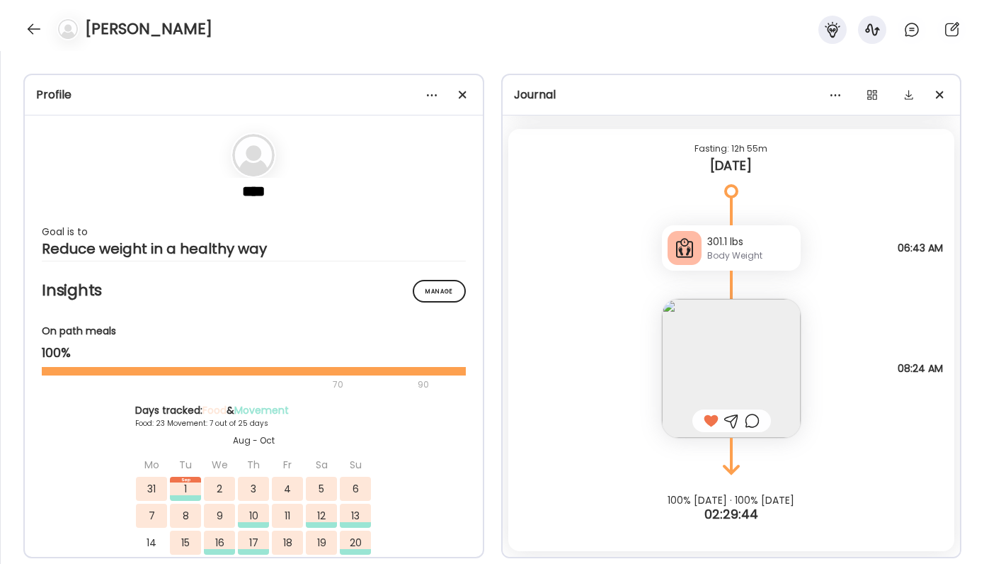
drag, startPoint x: 893, startPoint y: 365, endPoint x: 943, endPoint y: 370, distance: 50.6
click at [937, 370] on div "Steak and eggs 1/2 sourdough with bill Questions not answered 08:24 AM" at bounding box center [731, 353] width 447 height 167
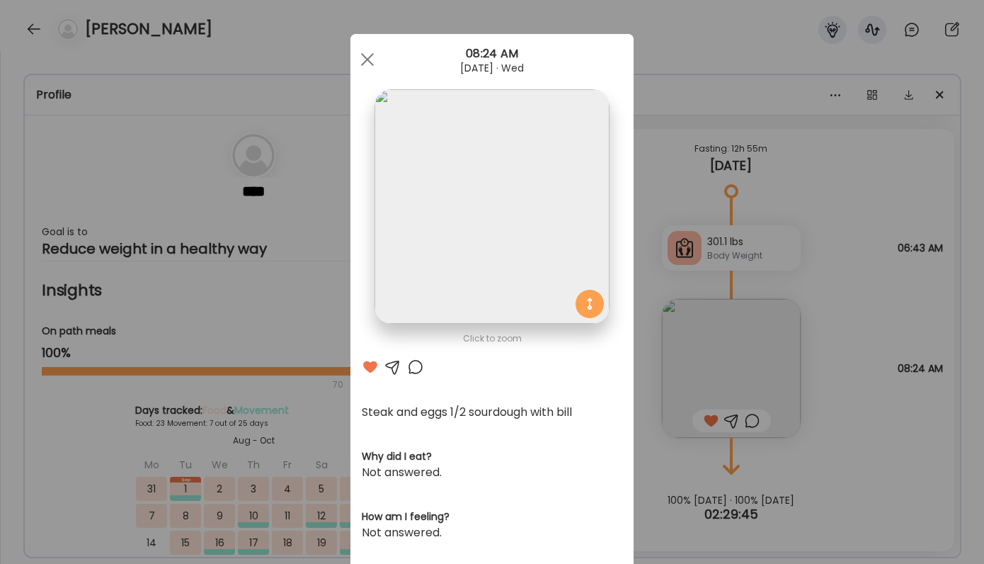
click at [937, 370] on div "Ate Coach Dashboard Wahoo! It’s official Take a moment to set up your Coach Pro…" at bounding box center [492, 282] width 984 height 564
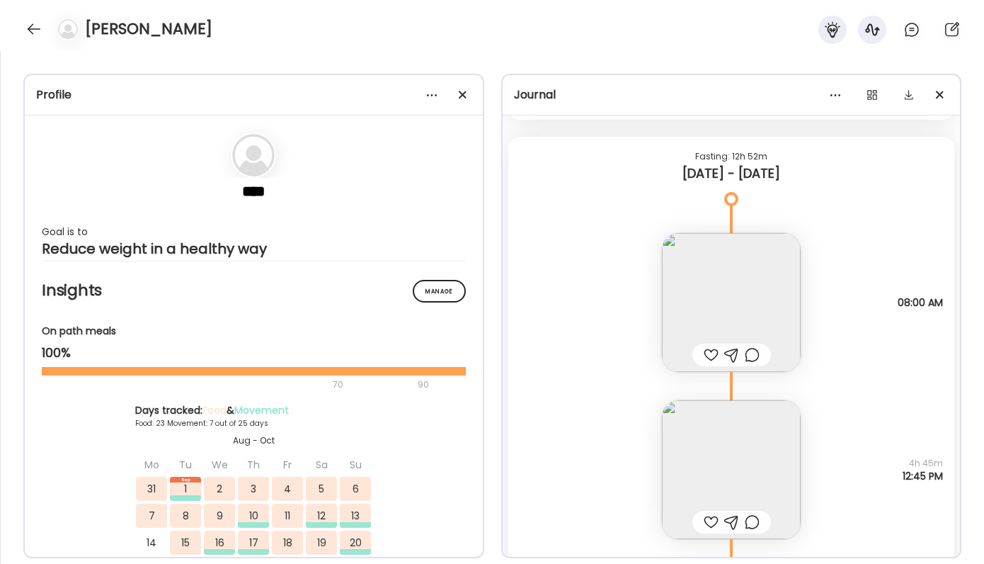
scroll to position [17300, 0]
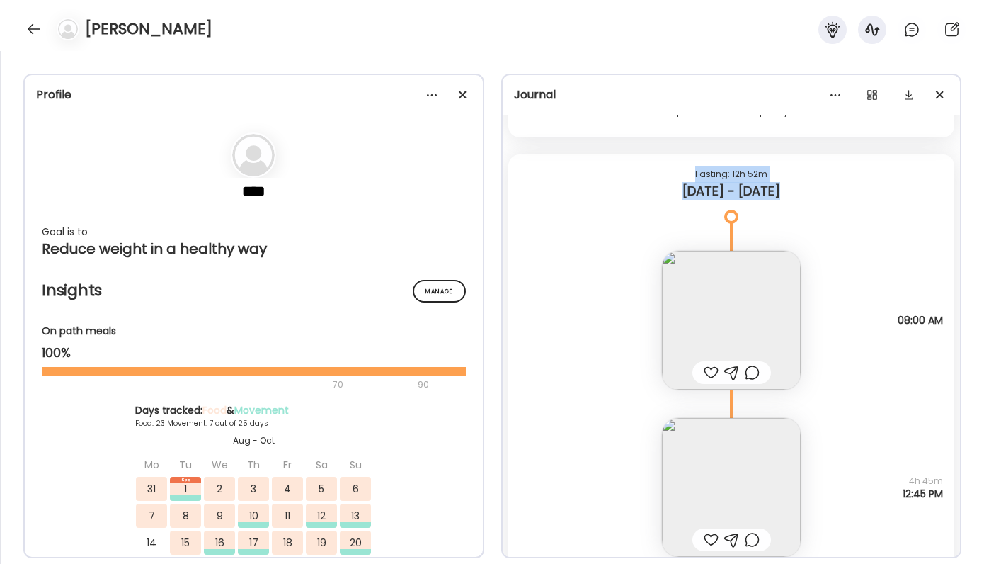
drag, startPoint x: 695, startPoint y: 171, endPoint x: 788, endPoint y: 197, distance: 96.4
click at [789, 197] on div "Fasting: 12h 52m Sunday - Sep 21" at bounding box center [731, 185] width 447 height 62
click at [786, 195] on div "[DATE] - [DATE]" at bounding box center [732, 191] width 424 height 17
drag, startPoint x: 786, startPoint y: 195, endPoint x: 678, endPoint y: 149, distance: 117.0
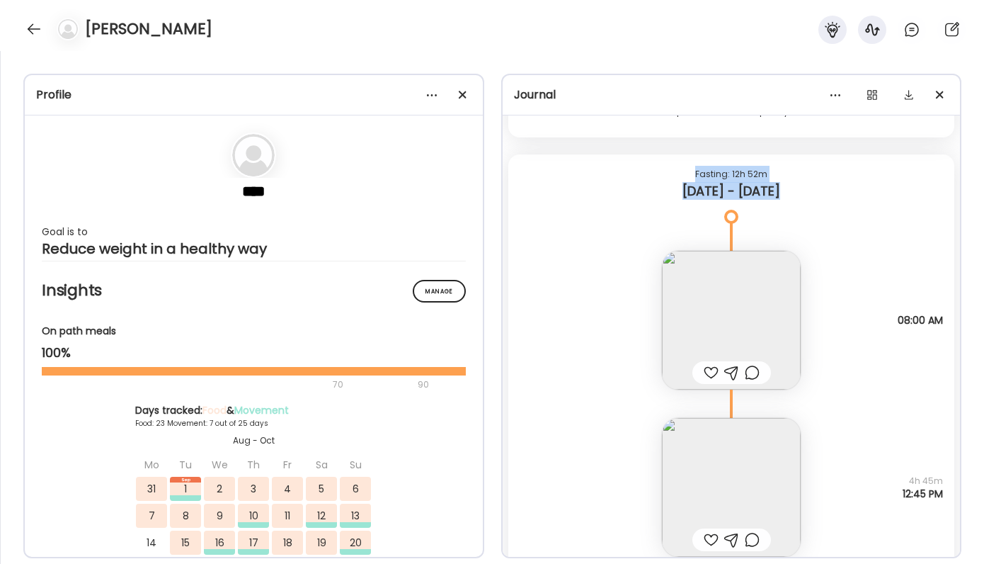
drag, startPoint x: 694, startPoint y: 166, endPoint x: 830, endPoint y: 190, distance: 138.6
click at [830, 190] on div "Fasting: 12h 52m Sunday - Sep 21" at bounding box center [731, 185] width 447 height 62
click at [830, 190] on div "[DATE] - [DATE]" at bounding box center [732, 191] width 424 height 17
drag, startPoint x: 795, startPoint y: 193, endPoint x: 661, endPoint y: 177, distance: 134.7
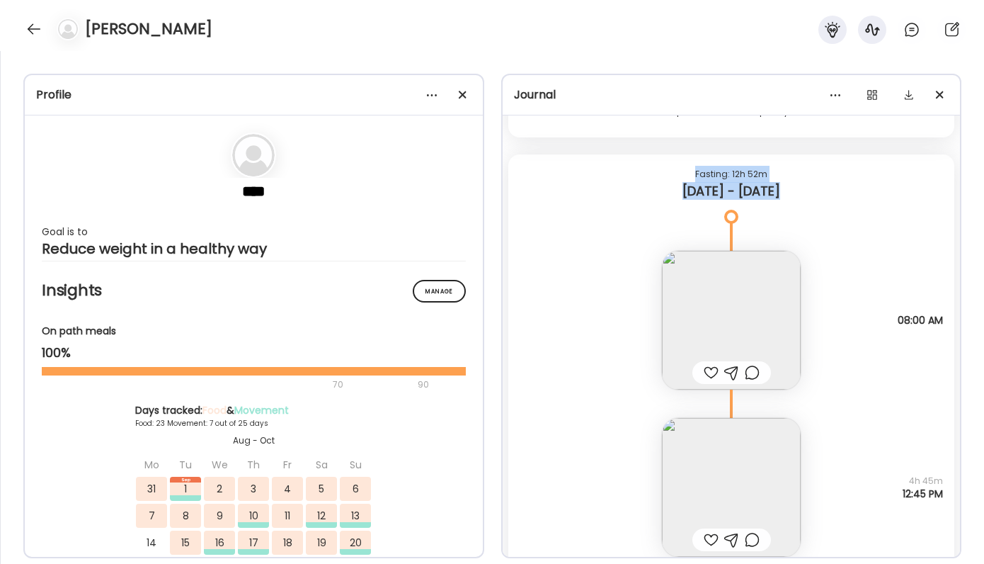
click at [661, 177] on div "Fasting: 12h 52m Sunday - Sep 21" at bounding box center [731, 185] width 447 height 62
click at [661, 177] on div "Fasting: 12h 52m" at bounding box center [732, 174] width 424 height 17
drag, startPoint x: 685, startPoint y: 173, endPoint x: 800, endPoint y: 199, distance: 118.2
click at [800, 199] on div "Fasting: 12h 52m Sunday - Sep 21" at bounding box center [731, 185] width 447 height 62
click at [800, 199] on div "[DATE] - [DATE]" at bounding box center [732, 191] width 424 height 17
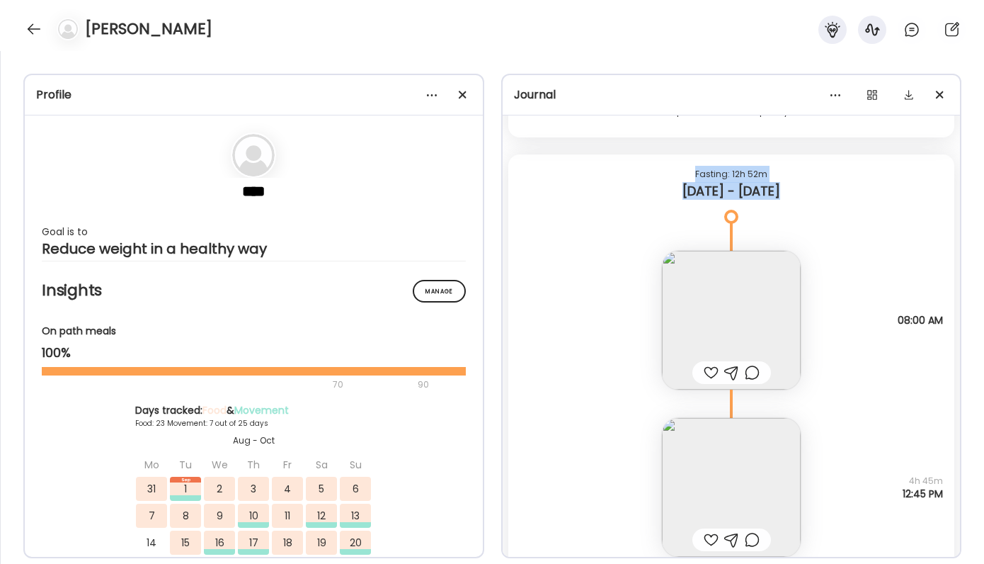
drag, startPoint x: 796, startPoint y: 195, endPoint x: 673, endPoint y: 164, distance: 126.9
click at [673, 164] on div "Fasting: 12h 52m Sunday - Sep 21" at bounding box center [731, 185] width 447 height 62
drag, startPoint x: 673, startPoint y: 164, endPoint x: 820, endPoint y: 198, distance: 151.7
click at [821, 198] on div "Fasting: 12h 52m Sunday - Sep 21" at bounding box center [731, 185] width 447 height 62
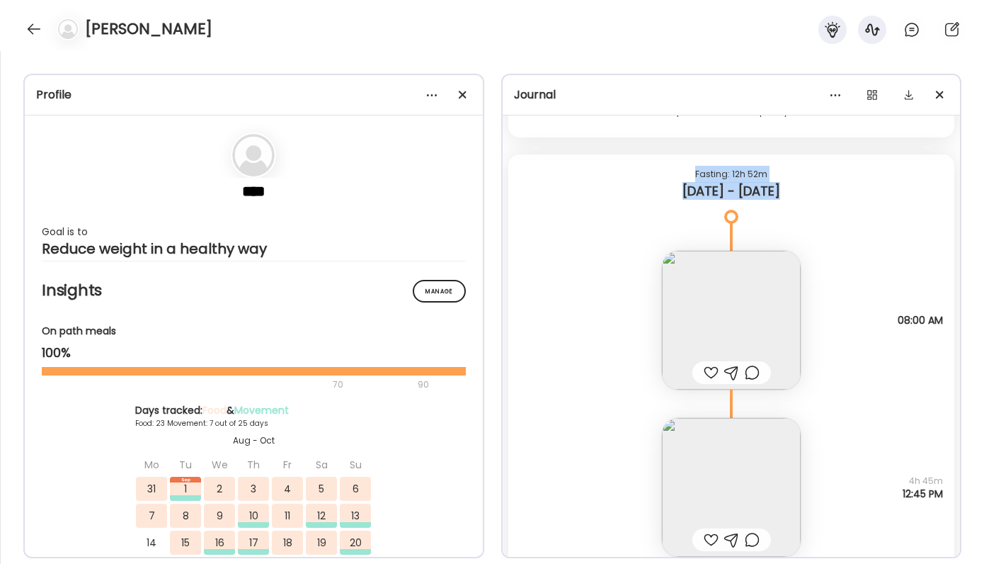
click at [820, 198] on div "[DATE] - [DATE]" at bounding box center [732, 191] width 424 height 17
drag, startPoint x: 794, startPoint y: 193, endPoint x: 678, endPoint y: 171, distance: 118.2
click at [678, 171] on div "Fasting: 12h 52m Sunday - Sep 21" at bounding box center [731, 185] width 447 height 62
click at [678, 171] on div "Fasting: 12h 52m" at bounding box center [732, 174] width 424 height 17
drag, startPoint x: 678, startPoint y: 171, endPoint x: 791, endPoint y: 194, distance: 114.8
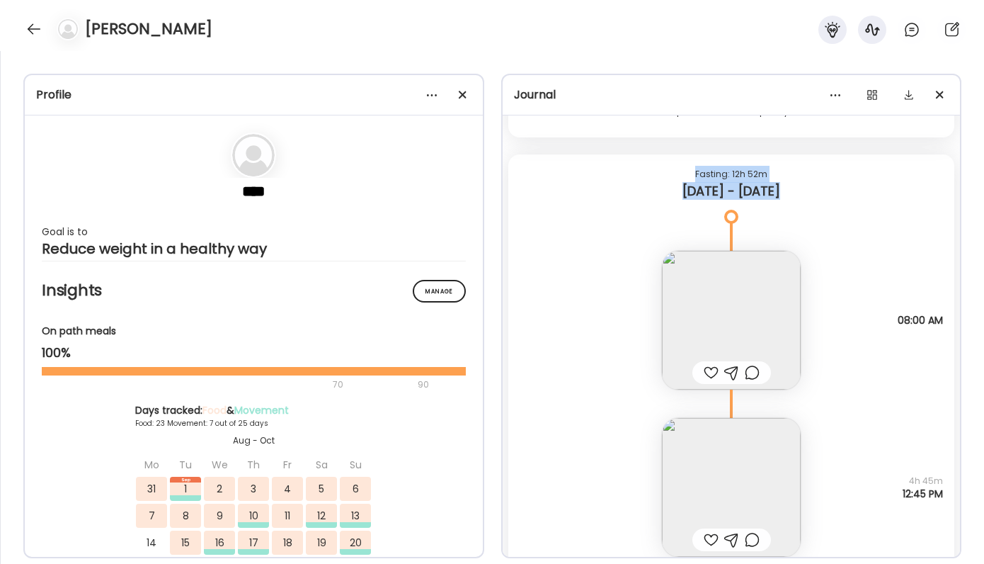
click at [791, 194] on div "Fasting: 12h 52m Sunday - Sep 21" at bounding box center [731, 185] width 447 height 62
click at [791, 194] on div "[DATE] - [DATE]" at bounding box center [732, 191] width 424 height 17
drag, startPoint x: 791, startPoint y: 194, endPoint x: 695, endPoint y: 168, distance: 99.1
click at [695, 168] on div "Fasting: 12h 52m Sunday - Sep 21" at bounding box center [731, 185] width 447 height 62
click at [695, 168] on div "Fasting: 12h 52m" at bounding box center [732, 174] width 424 height 17
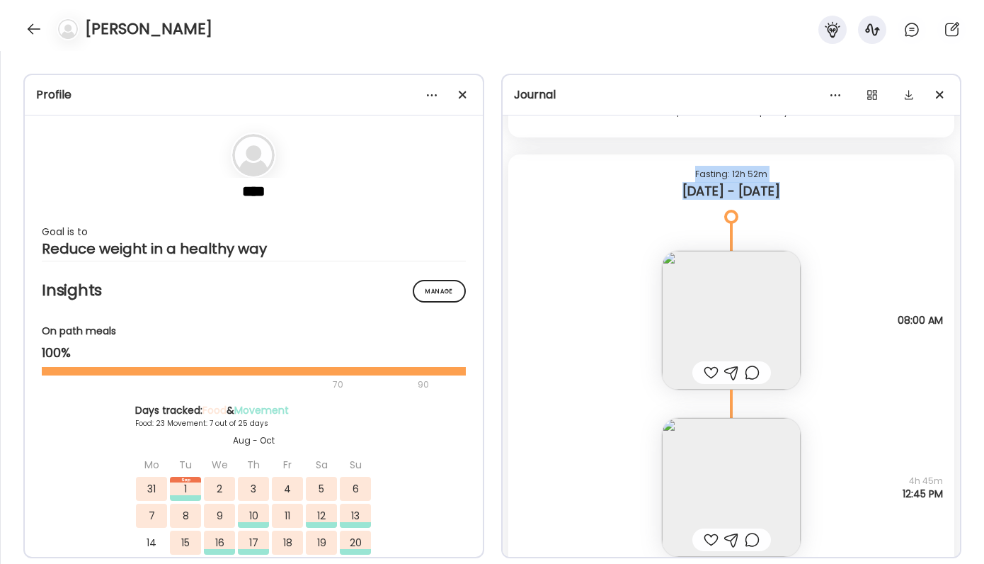
drag, startPoint x: 695, startPoint y: 168, endPoint x: 794, endPoint y: 198, distance: 103.0
click at [794, 198] on div "Fasting: 12h 52m Sunday - Sep 21" at bounding box center [731, 185] width 447 height 62
click at [794, 198] on div "[DATE] - [DATE]" at bounding box center [732, 191] width 424 height 17
drag, startPoint x: 788, startPoint y: 193, endPoint x: 694, endPoint y: 173, distance: 96.1
click at [694, 173] on div "Fasting: 12h 52m Sunday - Sep 21" at bounding box center [731, 185] width 447 height 62
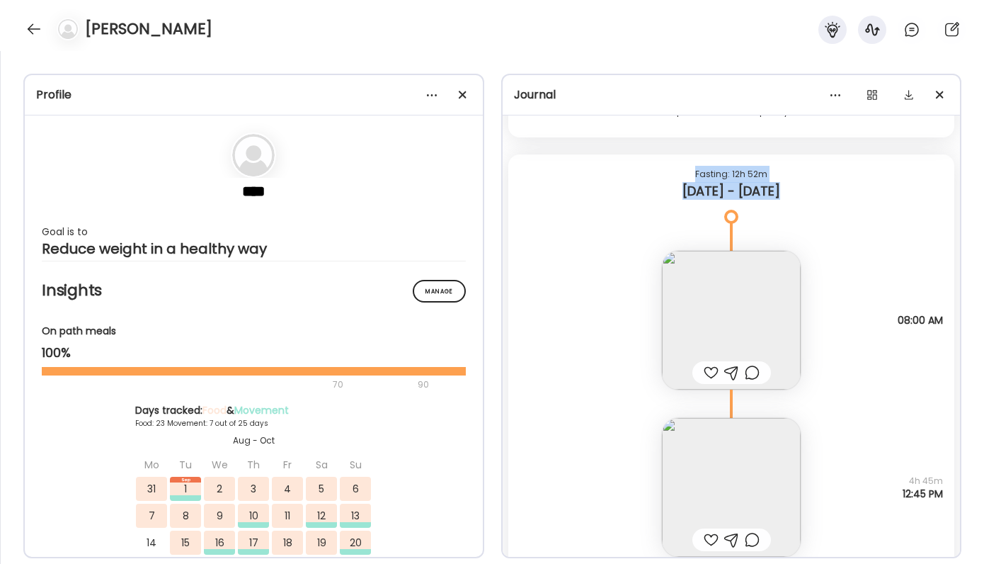
click at [694, 173] on div "Fasting: 12h 52m" at bounding box center [732, 174] width 424 height 17
drag, startPoint x: 694, startPoint y: 173, endPoint x: 813, endPoint y: 194, distance: 121.4
click at [813, 194] on div "Fasting: 12h 52m Sunday - Sep 21" at bounding box center [731, 185] width 447 height 62
click at [813, 194] on div "[DATE] - [DATE]" at bounding box center [732, 191] width 424 height 17
drag, startPoint x: 789, startPoint y: 188, endPoint x: 690, endPoint y: 168, distance: 100.4
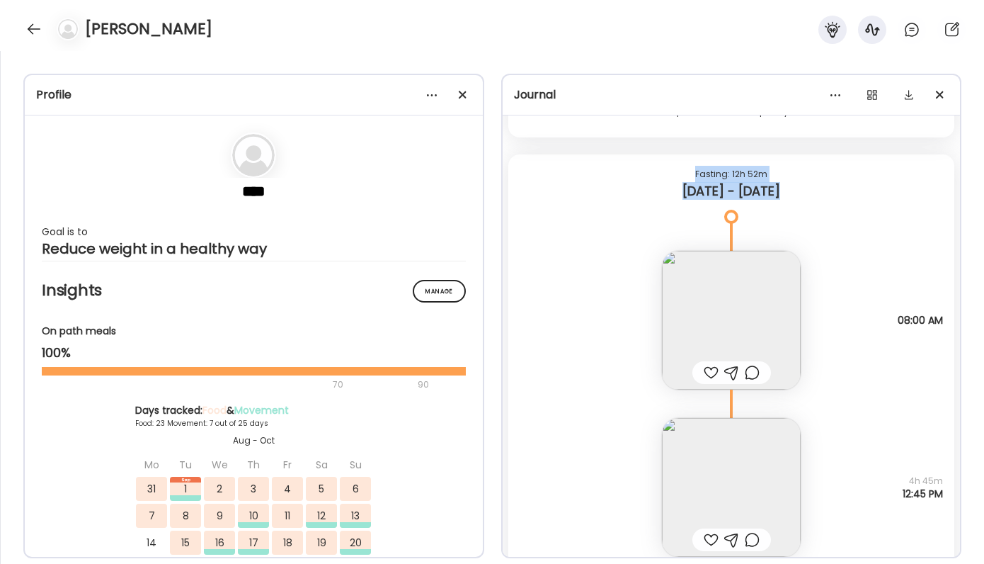
click at [690, 168] on div "Fasting: 12h 52m Sunday - Sep 21" at bounding box center [731, 185] width 447 height 62
click at [690, 168] on div "Fasting: 12h 52m" at bounding box center [732, 174] width 424 height 17
drag, startPoint x: 690, startPoint y: 168, endPoint x: 782, endPoint y: 199, distance: 96.5
click at [782, 199] on div "Fasting: 12h 52m Sunday - Sep 21" at bounding box center [731, 185] width 447 height 62
click at [794, 198] on div "[DATE] - [DATE]" at bounding box center [732, 191] width 424 height 17
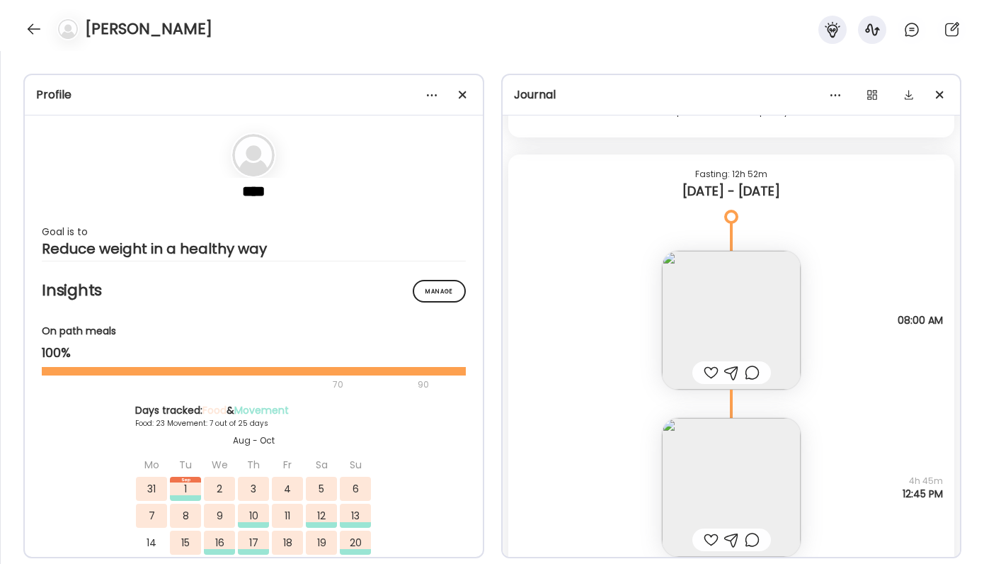
click at [794, 198] on div "[DATE] - [DATE]" at bounding box center [732, 191] width 424 height 17
click at [792, 192] on div "[DATE] - [DATE]" at bounding box center [732, 191] width 424 height 17
drag, startPoint x: 789, startPoint y: 190, endPoint x: 687, endPoint y: 168, distance: 103.7
click at [687, 168] on div "Fasting: 12h 52m Sunday - Sep 21" at bounding box center [731, 185] width 447 height 62
click at [687, 168] on div "Fasting: 12h 52m" at bounding box center [732, 174] width 424 height 17
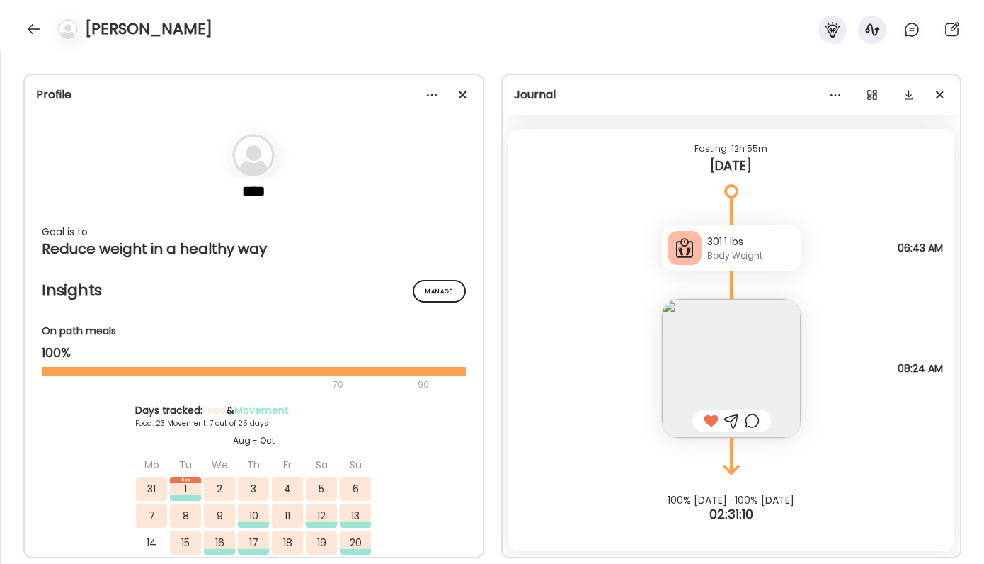
scroll to position [19715, 0]
drag, startPoint x: 692, startPoint y: 144, endPoint x: 755, endPoint y: 168, distance: 68.1
click at [756, 168] on div "Fasting: 12h 55m Today" at bounding box center [731, 160] width 447 height 62
click at [755, 168] on div "[DATE]" at bounding box center [732, 165] width 424 height 17
drag, startPoint x: 755, startPoint y: 168, endPoint x: 700, endPoint y: 136, distance: 64.1
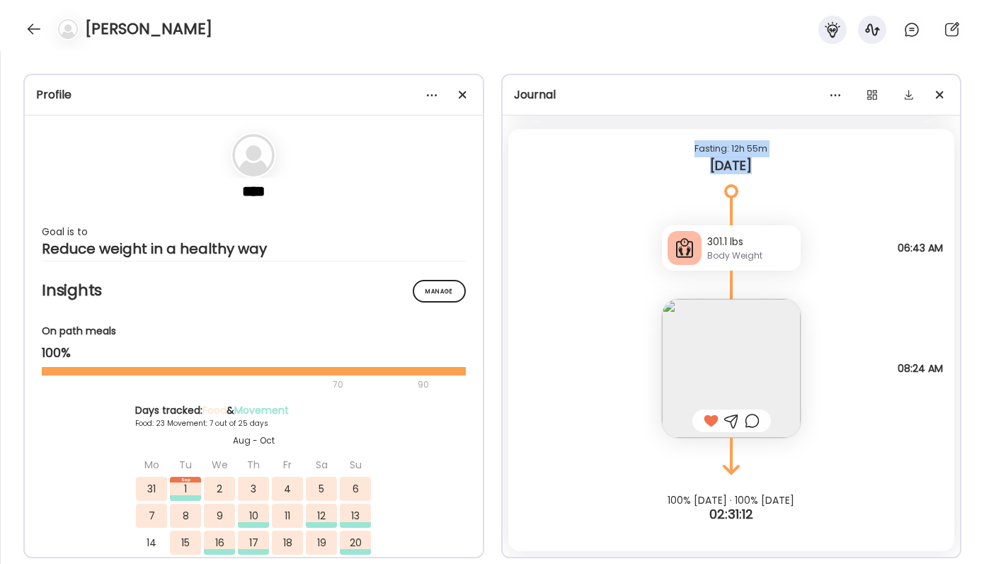
click at [700, 136] on div "Fasting: 12h 55m Today" at bounding box center [731, 160] width 447 height 62
drag, startPoint x: 692, startPoint y: 141, endPoint x: 771, endPoint y: 166, distance: 82.6
click at [774, 169] on div "Fasting: 12h 55m Today" at bounding box center [731, 160] width 447 height 62
click at [771, 166] on div "[DATE]" at bounding box center [732, 165] width 424 height 17
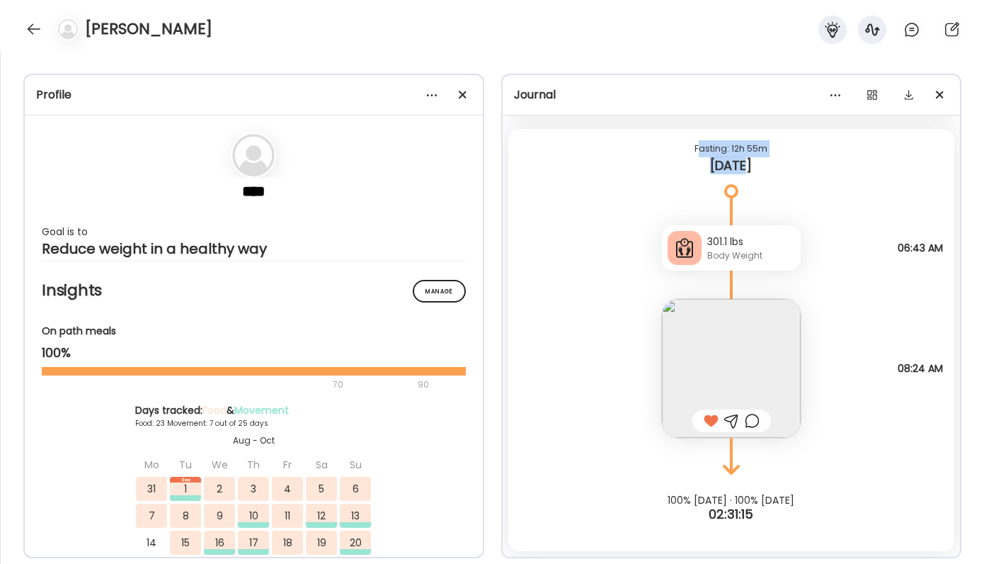
drag, startPoint x: 760, startPoint y: 164, endPoint x: 699, endPoint y: 142, distance: 64.5
click at [699, 142] on div "Fasting: 12h 55m Today" at bounding box center [731, 160] width 447 height 62
click at [699, 142] on div "Fasting: 12h 55m" at bounding box center [732, 148] width 424 height 17
drag, startPoint x: 692, startPoint y: 146, endPoint x: 767, endPoint y: 158, distance: 76.0
click at [768, 158] on div "Fasting: 12h 55m Today" at bounding box center [731, 160] width 447 height 62
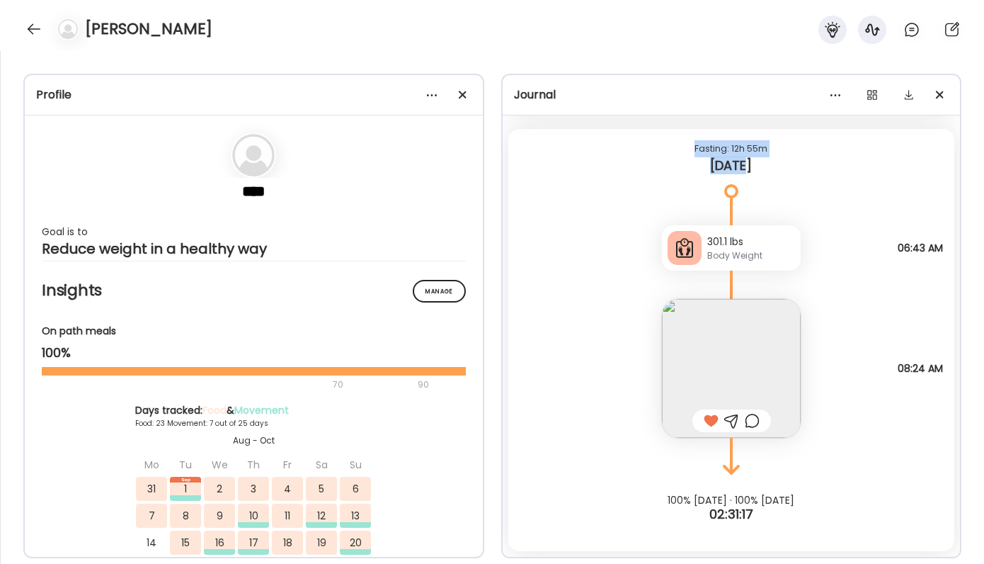
click at [767, 158] on div "[DATE]" at bounding box center [732, 165] width 424 height 17
drag, startPoint x: 759, startPoint y: 166, endPoint x: 688, endPoint y: 144, distance: 74.1
click at [688, 144] on div "Fasting: 12h 55m Today" at bounding box center [731, 160] width 447 height 62
click at [688, 144] on div "Fasting: 12h 55m" at bounding box center [732, 148] width 424 height 17
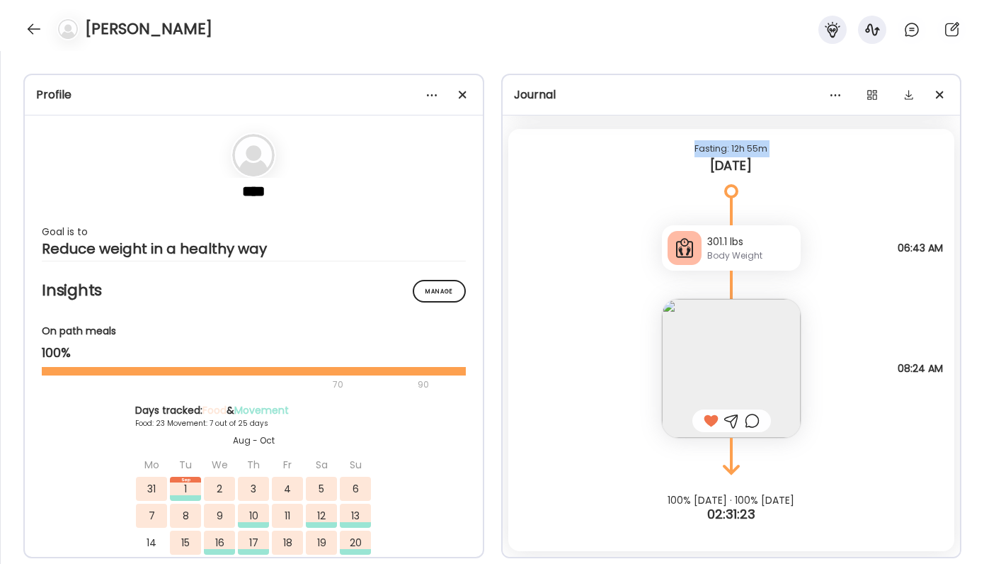
click at [688, 144] on div "Fasting: 12h 55m" at bounding box center [732, 148] width 424 height 17
click at [688, 143] on div "Fasting: 12h 55m" at bounding box center [732, 148] width 424 height 17
click at [756, 156] on div "Fasting: 12h 55m" at bounding box center [732, 148] width 424 height 17
drag, startPoint x: 755, startPoint y: 171, endPoint x: 677, endPoint y: 135, distance: 86.5
click at [677, 135] on div "Fasting: 12h 55m Today" at bounding box center [731, 160] width 447 height 62
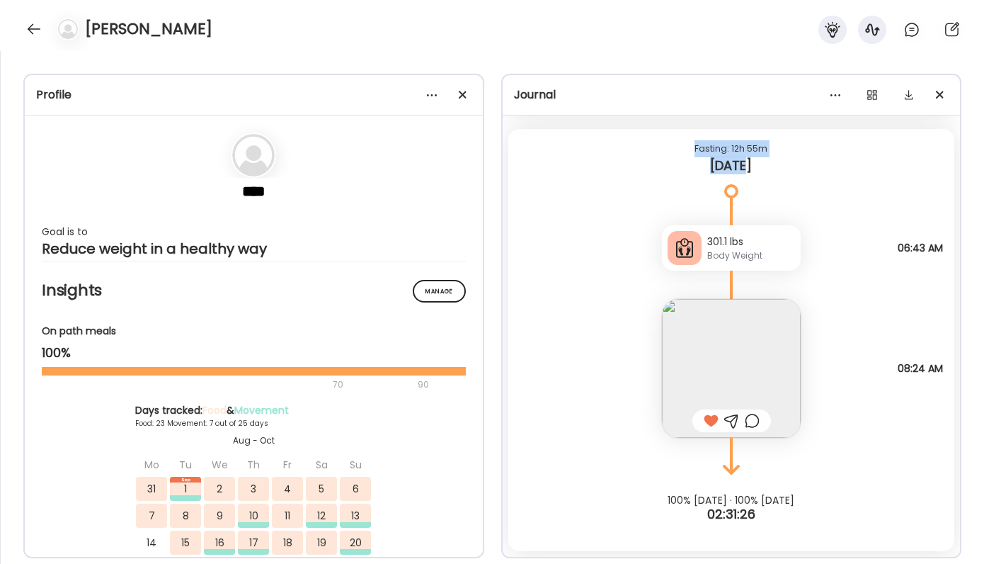
click at [677, 135] on div "Fasting: 12h 55m Today" at bounding box center [731, 160] width 447 height 62
drag, startPoint x: 692, startPoint y: 143, endPoint x: 755, endPoint y: 162, distance: 66.5
click at [755, 162] on div "Fasting: 12h 55m Today" at bounding box center [731, 160] width 447 height 62
click at [755, 162] on div "[DATE]" at bounding box center [732, 165] width 424 height 17
drag, startPoint x: 755, startPoint y: 162, endPoint x: 697, endPoint y: 139, distance: 62.3
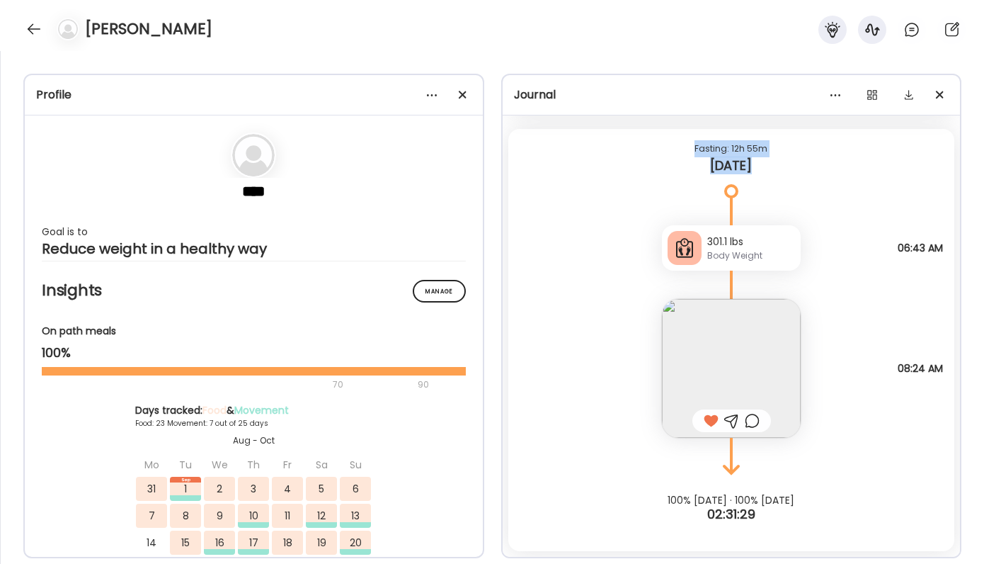
click at [697, 139] on div "Fasting: 12h 55m Today" at bounding box center [731, 160] width 447 height 62
drag, startPoint x: 697, startPoint y: 139, endPoint x: 765, endPoint y: 166, distance: 73.5
click at [765, 166] on div "Fasting: 12h 55m Today" at bounding box center [731, 160] width 447 height 62
click at [765, 166] on div "[DATE]" at bounding box center [732, 165] width 424 height 17
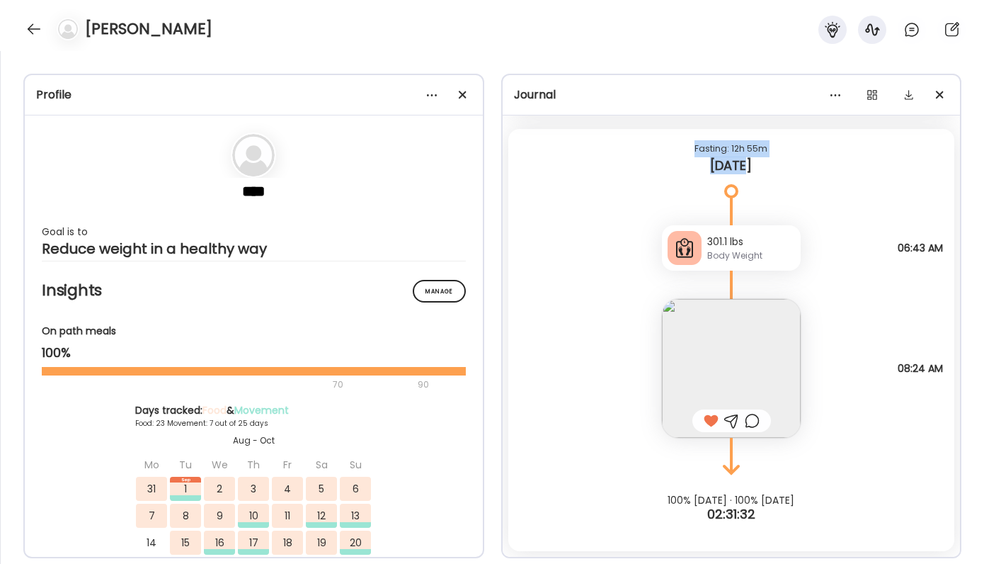
drag, startPoint x: 765, startPoint y: 166, endPoint x: 679, endPoint y: 136, distance: 91.3
click at [680, 136] on div "Fasting: 12h 55m Today" at bounding box center [731, 160] width 447 height 62
click at [679, 136] on div "Fasting: 12h 55m Today" at bounding box center [731, 160] width 447 height 62
drag, startPoint x: 679, startPoint y: 136, endPoint x: 787, endPoint y: 178, distance: 115.7
click at [787, 178] on div "Fasting: 12h 55m Today" at bounding box center [731, 160] width 447 height 62
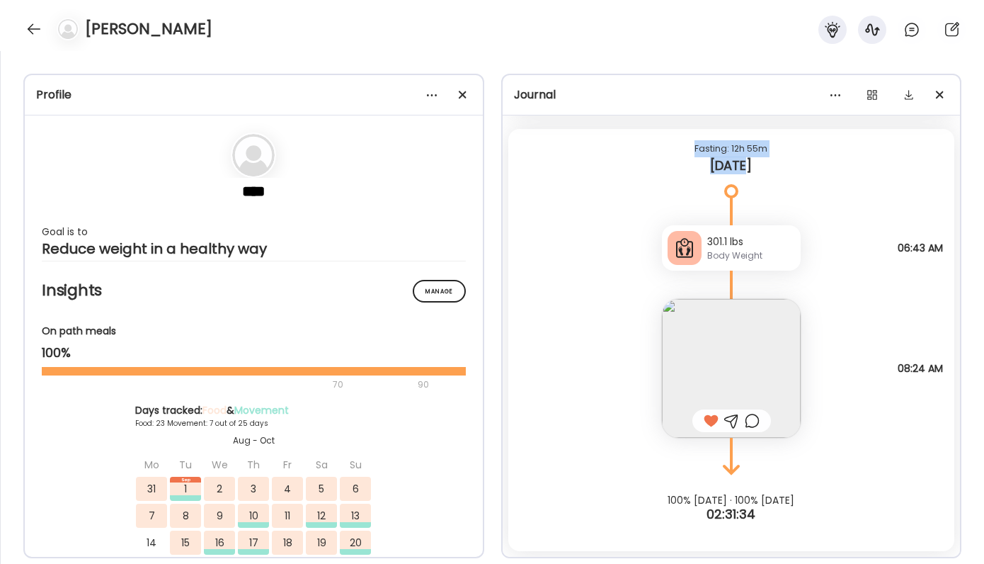
click at [787, 178] on div "Fasting: 12h 55m Today" at bounding box center [731, 160] width 447 height 62
click at [737, 166] on div "[DATE]" at bounding box center [732, 165] width 424 height 17
drag, startPoint x: 757, startPoint y: 173, endPoint x: 675, endPoint y: 147, distance: 86.2
click at [675, 147] on div "Fasting: 12h 55m Today" at bounding box center [731, 160] width 447 height 62
click at [675, 147] on div "Fasting: 12h 55m" at bounding box center [732, 148] width 424 height 17
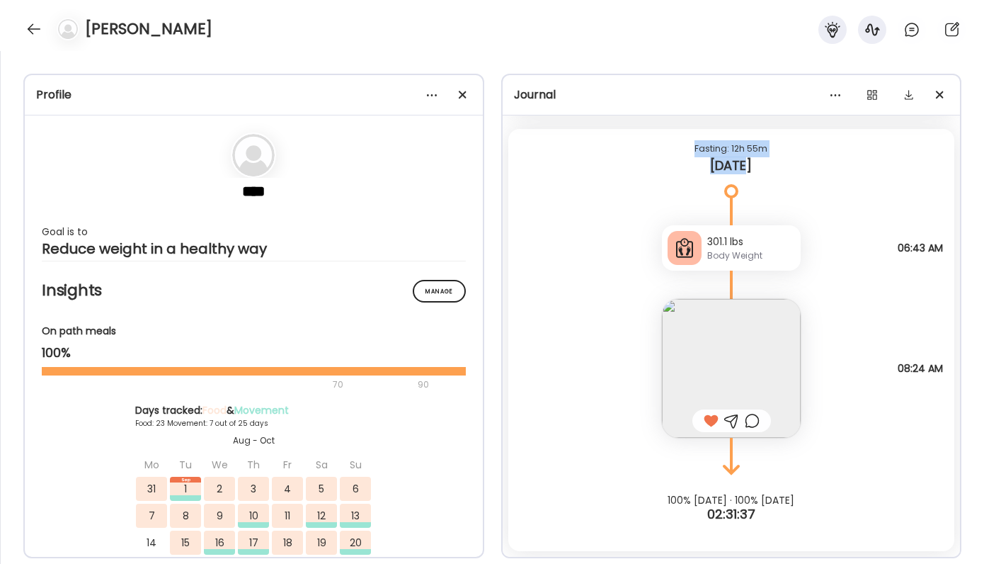
drag, startPoint x: 694, startPoint y: 147, endPoint x: 755, endPoint y: 159, distance: 62.1
click at [755, 159] on div "Fasting: 12h 55m Today" at bounding box center [731, 160] width 447 height 62
click at [755, 159] on div "[DATE]" at bounding box center [732, 165] width 424 height 17
drag, startPoint x: 755, startPoint y: 161, endPoint x: 694, endPoint y: 149, distance: 61.4
click at [694, 149] on div "Fasting: 12h 55m Today" at bounding box center [731, 160] width 447 height 62
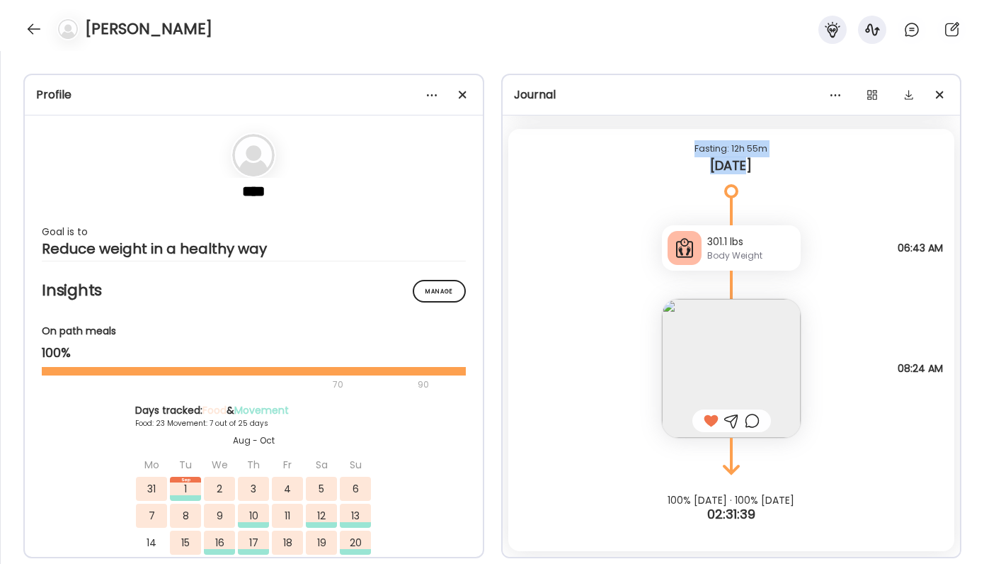
click at [694, 149] on div "Fasting: 12h 55m" at bounding box center [732, 148] width 424 height 17
drag, startPoint x: 697, startPoint y: 149, endPoint x: 759, endPoint y: 165, distance: 63.5
click at [759, 165] on div "Fasting: 12h 55m Today" at bounding box center [731, 160] width 447 height 62
click at [758, 165] on div "[DATE]" at bounding box center [732, 165] width 424 height 17
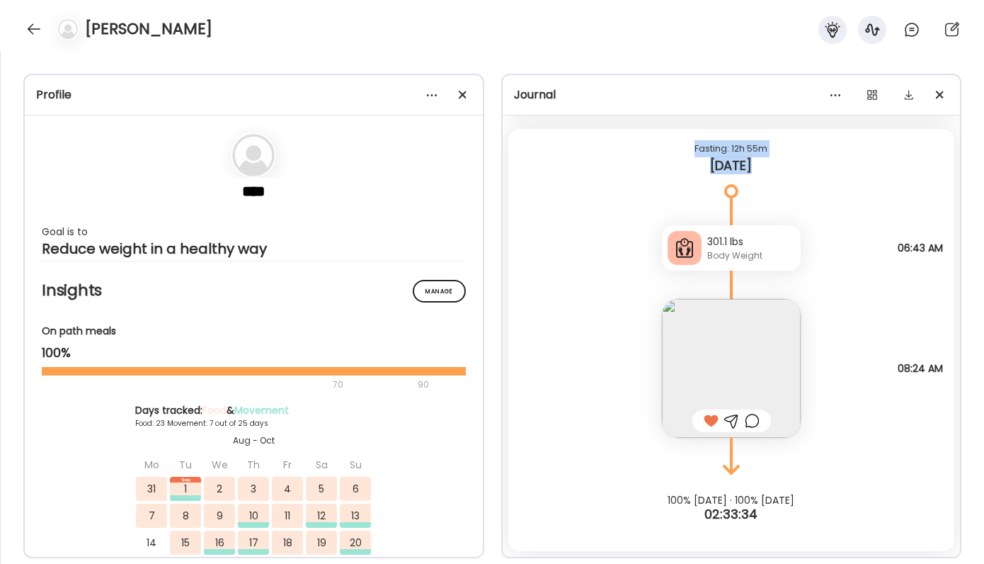
drag, startPoint x: 758, startPoint y: 165, endPoint x: 702, endPoint y: 146, distance: 59.8
click at [702, 146] on div "Fasting: 12h 55m Today" at bounding box center [731, 160] width 447 height 62
click at [702, 146] on div "Fasting: 12h 55m" at bounding box center [732, 148] width 424 height 17
drag, startPoint x: 696, startPoint y: 146, endPoint x: 765, endPoint y: 157, distance: 69.6
click at [765, 157] on div "Fasting: 12h 55m Today" at bounding box center [731, 160] width 447 height 62
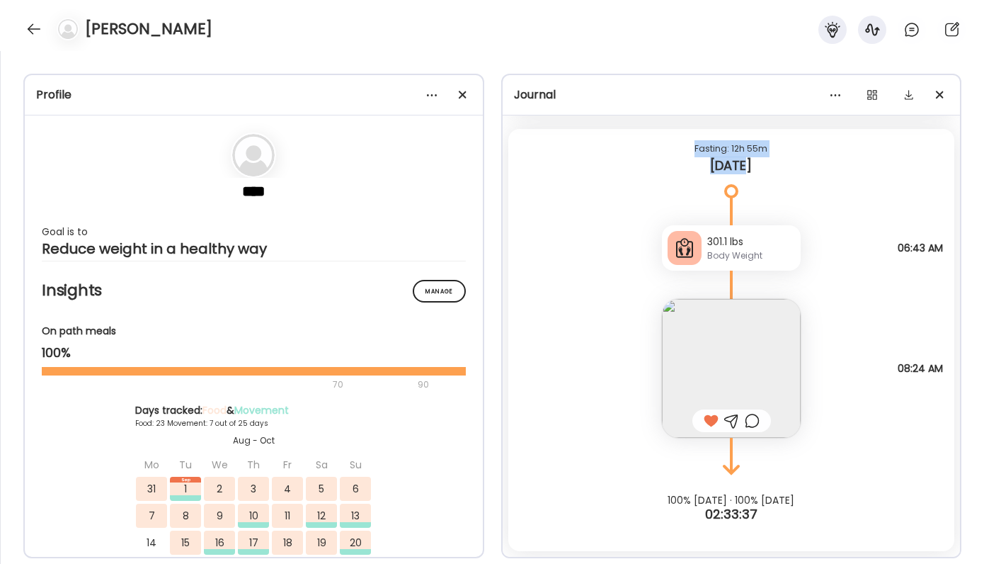
click at [765, 157] on div "[DATE]" at bounding box center [732, 165] width 424 height 17
drag, startPoint x: 755, startPoint y: 167, endPoint x: 694, endPoint y: 143, distance: 66.1
click at [694, 143] on div "Fasting: 12h 55m Today" at bounding box center [731, 160] width 447 height 62
click at [694, 143] on div "Fasting: 12h 55m" at bounding box center [732, 148] width 424 height 17
drag, startPoint x: 694, startPoint y: 143, endPoint x: 756, endPoint y: 159, distance: 64.2
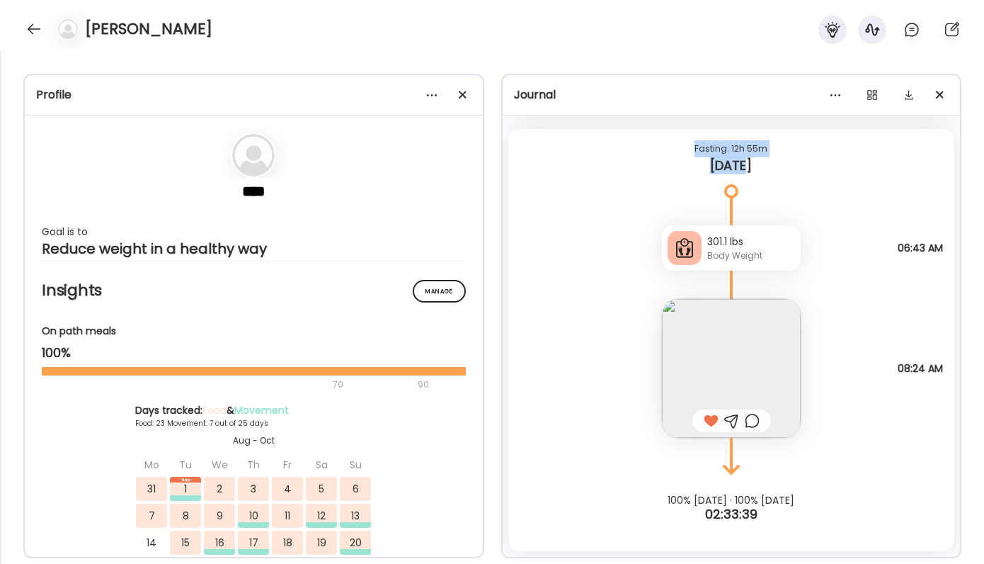
click at [756, 159] on div "Fasting: 12h 55m Today" at bounding box center [731, 160] width 447 height 62
click at [755, 159] on div "[DATE]" at bounding box center [732, 165] width 424 height 17
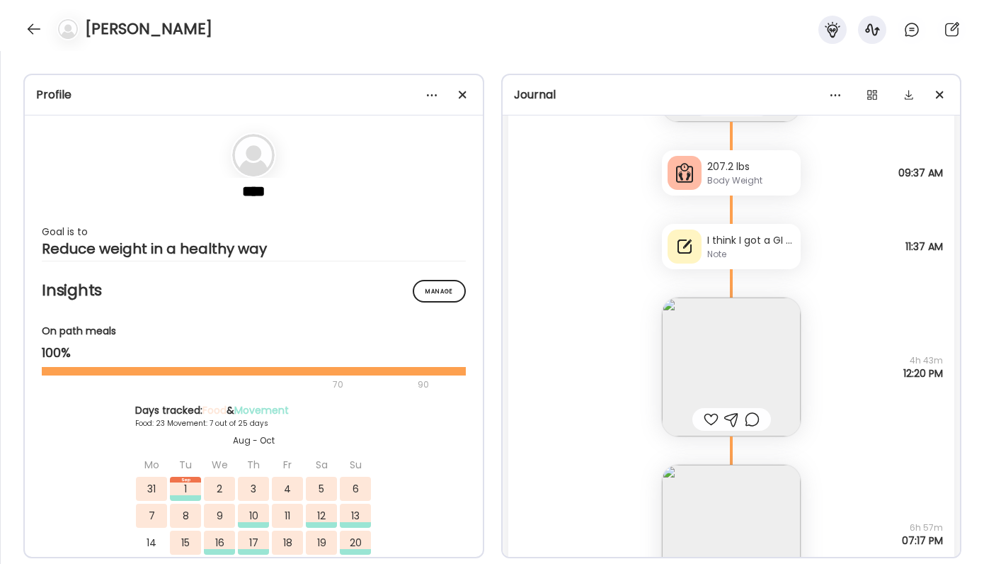
scroll to position [18443, 0]
click at [741, 250] on div "Note" at bounding box center [751, 256] width 88 height 13
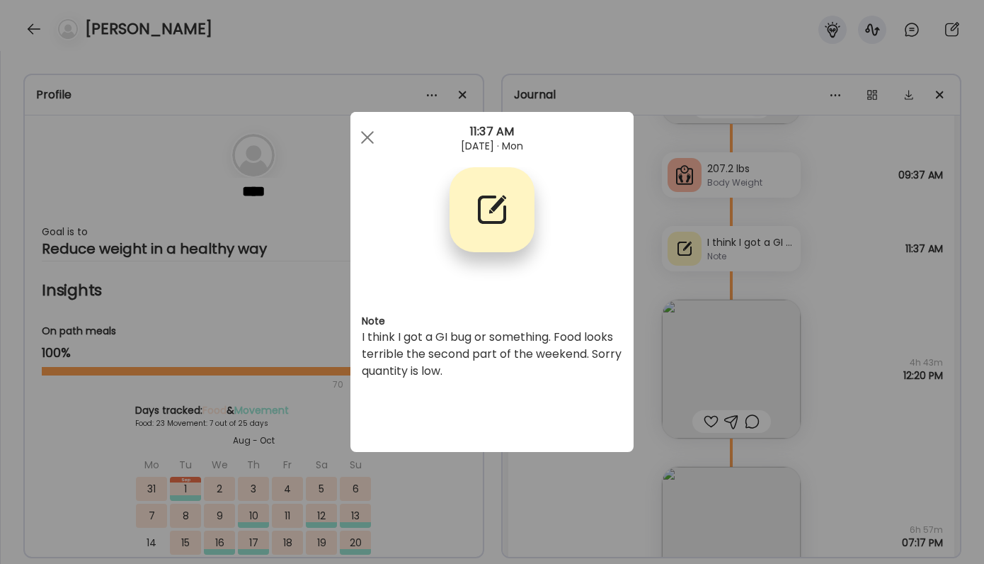
click at [787, 270] on div "Ate Coach Dashboard Wahoo! It’s official Take a moment to set up your Coach Pro…" at bounding box center [492, 282] width 984 height 564
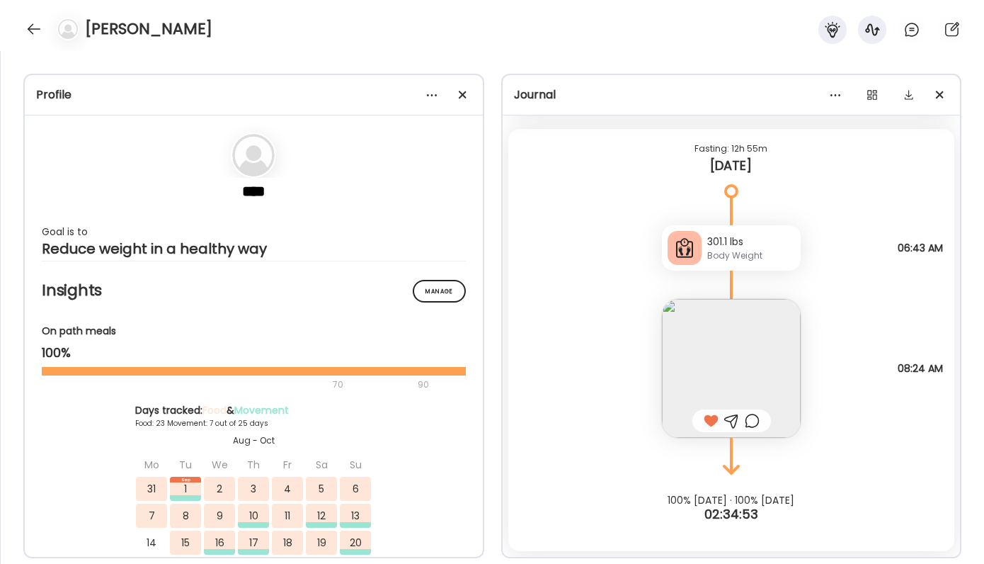
scroll to position [19715, 0]
